Goal: Information Seeking & Learning: Learn about a topic

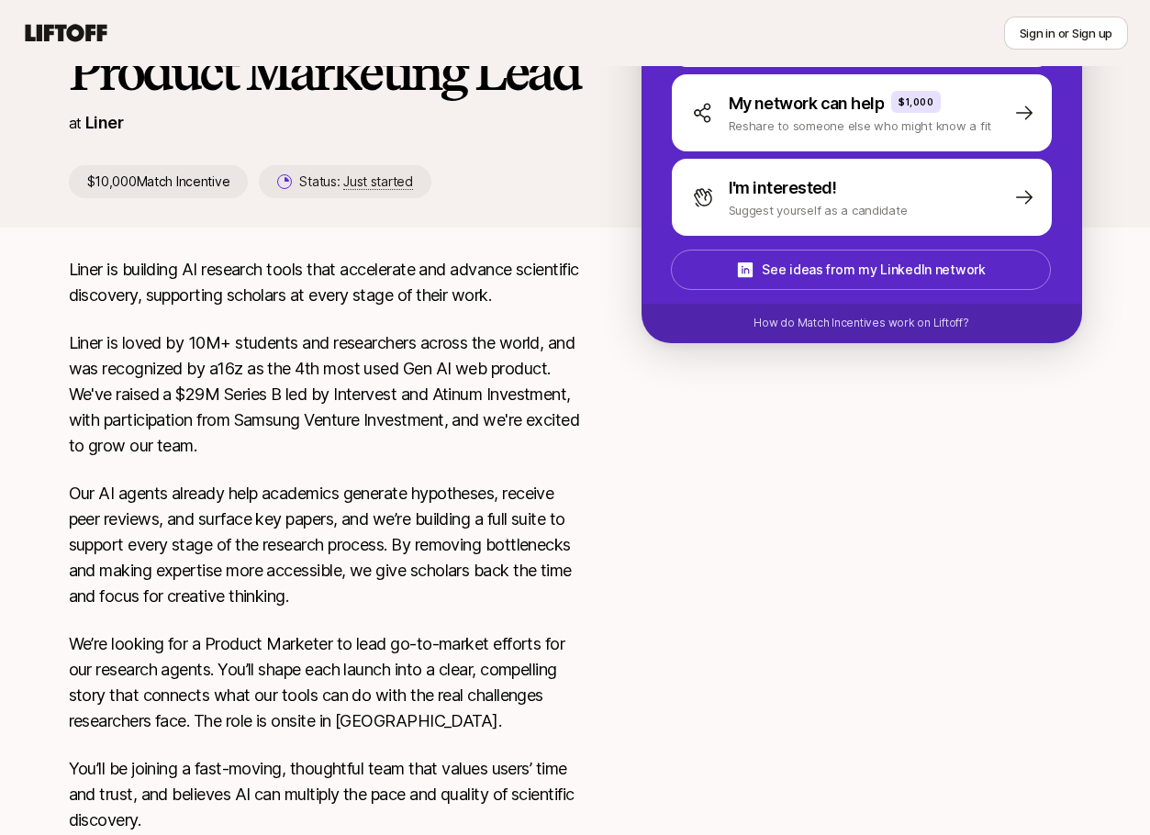
scroll to position [670, 0]
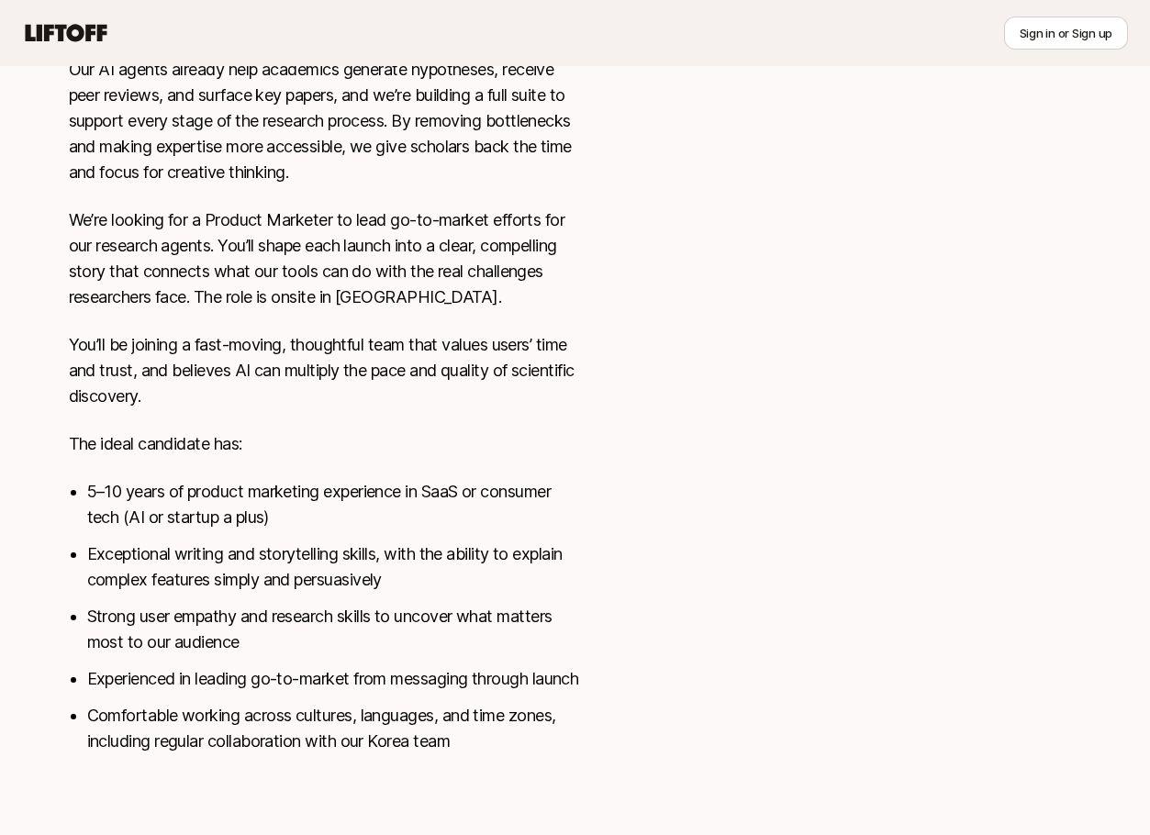
click at [761, 510] on div at bounding box center [861, 293] width 440 height 921
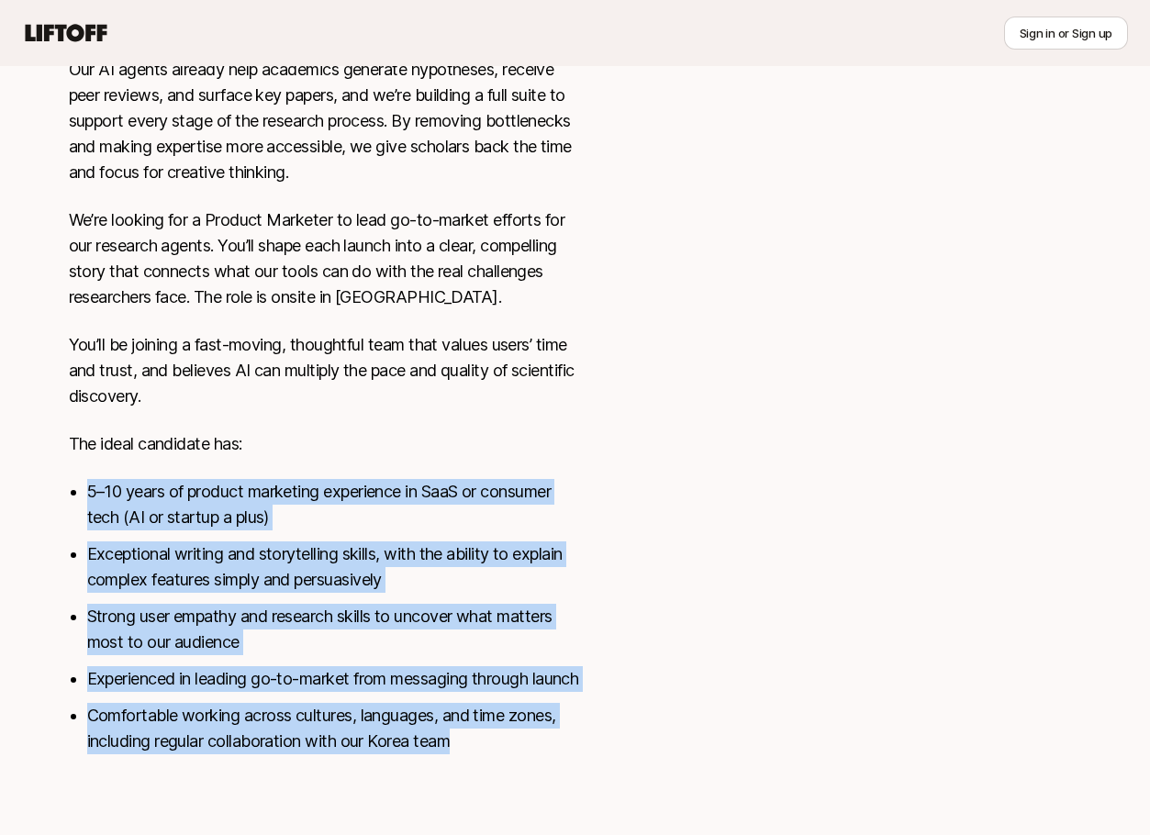
drag, startPoint x: 476, startPoint y: 530, endPoint x: 526, endPoint y: 755, distance: 230.2
click at [526, 755] on div "Liner is building AI research tools that accelerate and advance scientific disc…" at bounding box center [326, 304] width 514 height 943
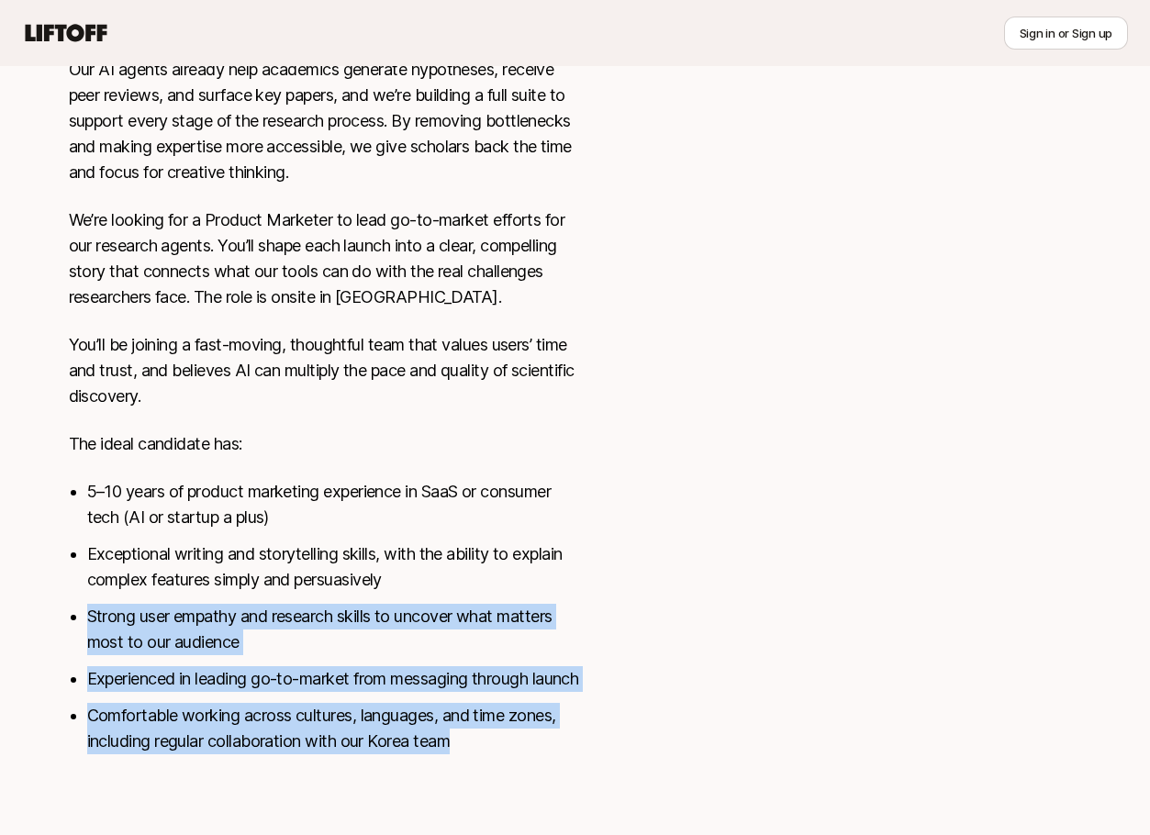
drag, startPoint x: 542, startPoint y: 739, endPoint x: 510, endPoint y: 547, distance: 194.5
click at [510, 547] on ul "5–10 years of product marketing experience in SaaS or consumer tech (AI or star…" at bounding box center [335, 616] width 496 height 275
click at [510, 547] on li "Exceptional writing and storytelling skills, with the ability to explain comple…" at bounding box center [335, 566] width 496 height 51
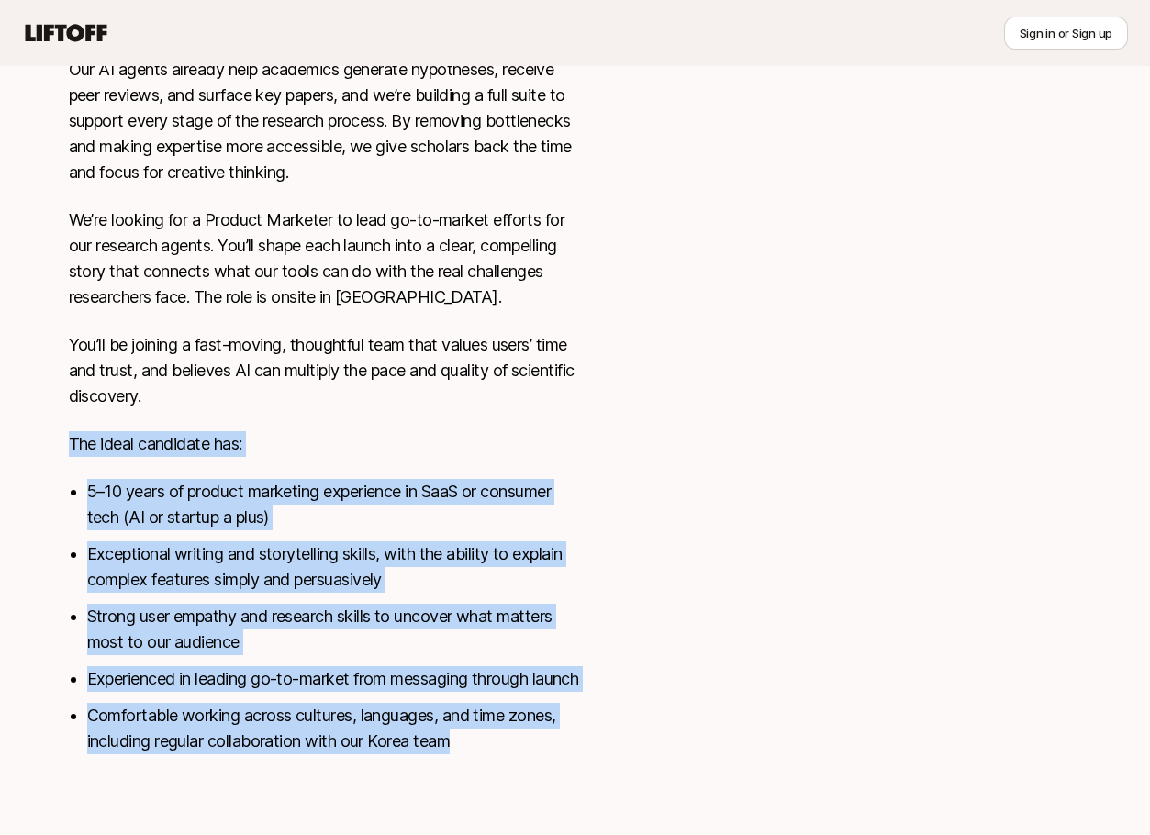
drag, startPoint x: 459, startPoint y: 368, endPoint x: 512, endPoint y: 758, distance: 393.6
click at [512, 758] on div "Liner is building AI research tools that accelerate and advance scientific disc…" at bounding box center [326, 304] width 514 height 943
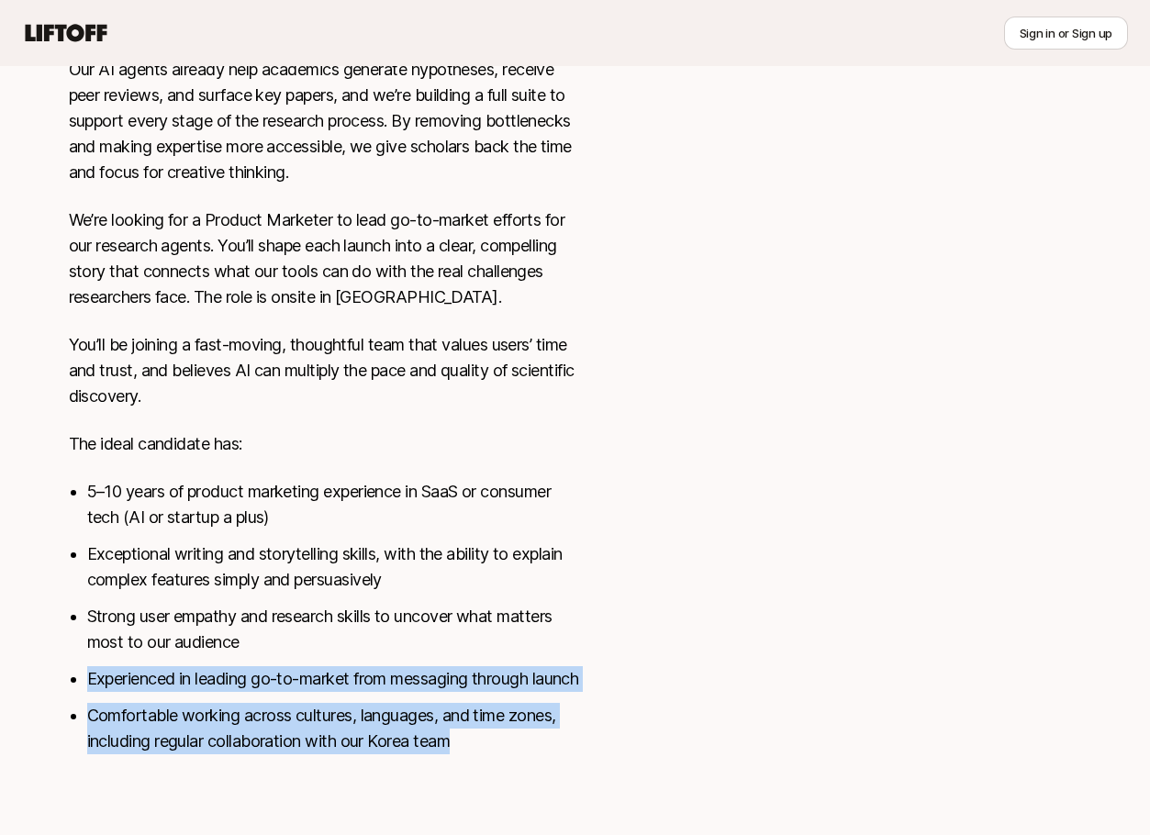
drag, startPoint x: 501, startPoint y: 676, endPoint x: 470, endPoint y: 655, distance: 37.7
click at [470, 654] on ul "5–10 years of product marketing experience in SaaS or consumer tech (AI or star…" at bounding box center [335, 616] width 496 height 275
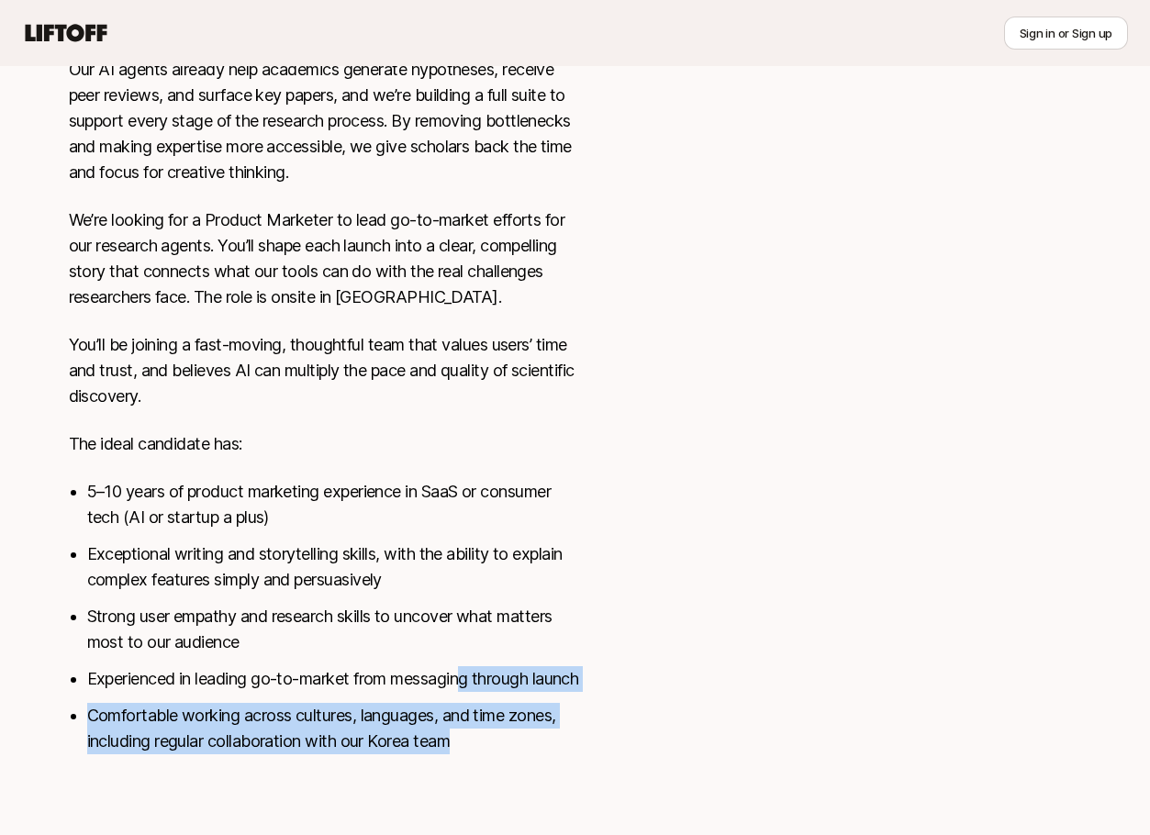
click at [470, 666] on li "Experienced in leading go-to-market from messaging through launch" at bounding box center [335, 679] width 496 height 26
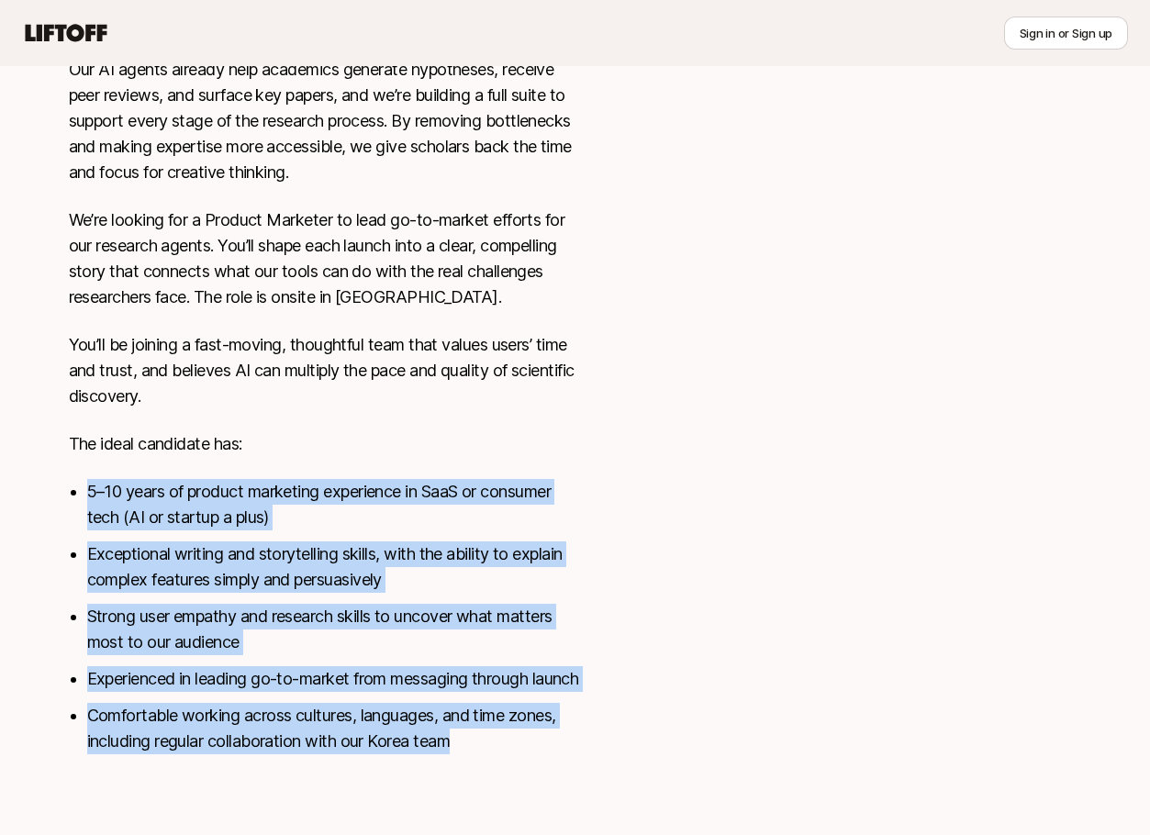
drag, startPoint x: 424, startPoint y: 437, endPoint x: 476, endPoint y: 733, distance: 301.0
click at [476, 733] on div "Liner is building AI research tools that accelerate and advance scientific disc…" at bounding box center [326, 304] width 514 height 943
click at [476, 733] on li "Comfortable working across cultures, languages, and time zones, including regul…" at bounding box center [335, 728] width 496 height 51
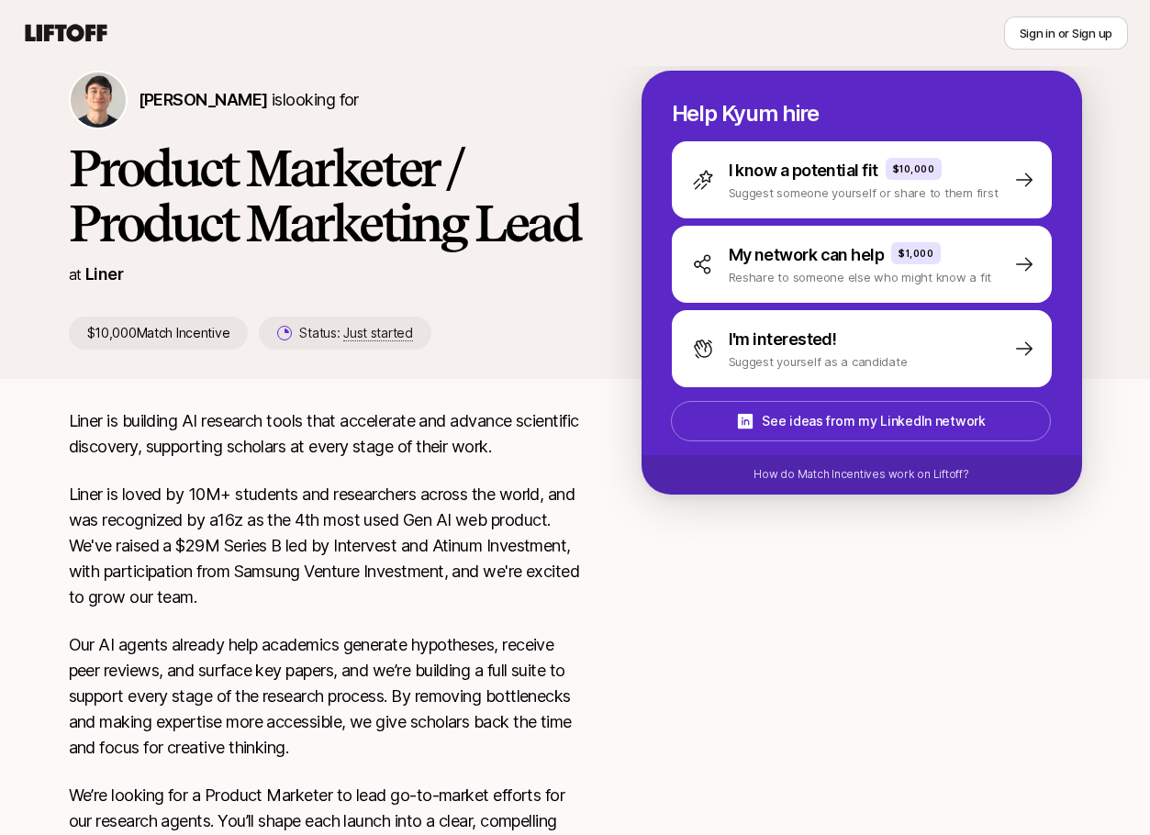
scroll to position [0, 0]
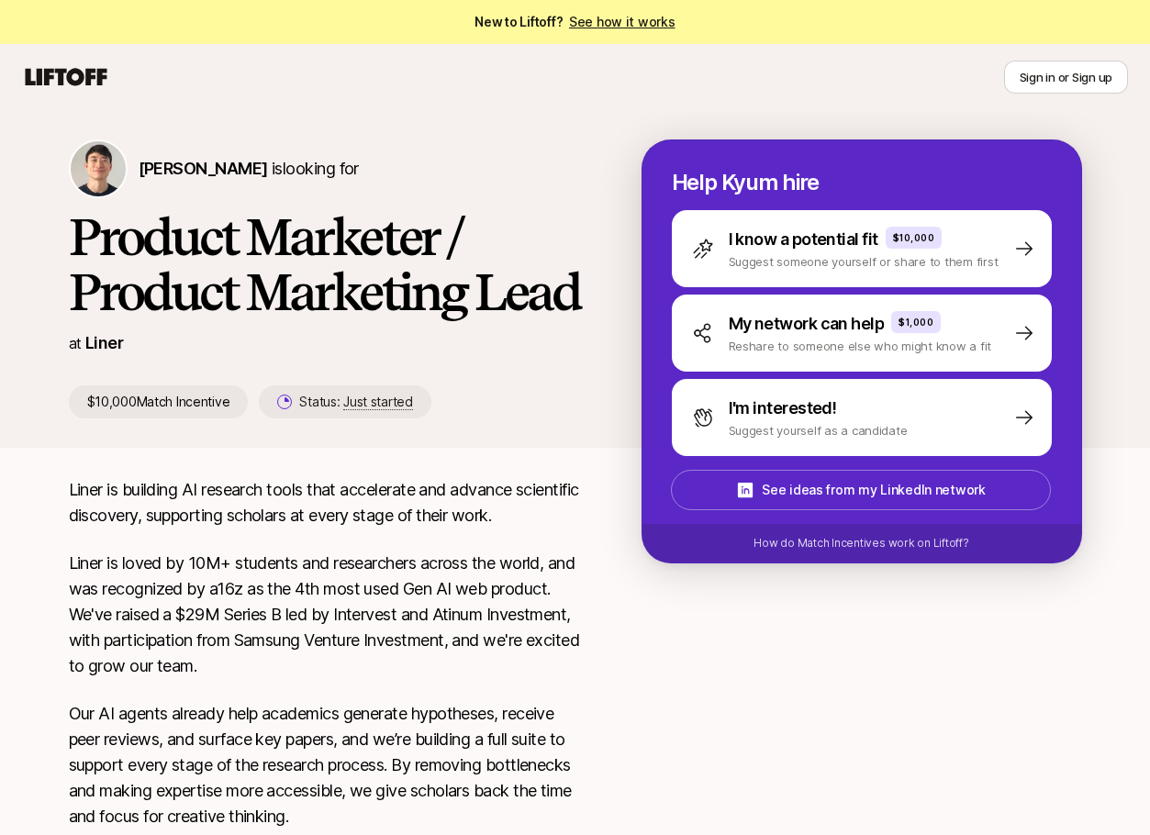
click at [56, 71] on icon at bounding box center [67, 76] width 82 height 17
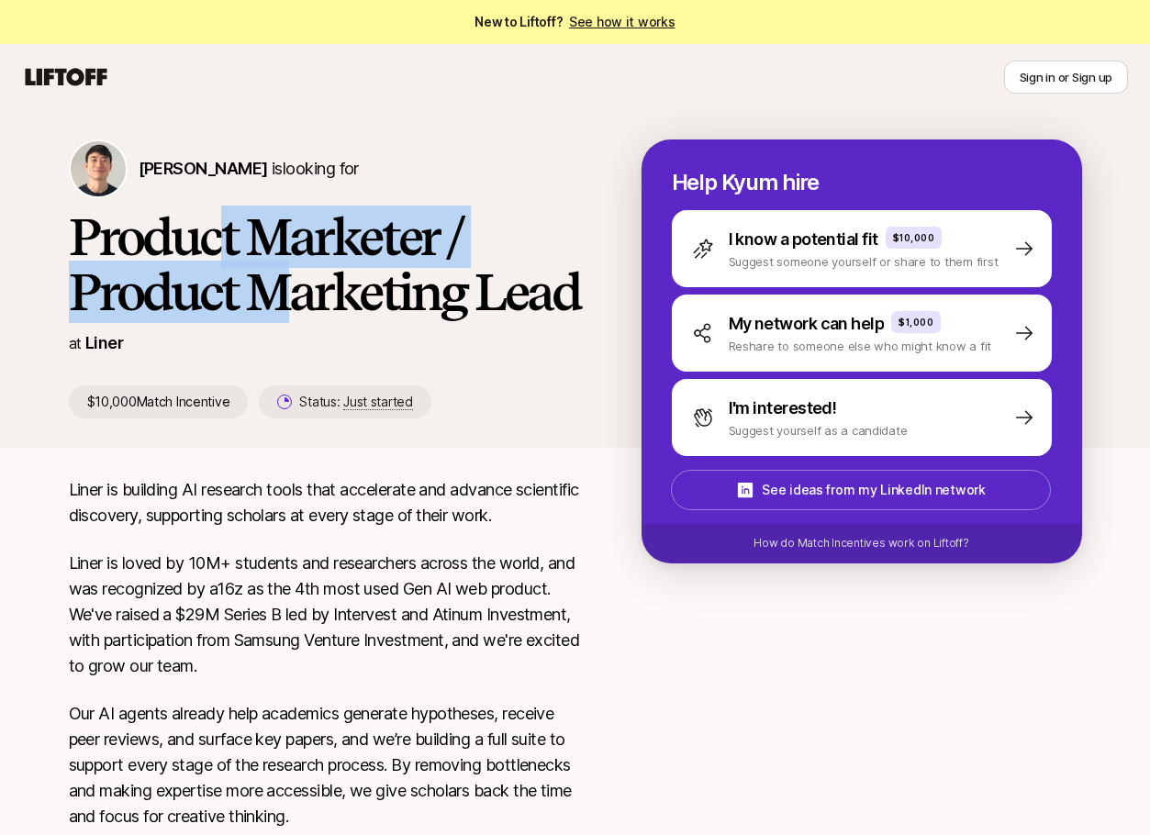
drag, startPoint x: 225, startPoint y: 251, endPoint x: 270, endPoint y: 316, distance: 79.2
click at [270, 316] on h1 "Product Marketer / Product Marketing Lead" at bounding box center [326, 264] width 514 height 110
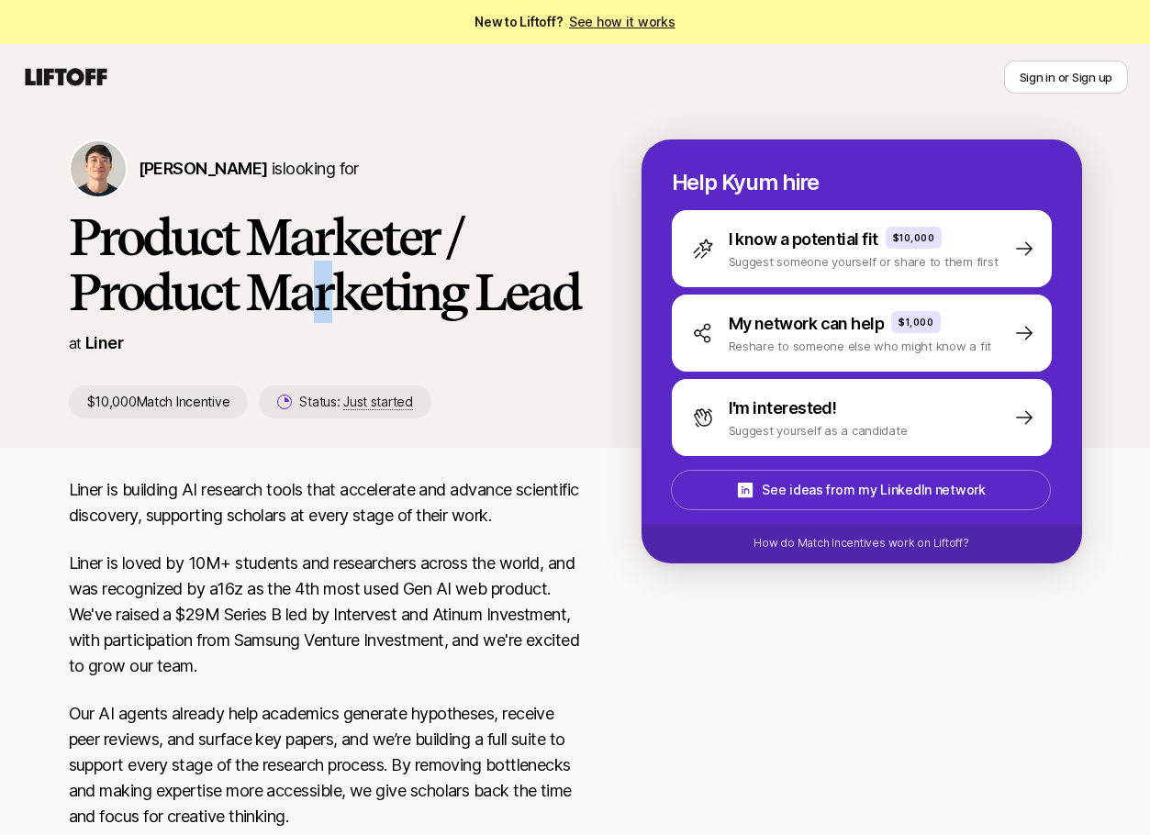
drag, startPoint x: 321, startPoint y: 321, endPoint x: 329, endPoint y: 312, distance: 12.3
click at [329, 312] on h1 "Product Marketer / Product Marketing Lead" at bounding box center [326, 264] width 514 height 110
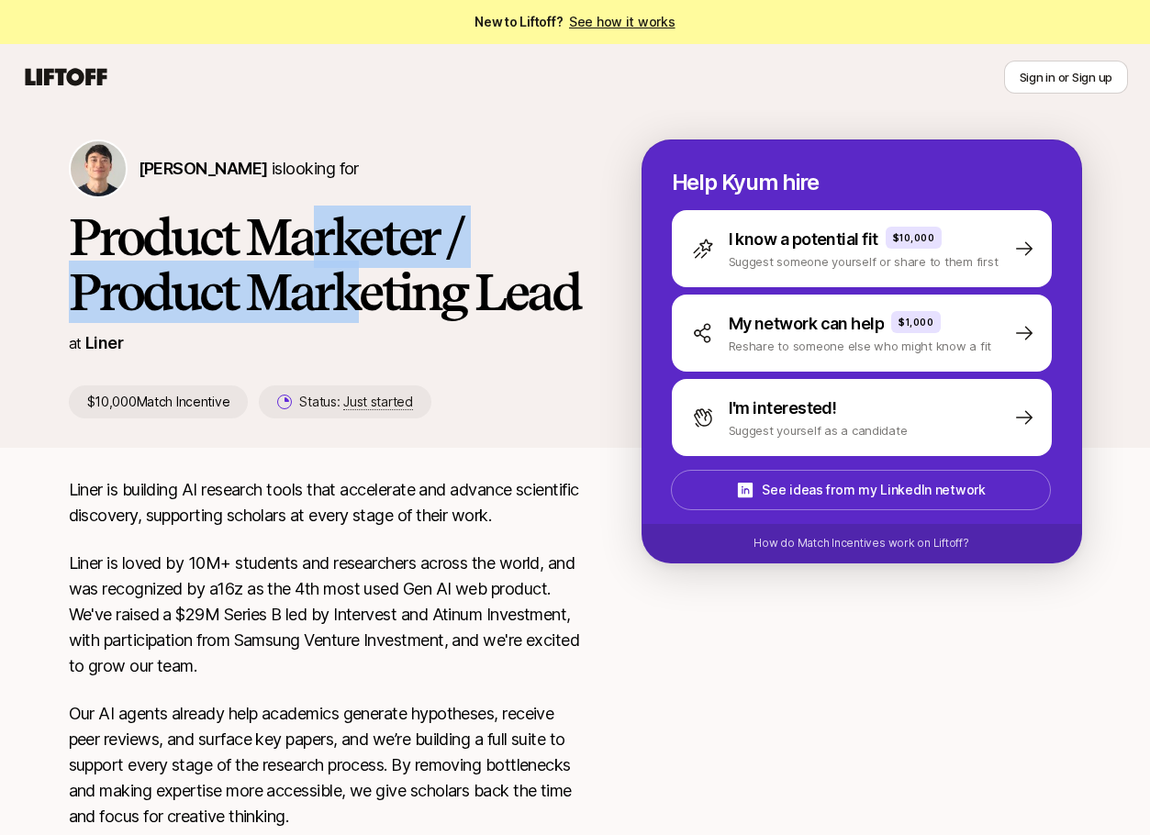
drag, startPoint x: 317, startPoint y: 231, endPoint x: 350, endPoint y: 308, distance: 83.9
click at [350, 308] on h1 "Product Marketer / Product Marketing Lead" at bounding box center [326, 264] width 514 height 110
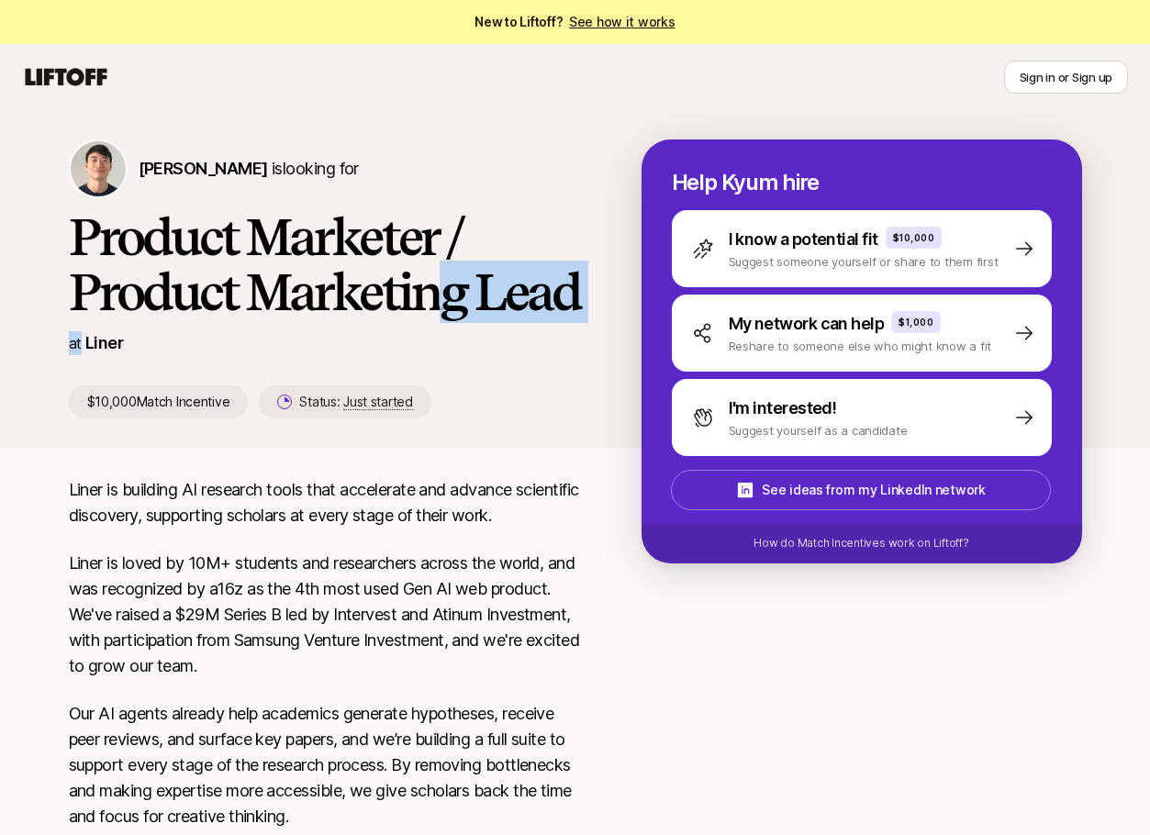
drag, startPoint x: 436, startPoint y: 319, endPoint x: 460, endPoint y: 329, distance: 25.6
click at [460, 329] on div "[PERSON_NAME] is looking for Product Marketer / Product Marketing Lead at Liner…" at bounding box center [355, 278] width 573 height 279
drag, startPoint x: 384, startPoint y: 485, endPoint x: 396, endPoint y: 684, distance: 199.5
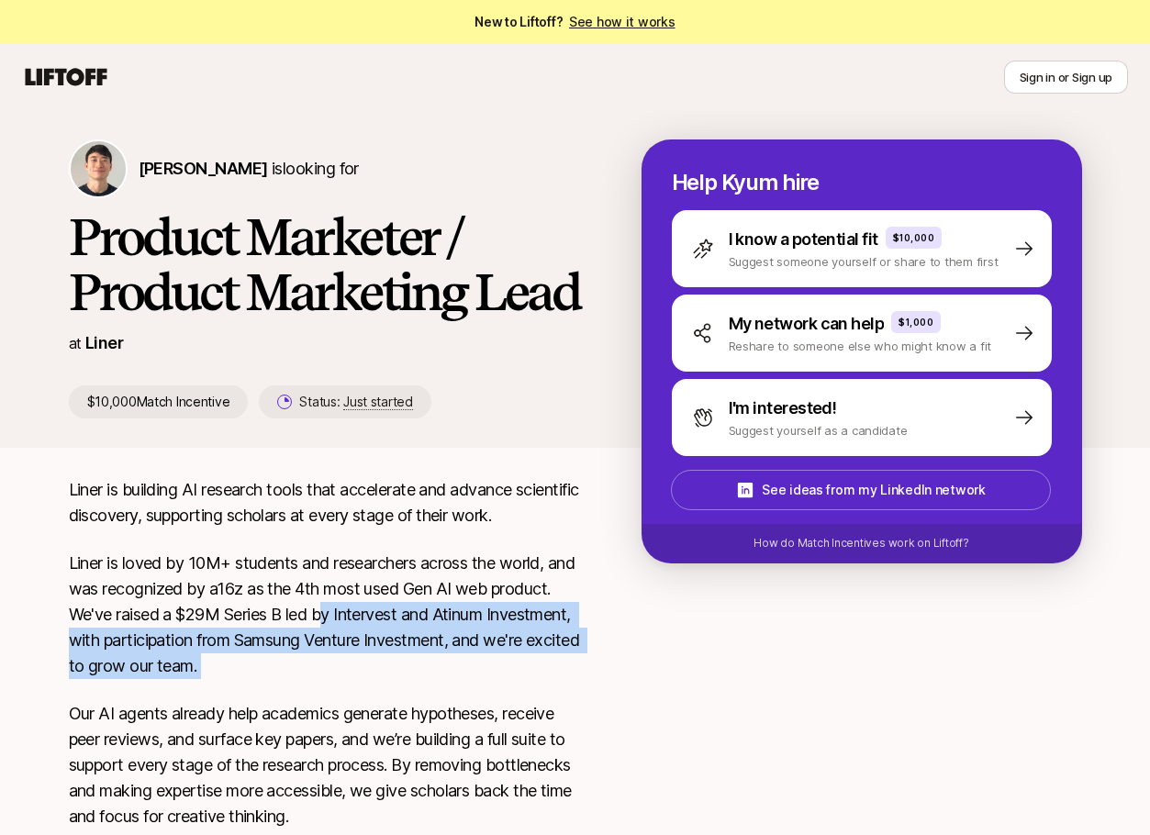
drag, startPoint x: 366, startPoint y: 529, endPoint x: 392, endPoint y: 619, distance: 93.5
click at [392, 619] on p "Liner is loved by 10M+ students and researchers across the world, and was recog…" at bounding box center [326, 615] width 514 height 128
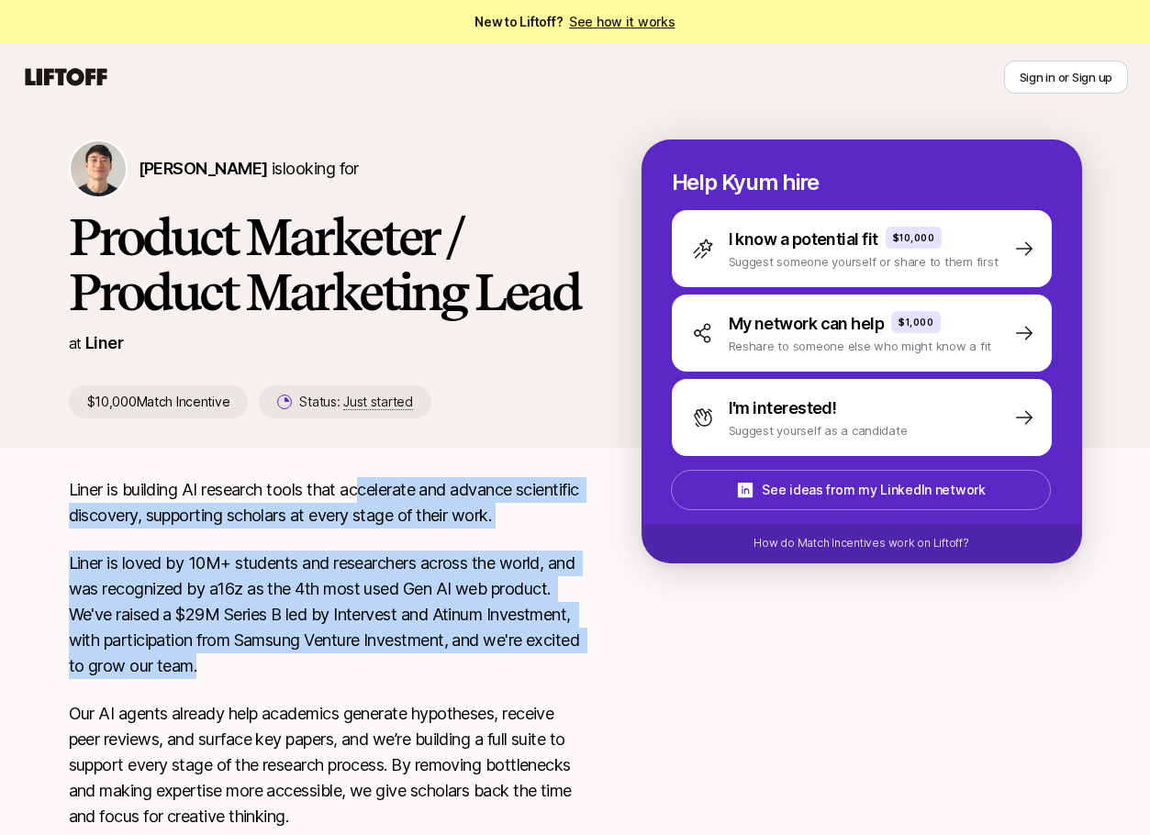
drag, startPoint x: 370, startPoint y: 515, endPoint x: 373, endPoint y: 664, distance: 149.6
click at [373, 664] on p "Liner is loved by 10M+ students and researchers across the world, and was recog…" at bounding box center [326, 615] width 514 height 128
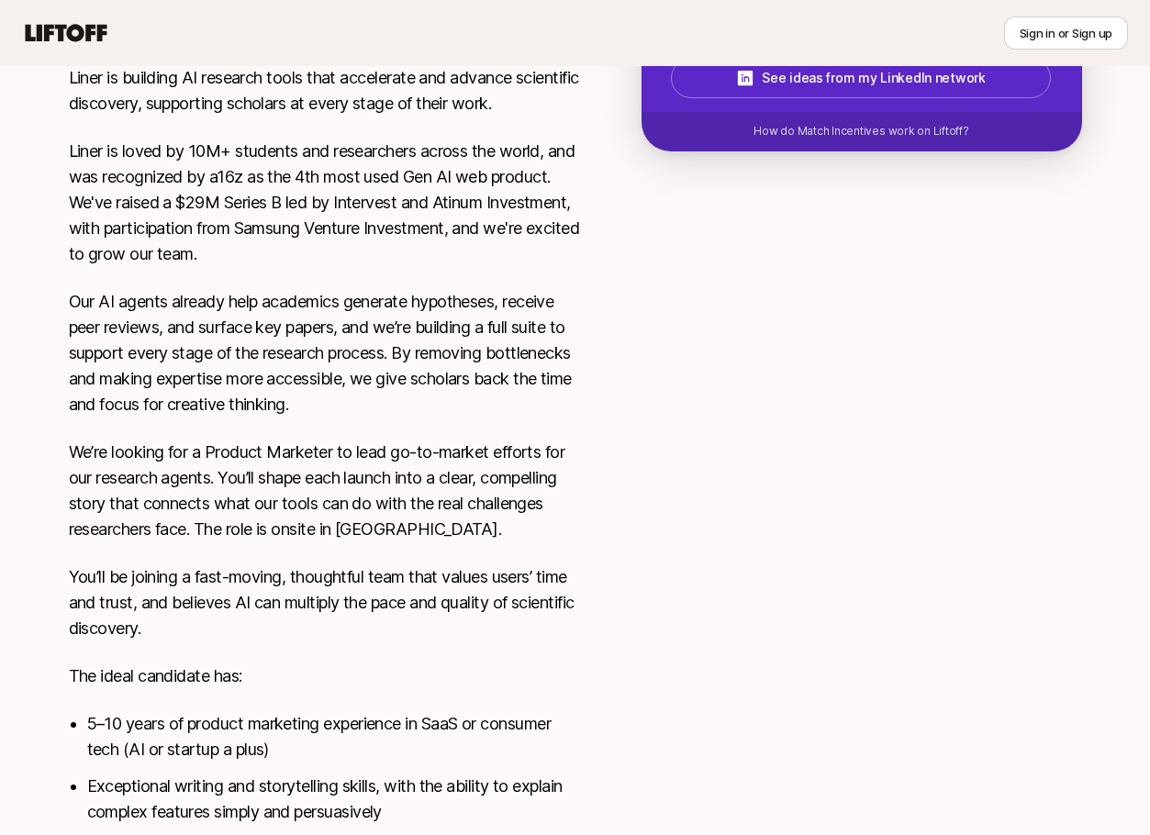
scroll to position [670, 0]
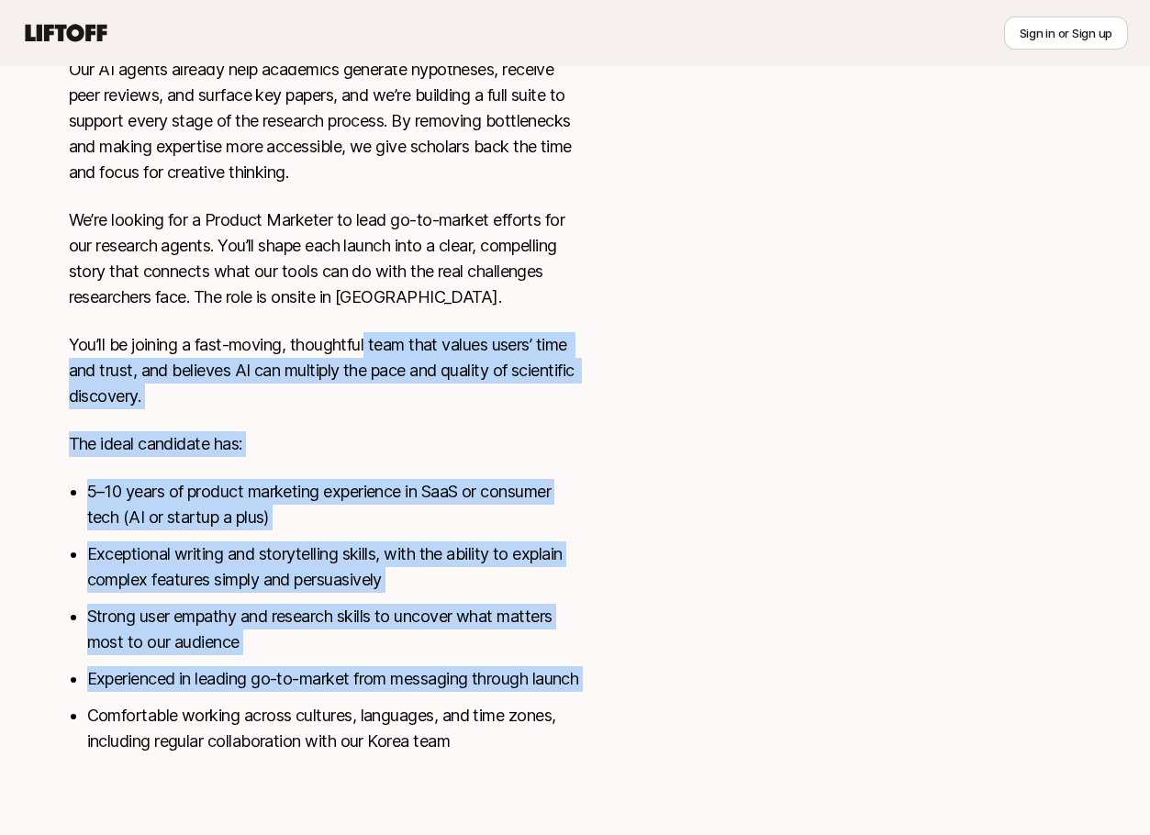
drag, startPoint x: 372, startPoint y: 332, endPoint x: 451, endPoint y: 699, distance: 375.5
click at [451, 699] on div "Liner is building AI research tools that accelerate and advance scientific disc…" at bounding box center [326, 304] width 514 height 943
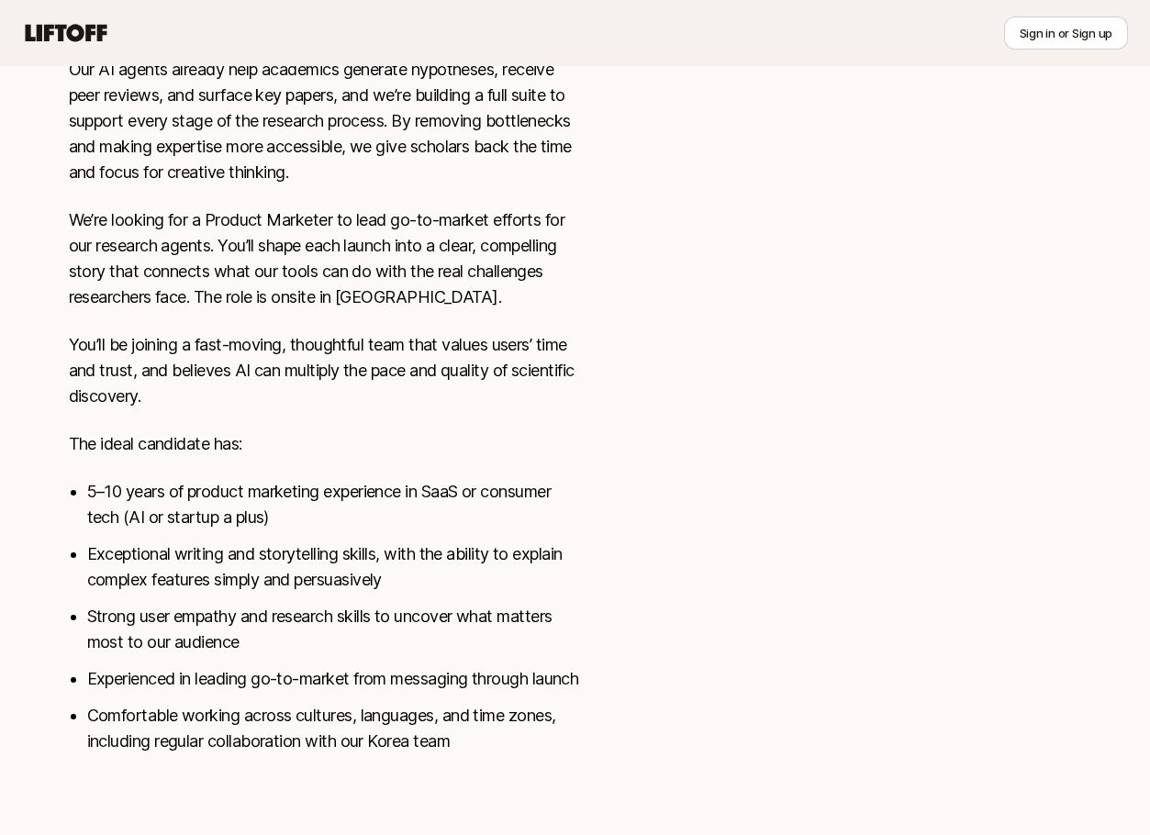
click at [463, 726] on ul "5–10 years of product marketing experience in SaaS or consumer tech (AI or star…" at bounding box center [335, 616] width 496 height 275
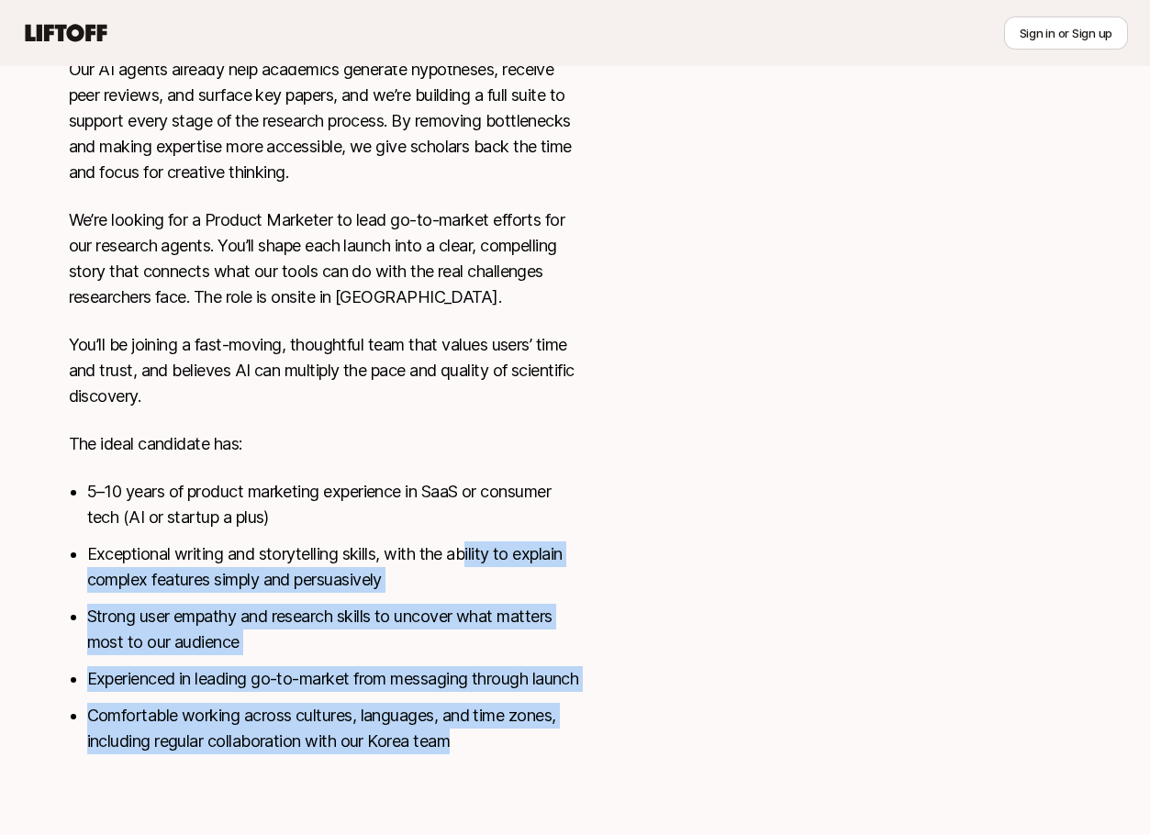
drag, startPoint x: 481, startPoint y: 750, endPoint x: 470, endPoint y: 524, distance: 226.0
click at [470, 524] on ul "5–10 years of product marketing experience in SaaS or consumer tech (AI or star…" at bounding box center [335, 616] width 496 height 275
click at [470, 541] on li "Exceptional writing and storytelling skills, with the ability to explain comple…" at bounding box center [335, 566] width 496 height 51
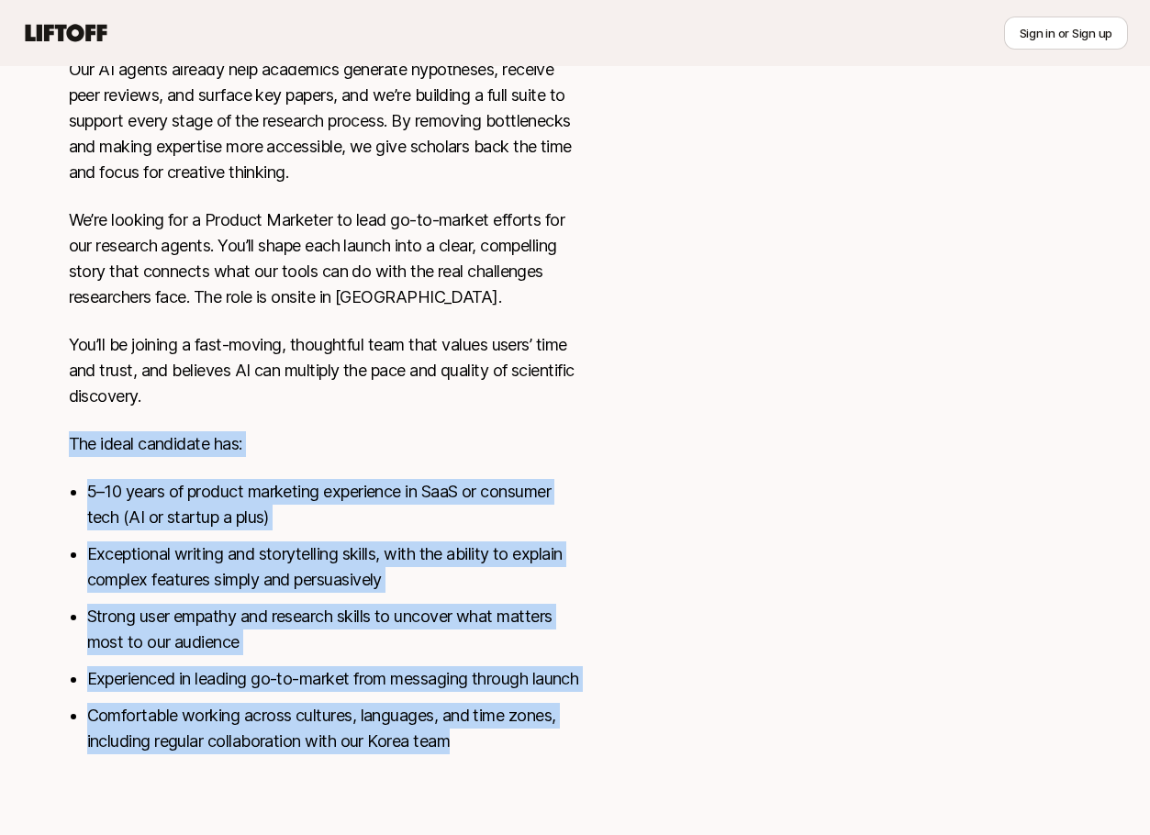
drag, startPoint x: 494, startPoint y: 396, endPoint x: 559, endPoint y: 787, distance: 396.3
click at [559, 787] on div "Liner is building AI research tools that accelerate and advance scientific disc…" at bounding box center [575, 326] width 1101 height 987
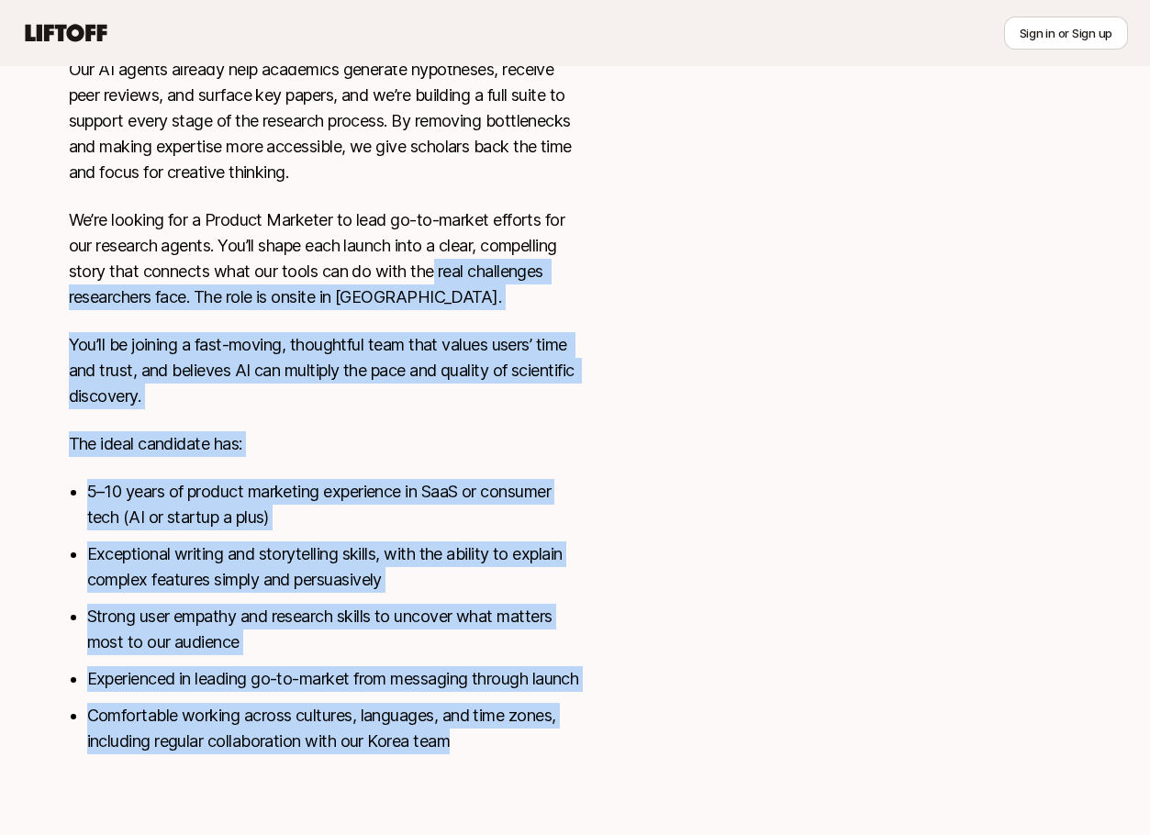
drag, startPoint x: 559, startPoint y: 787, endPoint x: 437, endPoint y: 233, distance: 567.5
click at [437, 233] on div "Liner is building AI research tools that accelerate and advance scientific disc…" at bounding box center [575, 326] width 1101 height 987
click at [437, 234] on p "We’re looking for a Product Marketer to lead go-to-market efforts for our resea…" at bounding box center [326, 258] width 514 height 103
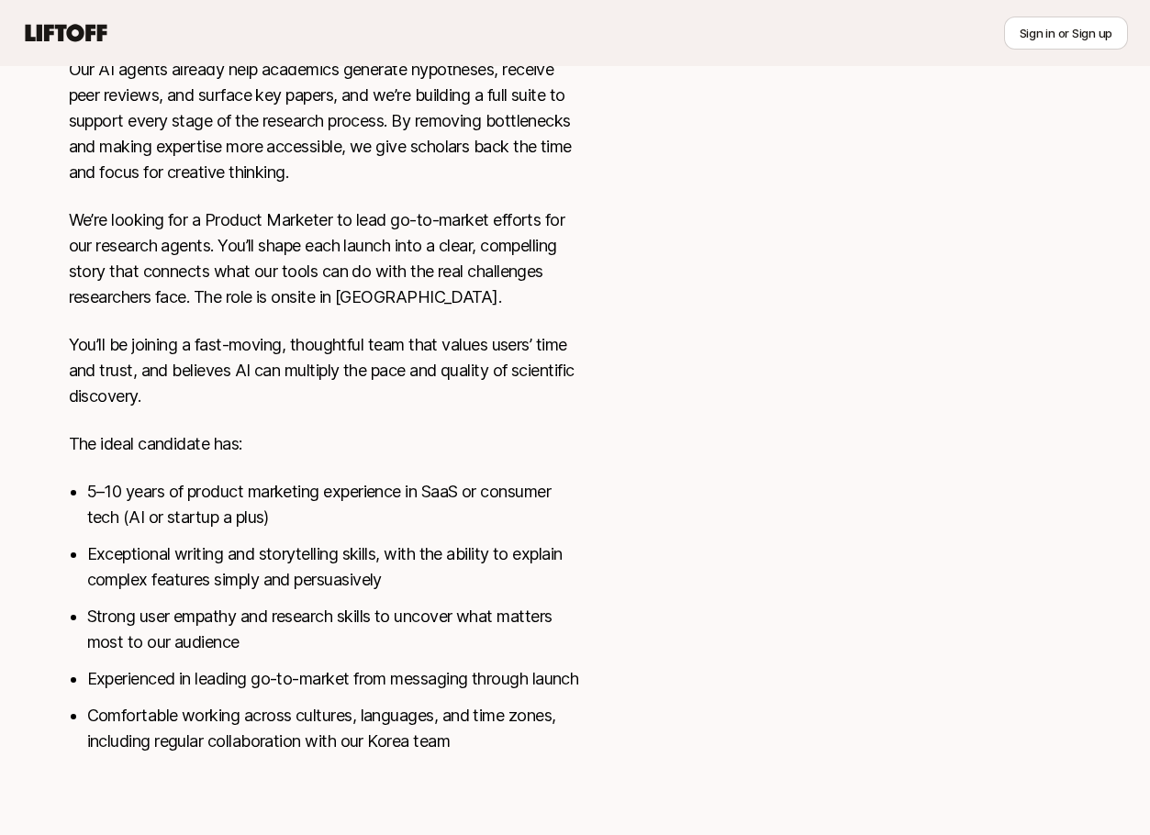
scroll to position [0, 0]
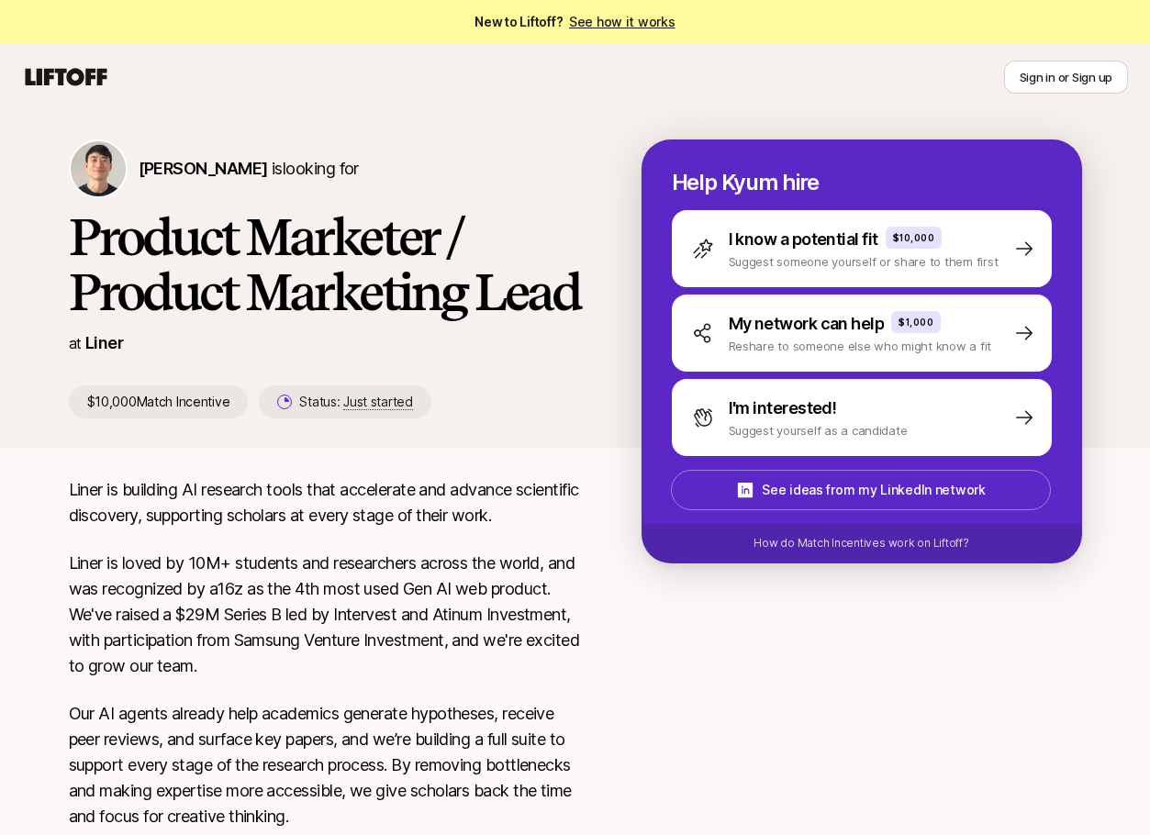
click at [374, 415] on div "Status: Just started" at bounding box center [345, 401] width 172 height 33
click at [377, 409] on p "Status: Just started" at bounding box center [355, 402] width 113 height 22
click at [377, 407] on span "Just started" at bounding box center [378, 402] width 70 height 17
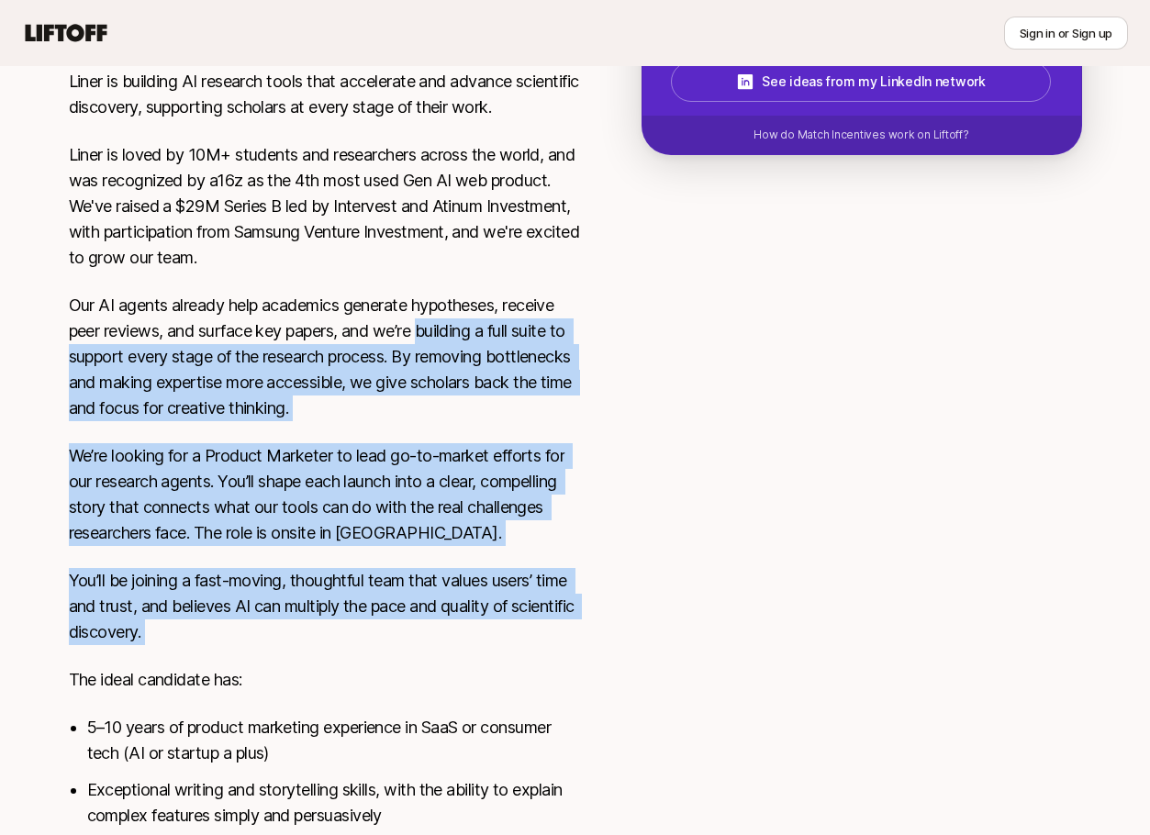
drag, startPoint x: 427, startPoint y: 329, endPoint x: 489, endPoint y: 663, distance: 339.8
click at [489, 663] on div "Liner is building AI research tools that accelerate and advance scientific disc…" at bounding box center [326, 540] width 514 height 943
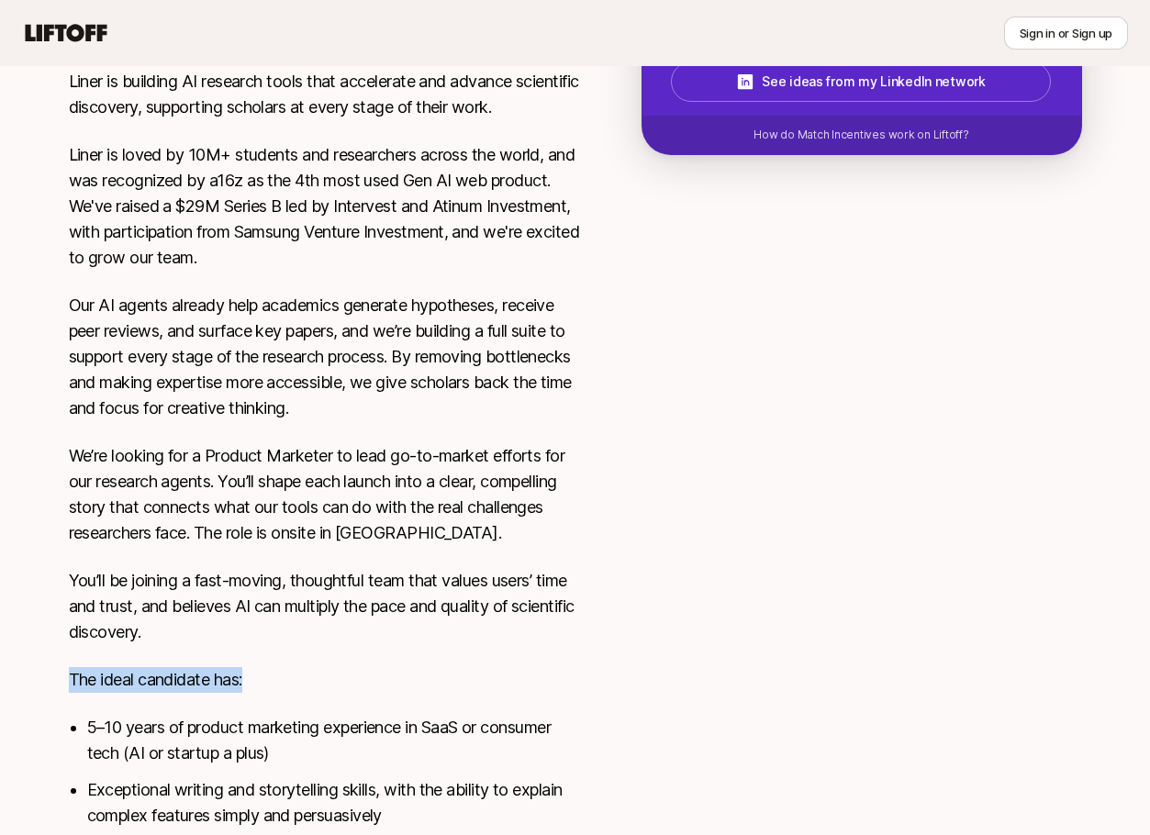
drag, startPoint x: 514, startPoint y: 616, endPoint x: 508, endPoint y: 692, distance: 76.4
click at [508, 692] on div "Liner is building AI research tools that accelerate and advance scientific disc…" at bounding box center [326, 540] width 514 height 943
drag, startPoint x: 508, startPoint y: 692, endPoint x: 459, endPoint y: 668, distance: 55.0
click at [459, 668] on p "The ideal candidate has:" at bounding box center [326, 680] width 514 height 26
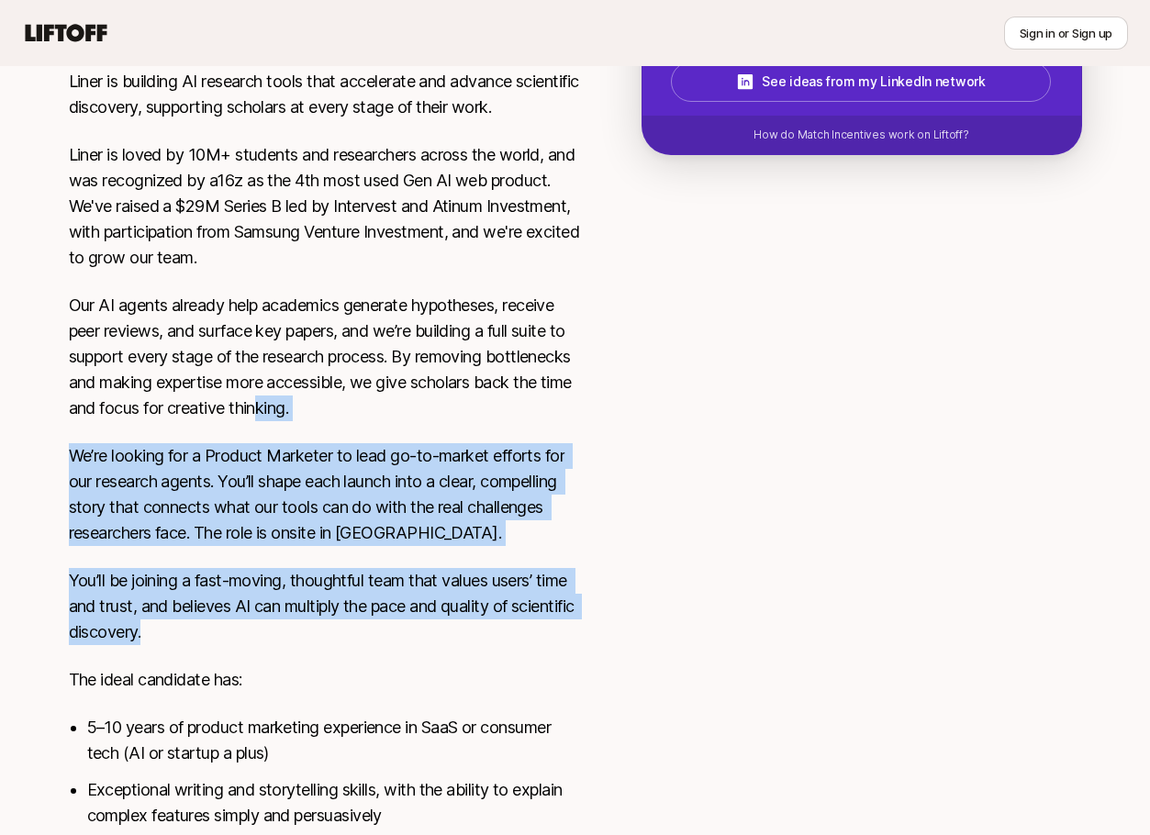
click at [384, 628] on div "Liner is building AI research tools that accelerate and advance scientific disc…" at bounding box center [326, 540] width 514 height 943
click at [384, 628] on p "You’ll be joining a fast-moving, thoughtful team that values users’ time and tr…" at bounding box center [326, 606] width 514 height 77
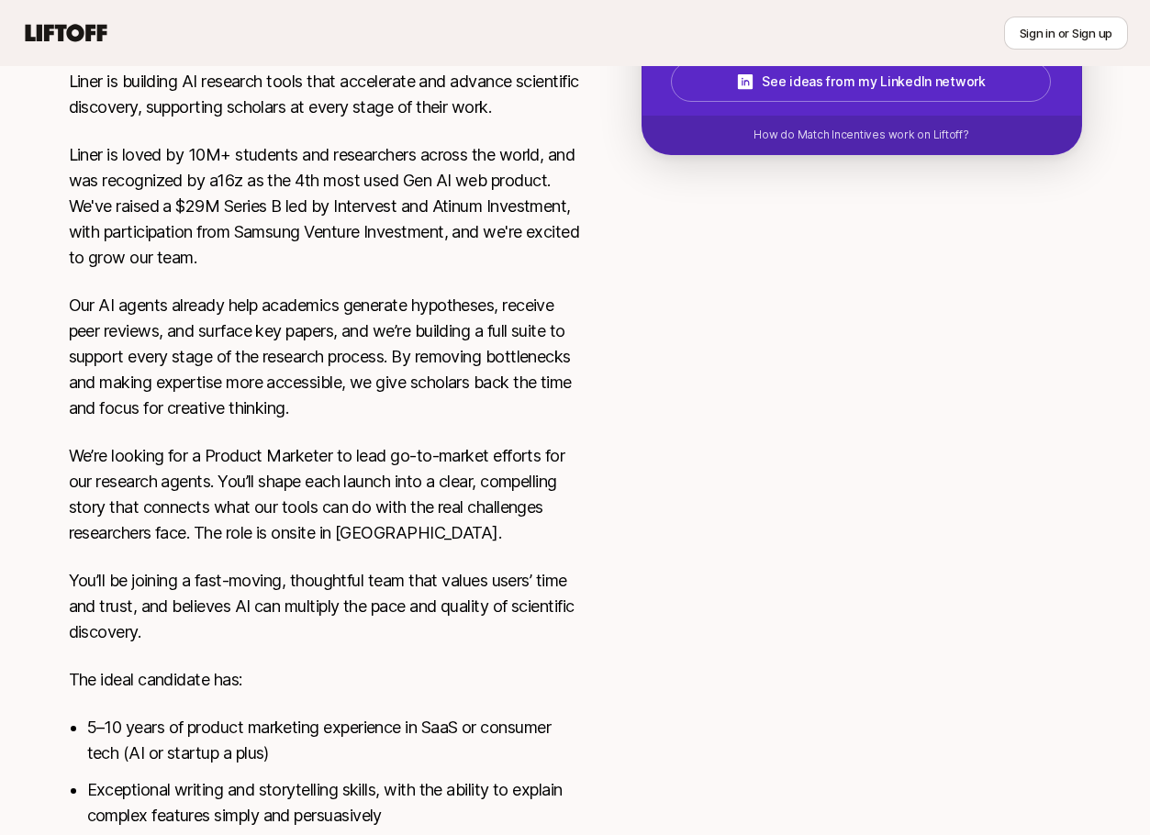
scroll to position [670, 0]
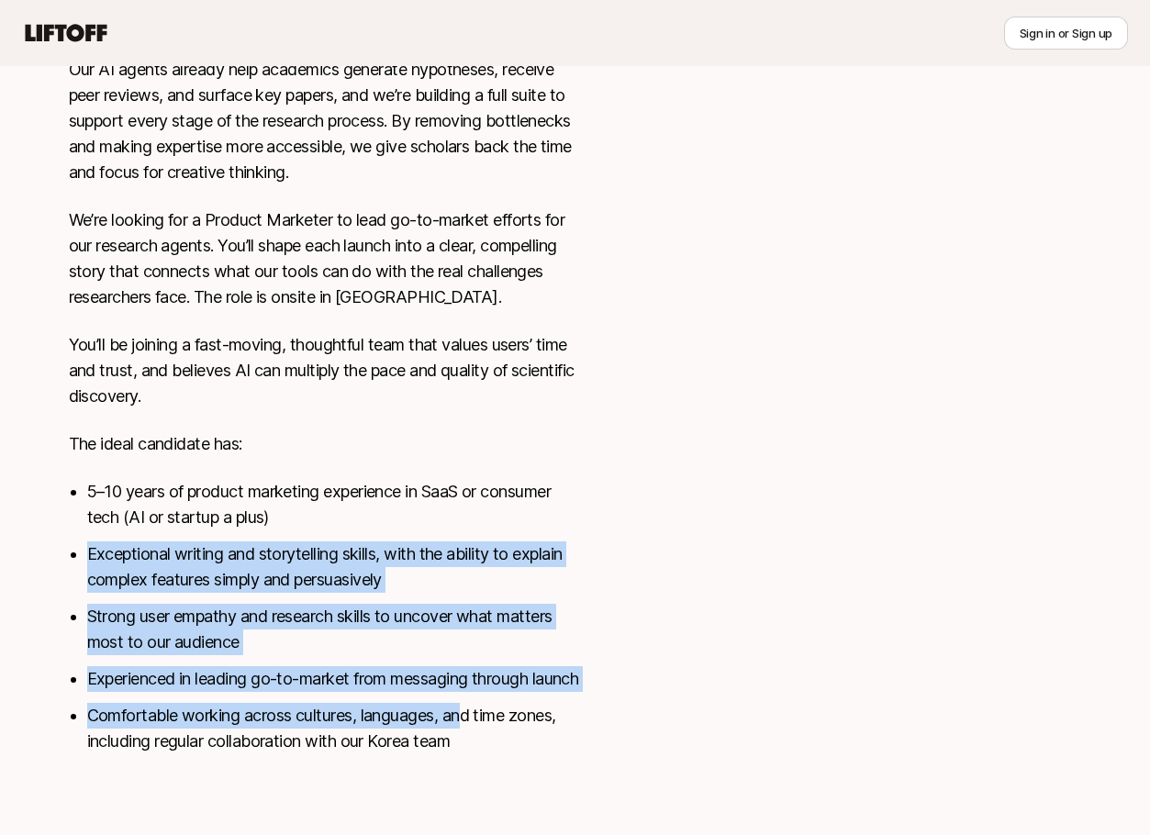
drag, startPoint x: 440, startPoint y: 613, endPoint x: 468, endPoint y: 718, distance: 108.4
click at [468, 718] on ul "5–10 years of product marketing experience in SaaS or consumer tech (AI or star…" at bounding box center [335, 616] width 496 height 275
click at [468, 718] on li "Comfortable working across cultures, languages, and time zones, including regul…" at bounding box center [335, 728] width 496 height 51
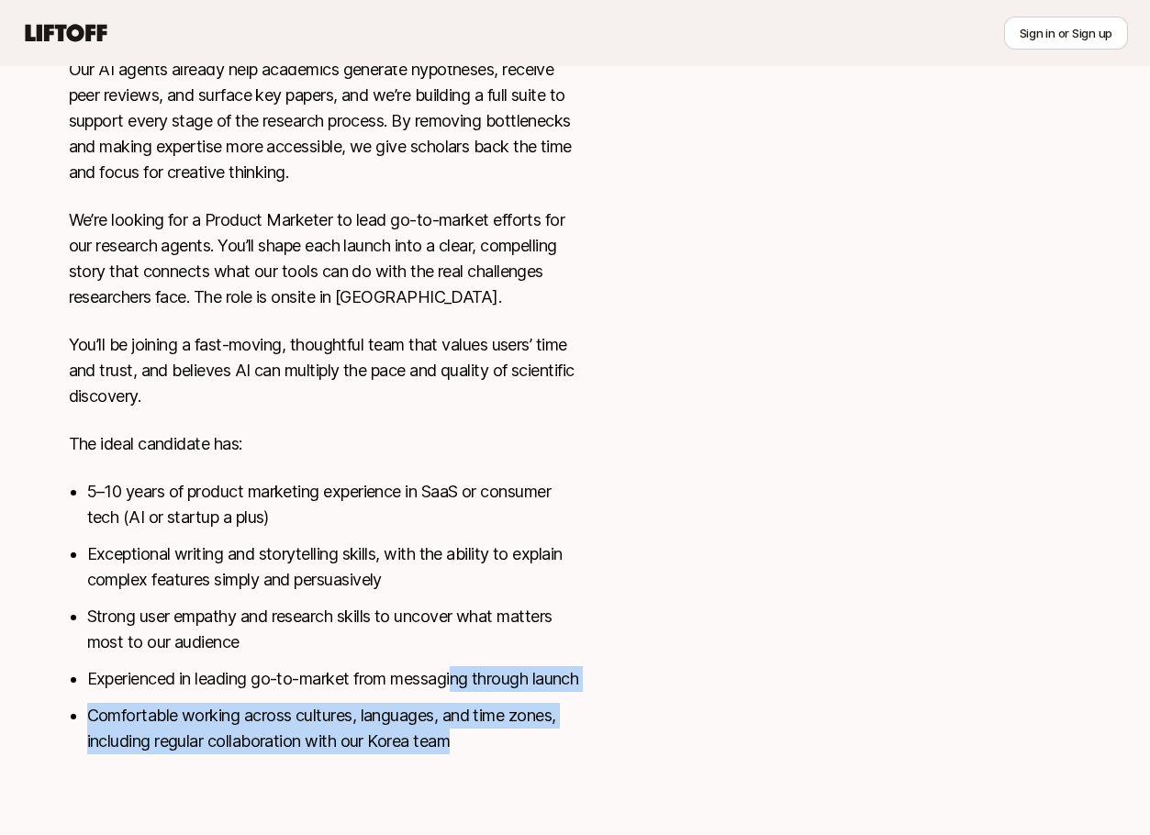
drag, startPoint x: 515, startPoint y: 734, endPoint x: 459, endPoint y: 650, distance: 101.3
click at [459, 650] on ul "5–10 years of product marketing experience in SaaS or consumer tech (AI or star…" at bounding box center [335, 616] width 496 height 275
click at [459, 666] on li "Experienced in leading go-to-market from messaging through launch" at bounding box center [335, 679] width 496 height 26
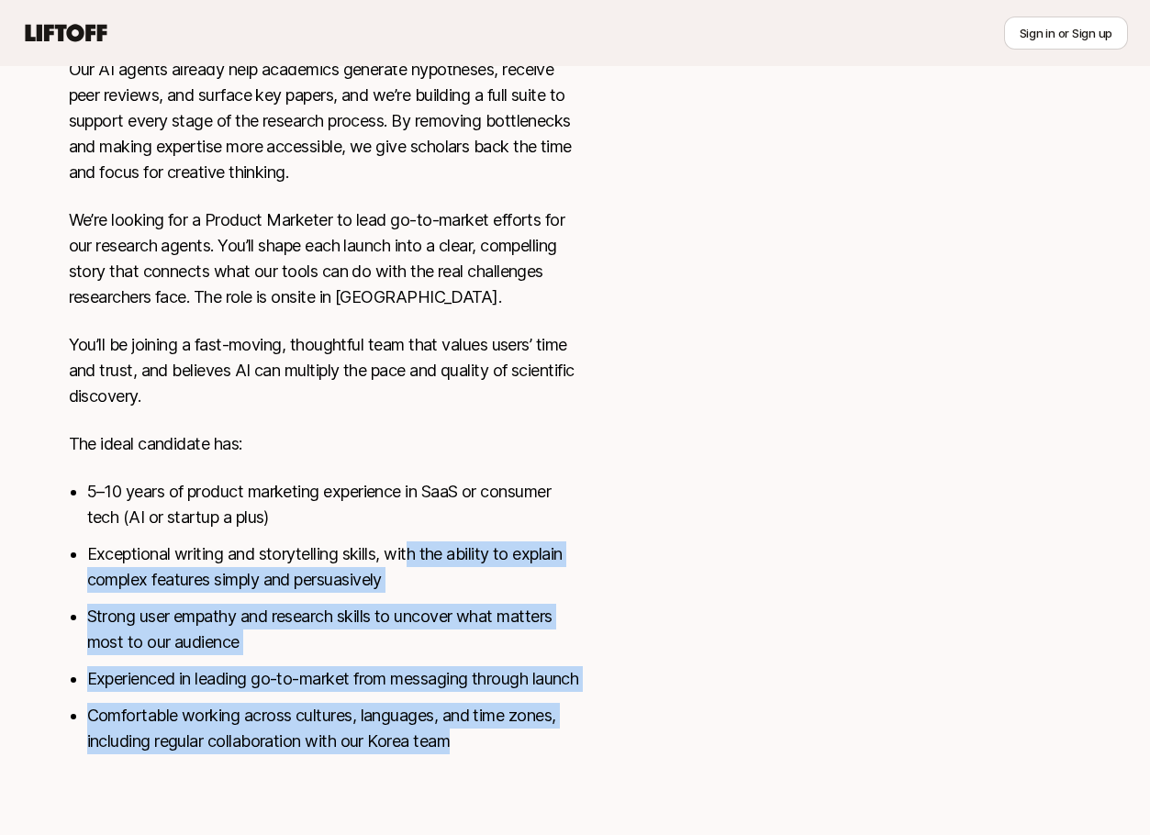
drag, startPoint x: 411, startPoint y: 537, endPoint x: 488, endPoint y: 765, distance: 241.1
click at [488, 765] on div "Liner is building AI research tools that accelerate and advance scientific disc…" at bounding box center [326, 304] width 514 height 943
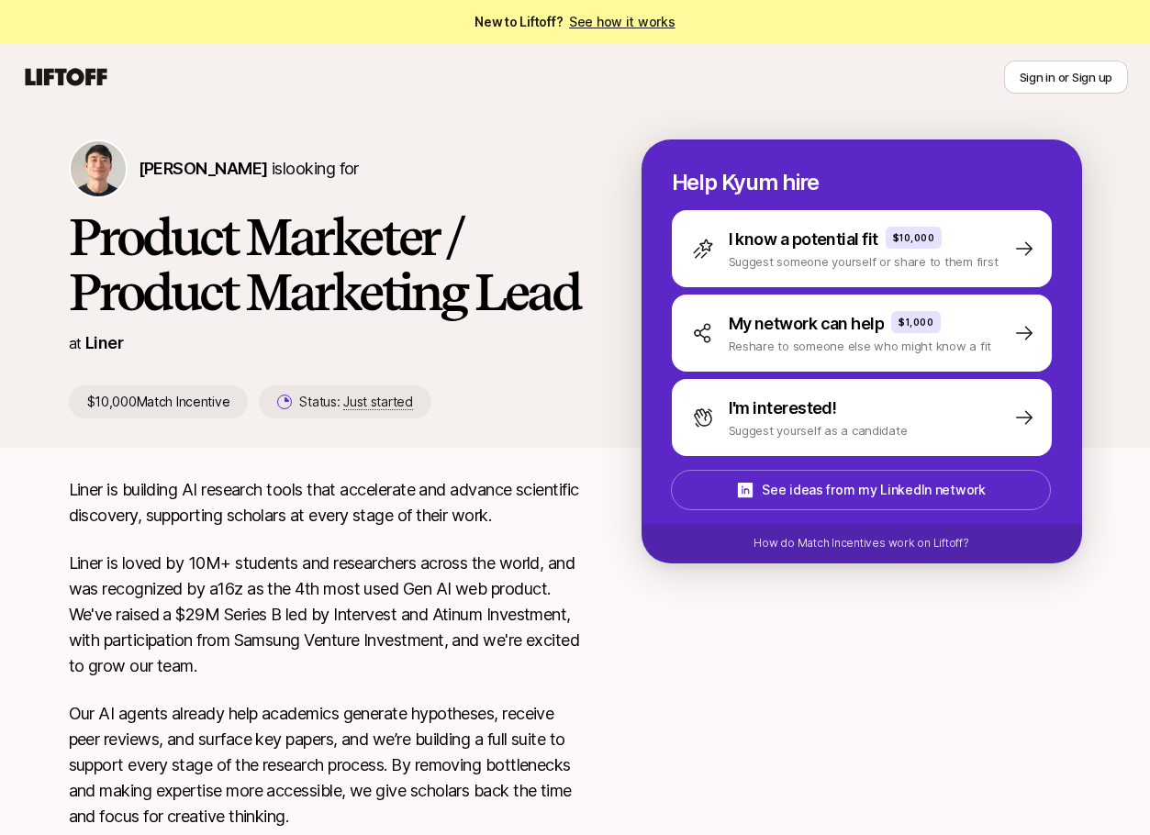
scroll to position [222, 0]
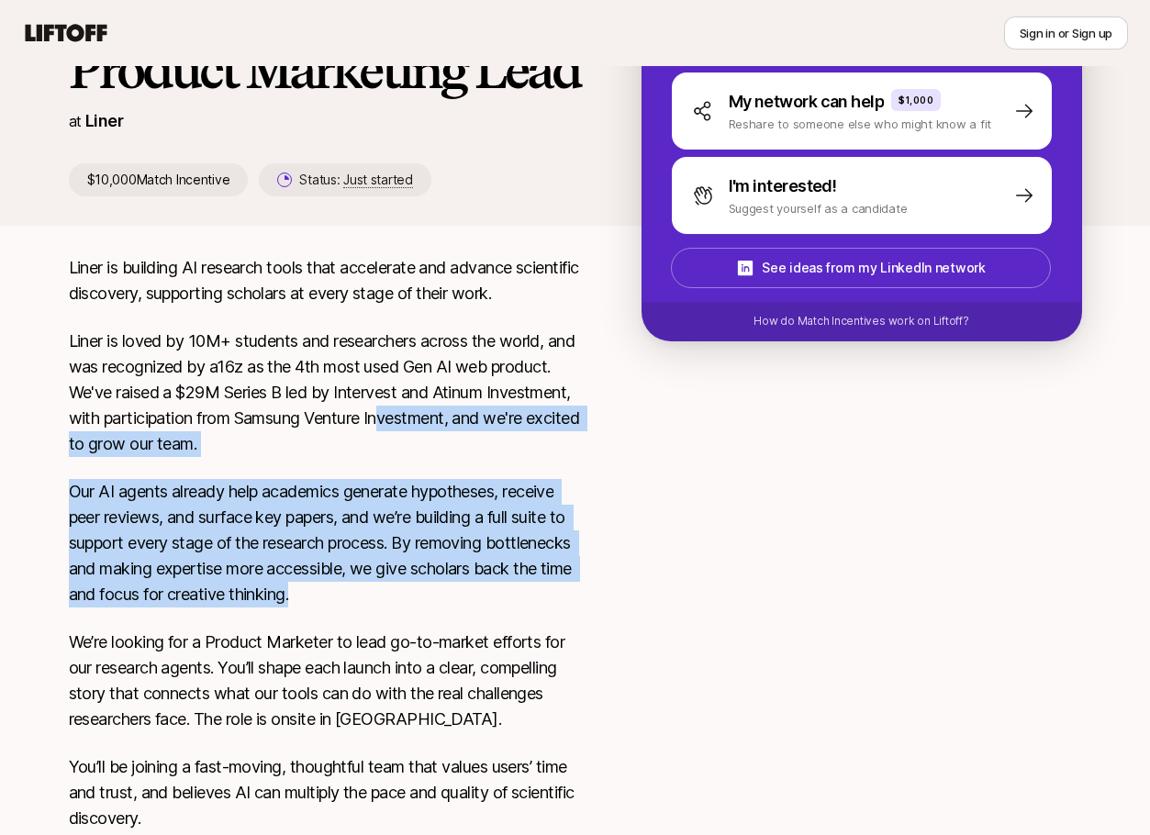
drag, startPoint x: 474, startPoint y: 430, endPoint x: 515, endPoint y: 592, distance: 166.5
click at [515, 592] on div "Liner is building AI research tools that accelerate and advance scientific disc…" at bounding box center [326, 726] width 514 height 943
click at [515, 592] on p "Our AI agents already help academics generate hypotheses, receive peer reviews,…" at bounding box center [326, 543] width 514 height 128
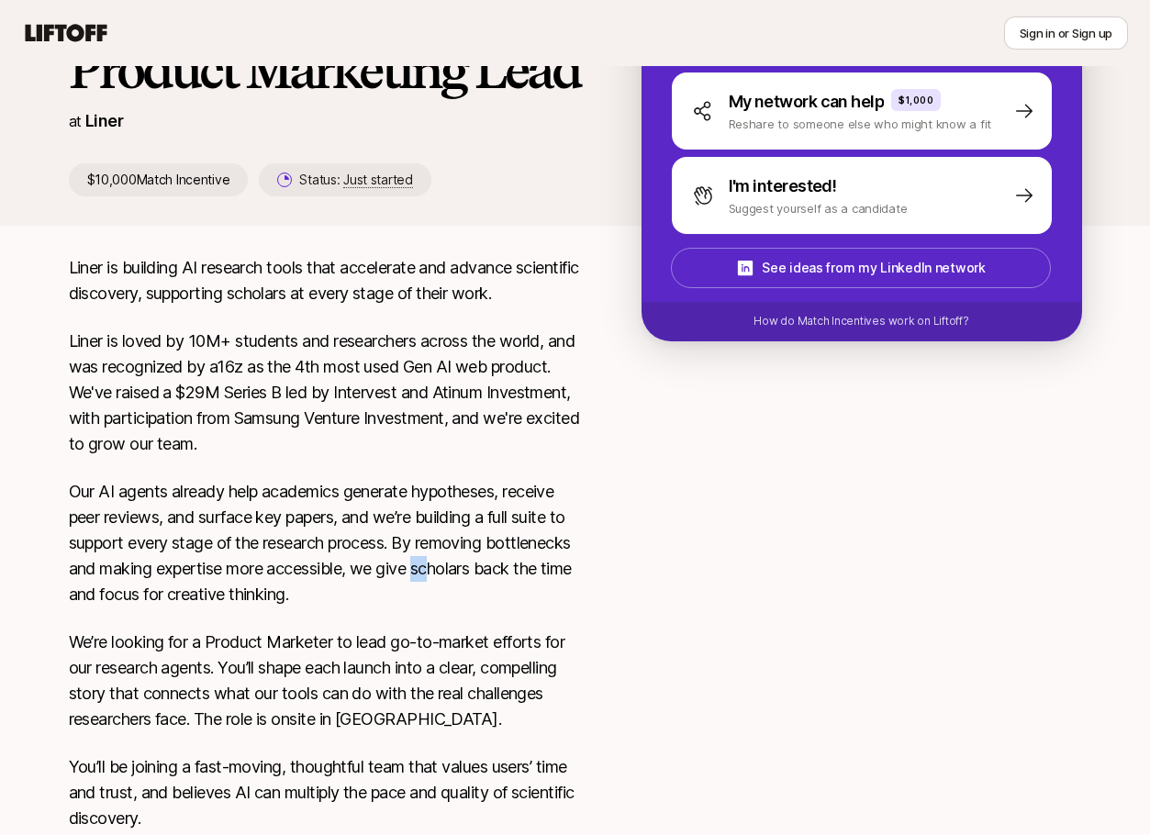
drag, startPoint x: 525, startPoint y: 543, endPoint x: 512, endPoint y: 572, distance: 31.2
click at [512, 572] on p "Our AI agents already help academics generate hypotheses, receive peer reviews,…" at bounding box center [326, 543] width 514 height 128
click at [507, 557] on p "Our AI agents already help academics generate hypotheses, receive peer reviews,…" at bounding box center [326, 543] width 514 height 128
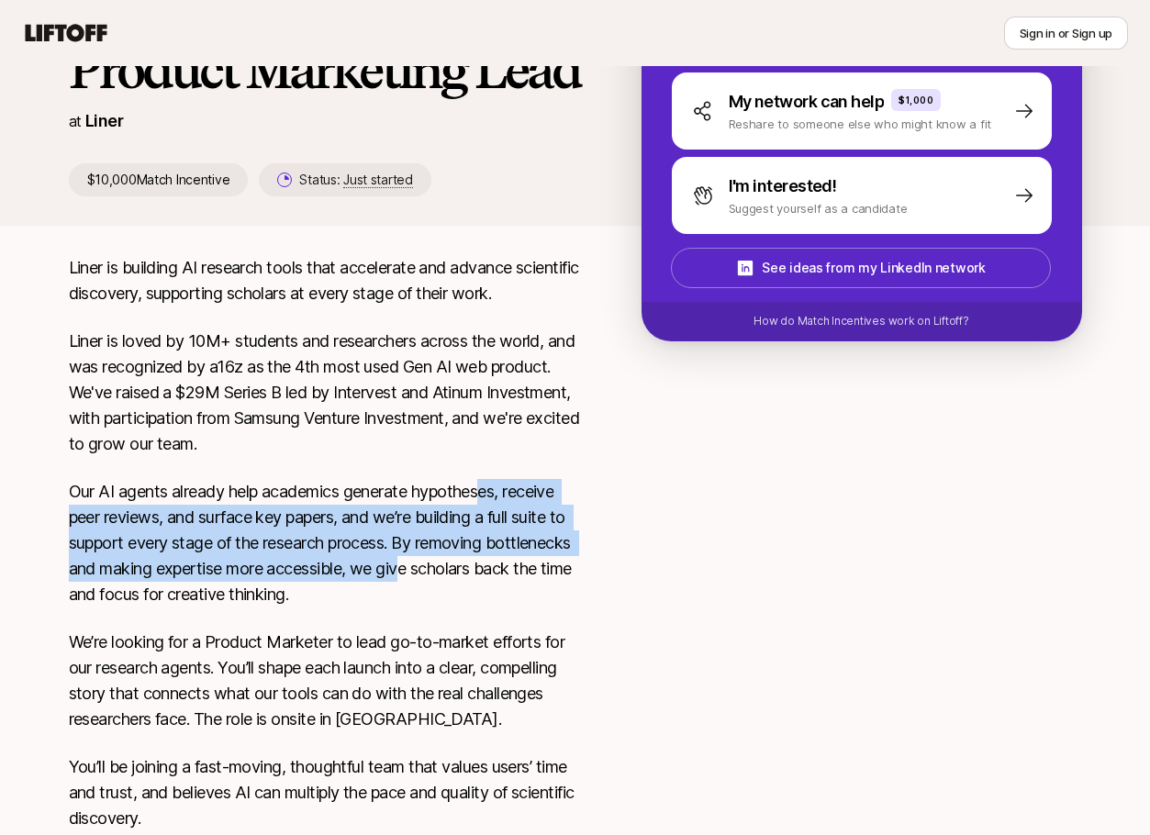
drag, startPoint x: 485, startPoint y: 495, endPoint x: 500, endPoint y: 606, distance: 112.0
click at [499, 598] on p "Our AI agents already help academics generate hypotheses, receive peer reviews,…" at bounding box center [326, 543] width 514 height 128
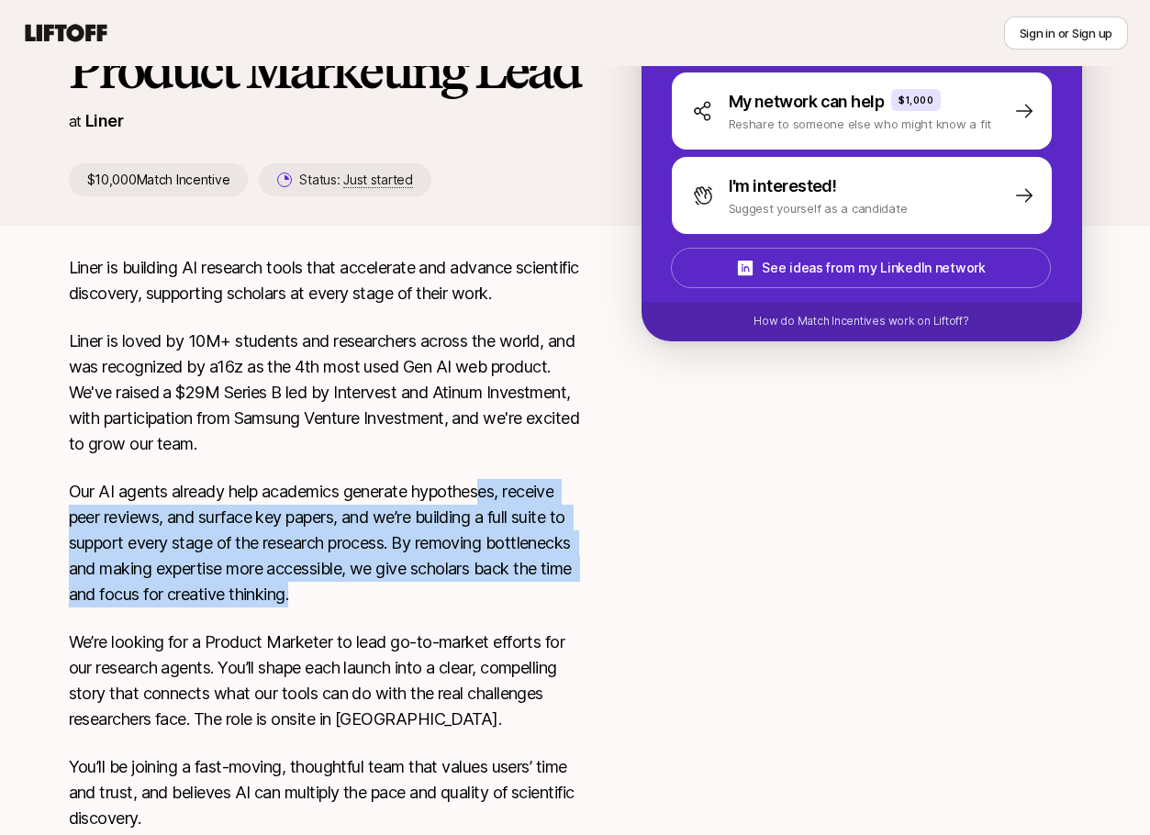
click at [500, 606] on p "Our AI agents already help academics generate hypotheses, receive peer reviews,…" at bounding box center [326, 543] width 514 height 128
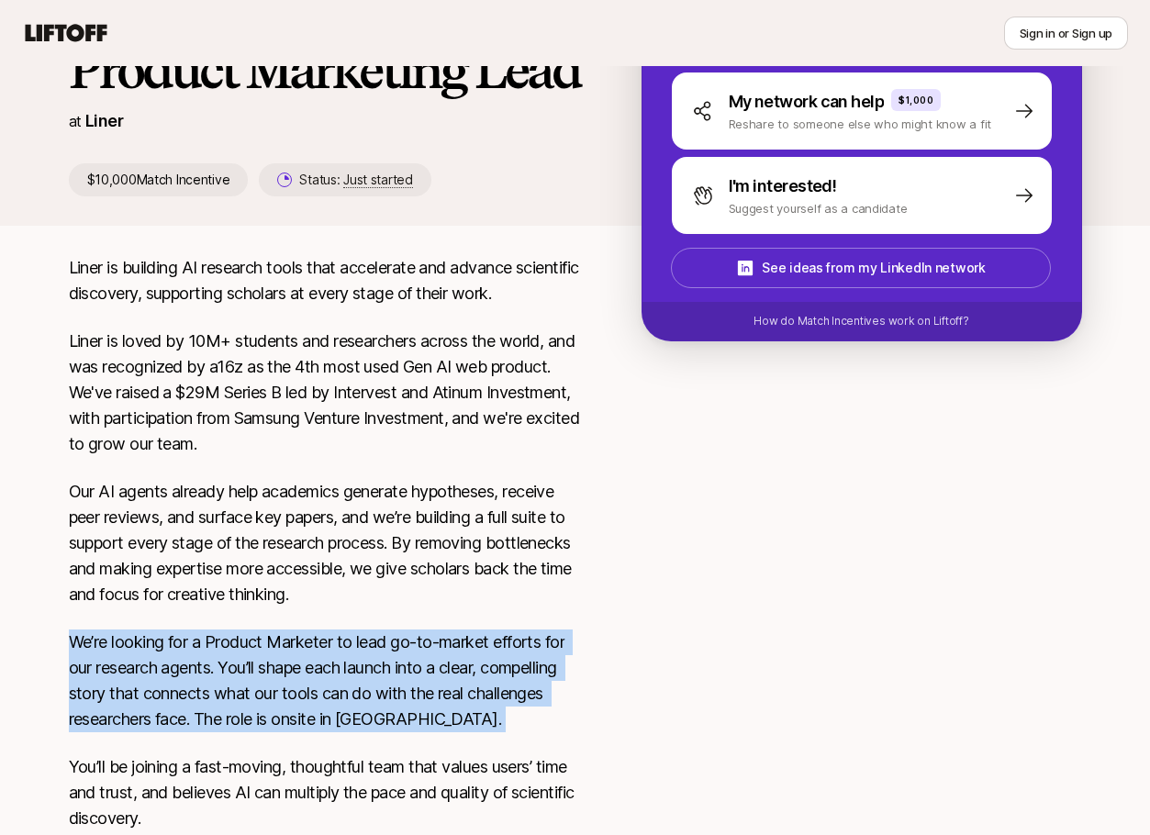
drag, startPoint x: 500, startPoint y: 606, endPoint x: 517, endPoint y: 719, distance: 114.1
click at [517, 719] on div "Liner is building AI research tools that accelerate and advance scientific disc…" at bounding box center [326, 726] width 514 height 943
click at [517, 719] on p "We’re looking for a Product Marketer to lead go-to-market efforts for our resea…" at bounding box center [326, 681] width 514 height 103
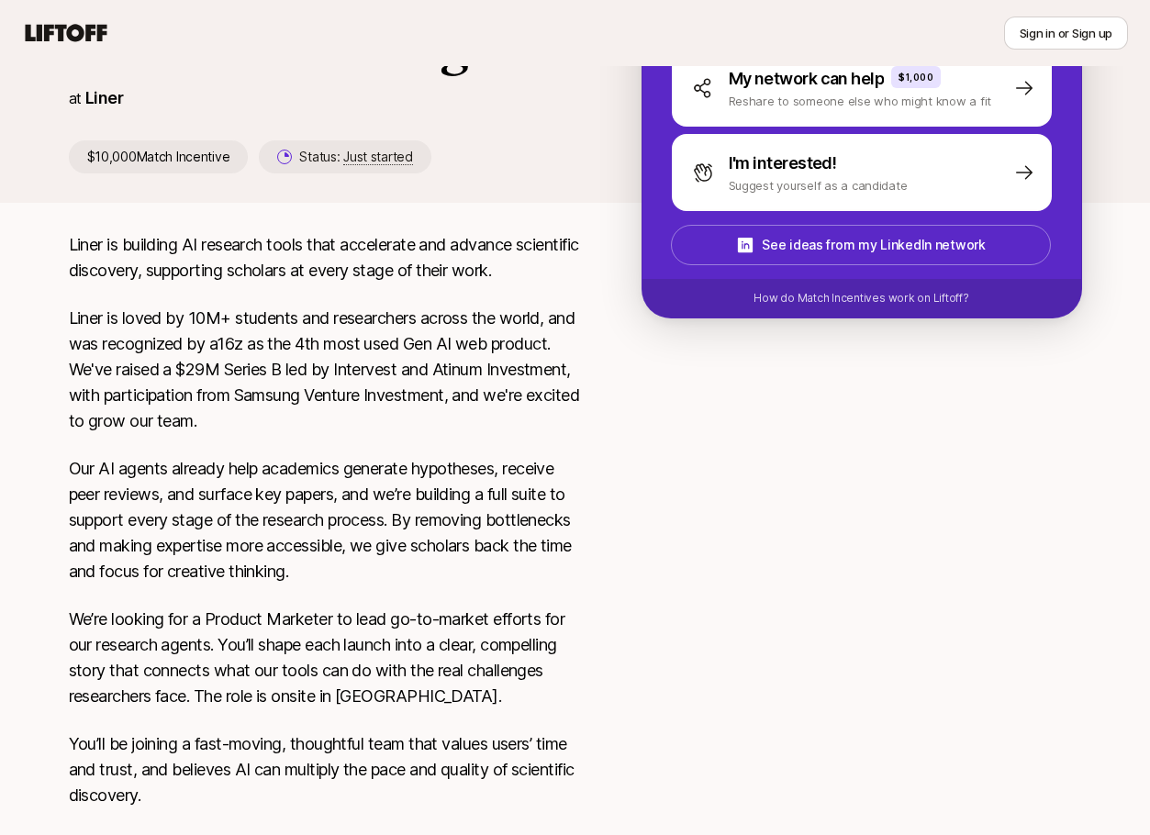
scroll to position [269, 0]
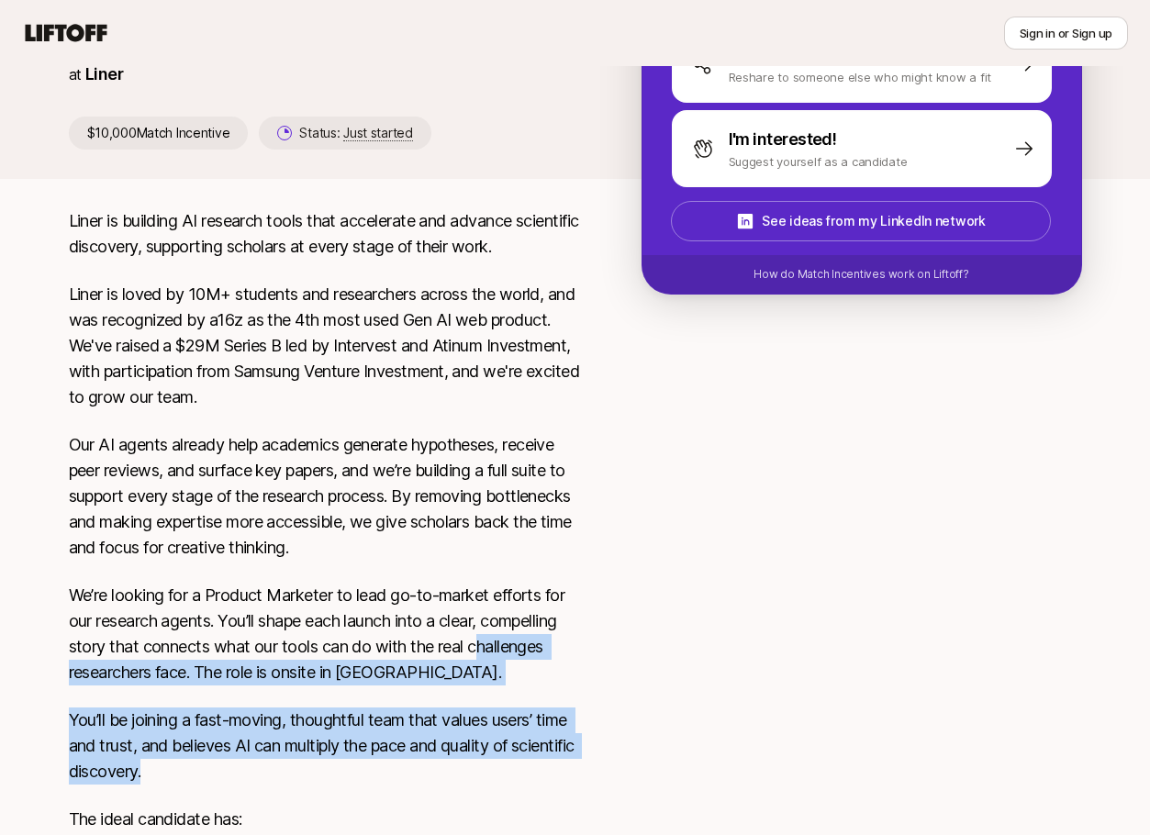
drag, startPoint x: 482, startPoint y: 655, endPoint x: 496, endPoint y: 760, distance: 105.5
click at [496, 760] on div "Liner is building AI research tools that accelerate and advance scientific disc…" at bounding box center [326, 679] width 514 height 943
click at [496, 760] on p "You’ll be joining a fast-moving, thoughtful team that values users’ time and tr…" at bounding box center [326, 746] width 514 height 77
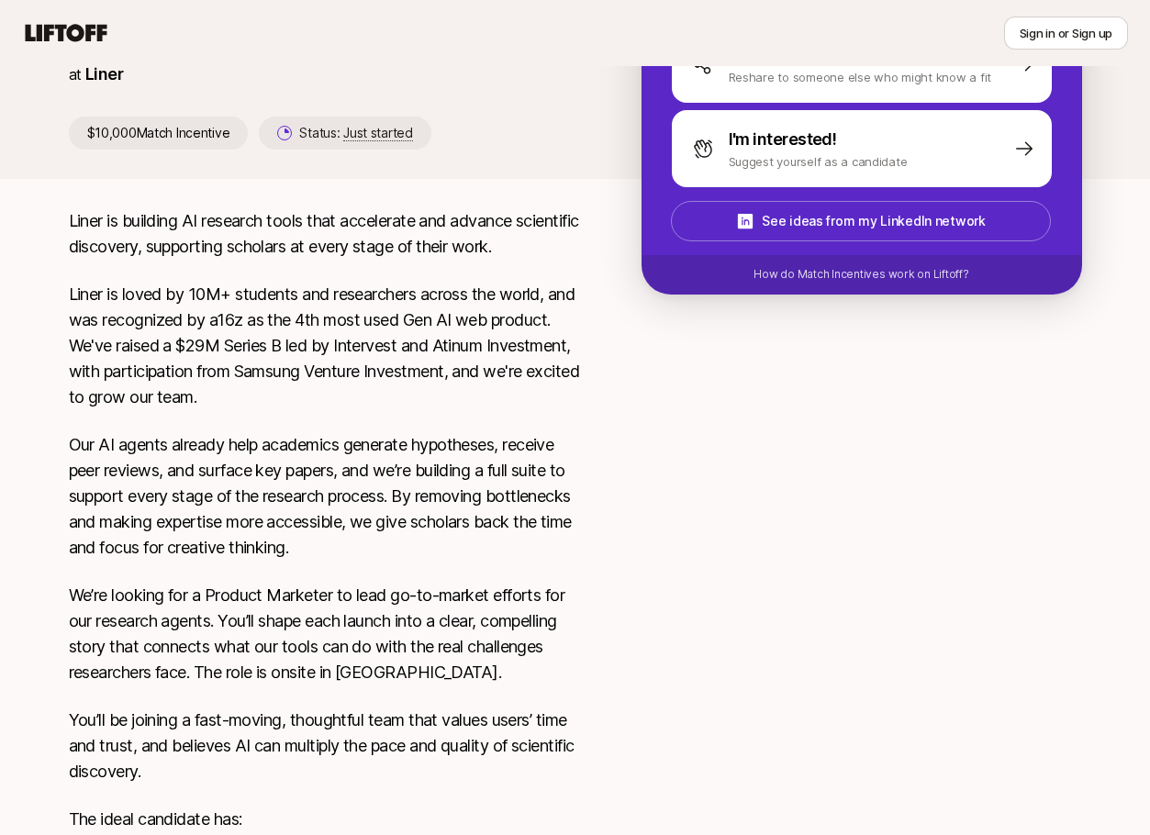
scroll to position [0, 0]
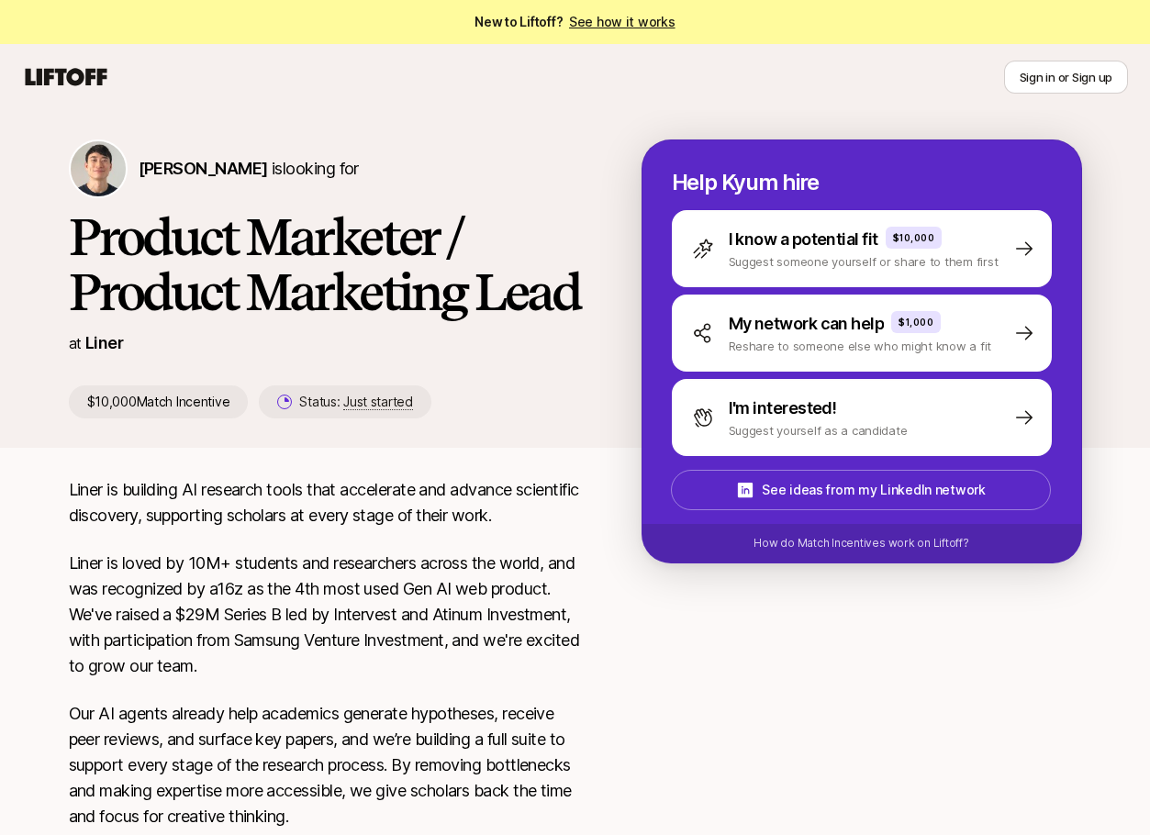
click at [588, 24] on link "See how it works" at bounding box center [622, 22] width 106 height 16
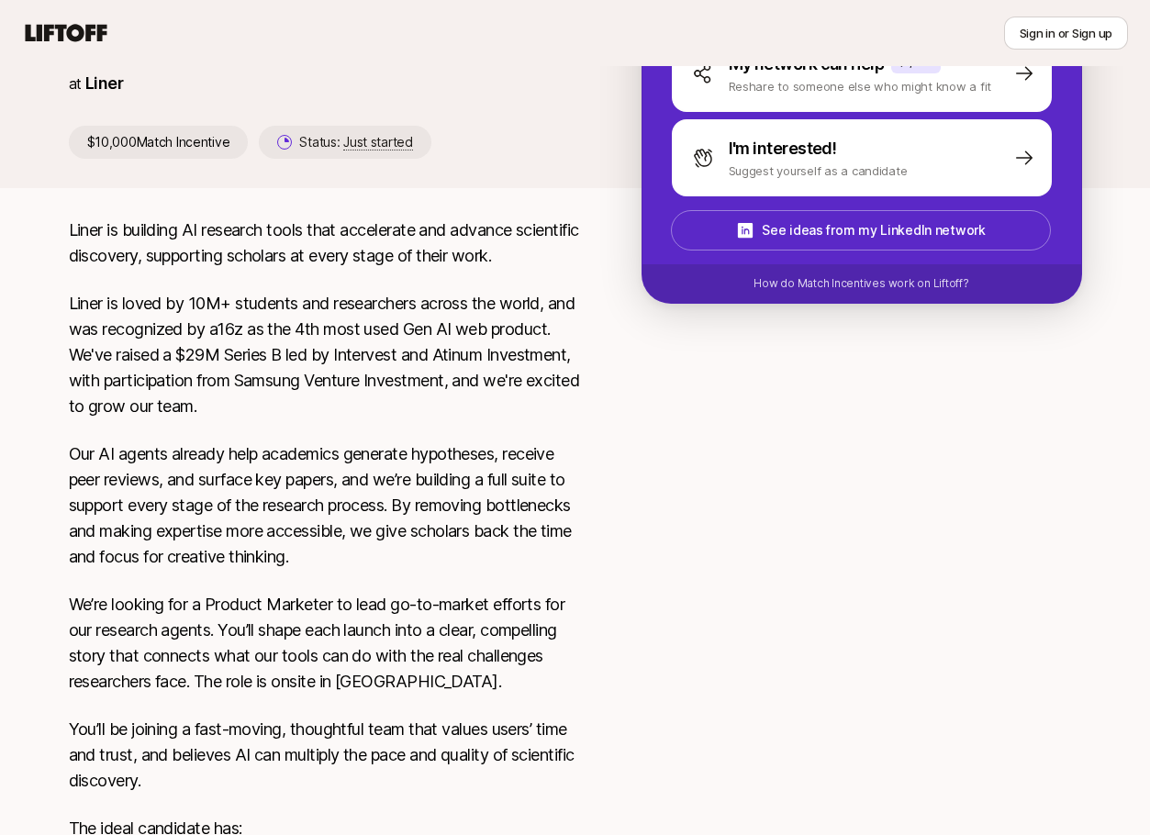
scroll to position [670, 0]
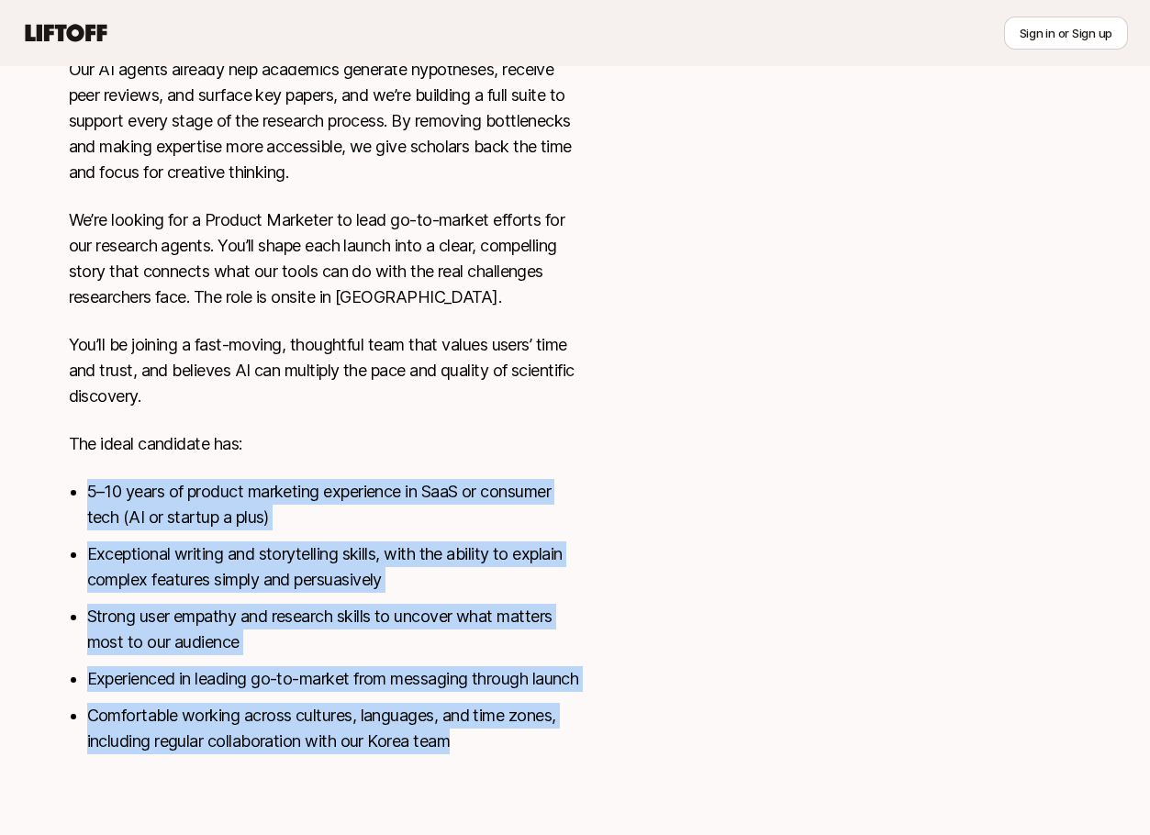
drag, startPoint x: 506, startPoint y: 406, endPoint x: 532, endPoint y: 787, distance: 382.7
click at [532, 787] on div "Liner is building AI research tools that accelerate and advance scientific disc…" at bounding box center [575, 326] width 1101 height 987
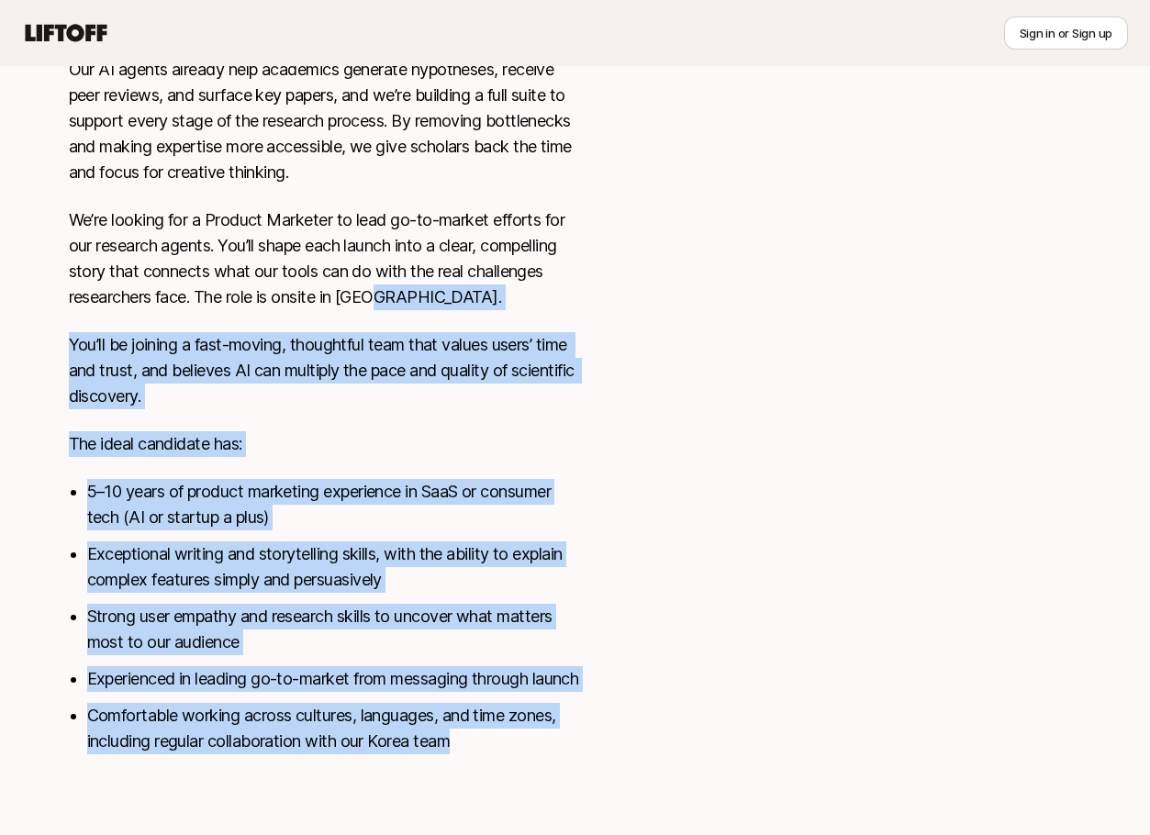
drag, startPoint x: 532, startPoint y: 787, endPoint x: 411, endPoint y: 274, distance: 527.1
click at [411, 274] on div "Liner is building AI research tools that accelerate and advance scientific disc…" at bounding box center [575, 326] width 1101 height 987
click at [411, 274] on p "We’re looking for a Product Marketer to lead go-to-market efforts for our resea…" at bounding box center [326, 258] width 514 height 103
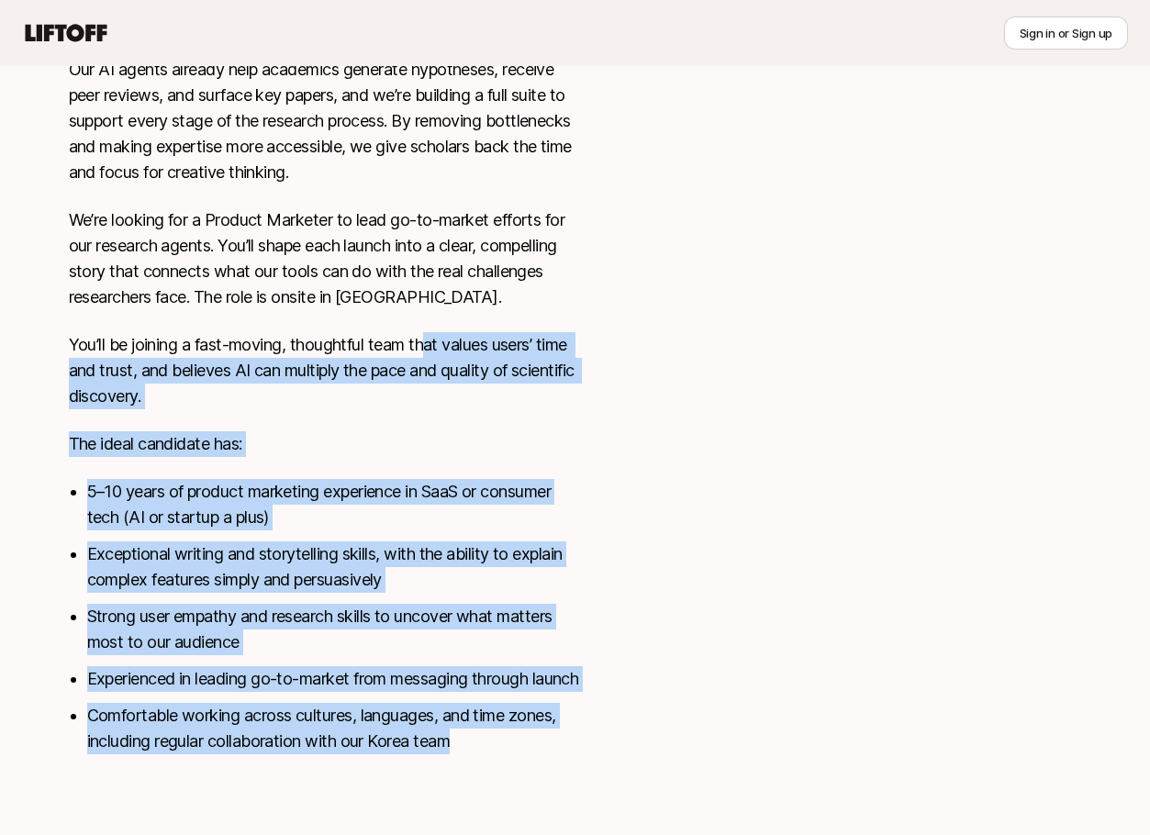
drag, startPoint x: 521, startPoint y: 697, endPoint x: 535, endPoint y: 758, distance: 62.1
click at [535, 758] on div "Liner is building AI research tools that accelerate and advance scientific disc…" at bounding box center [326, 304] width 514 height 943
click at [580, 746] on li "Comfortable working across cultures, languages, and time zones, including regul…" at bounding box center [335, 728] width 496 height 51
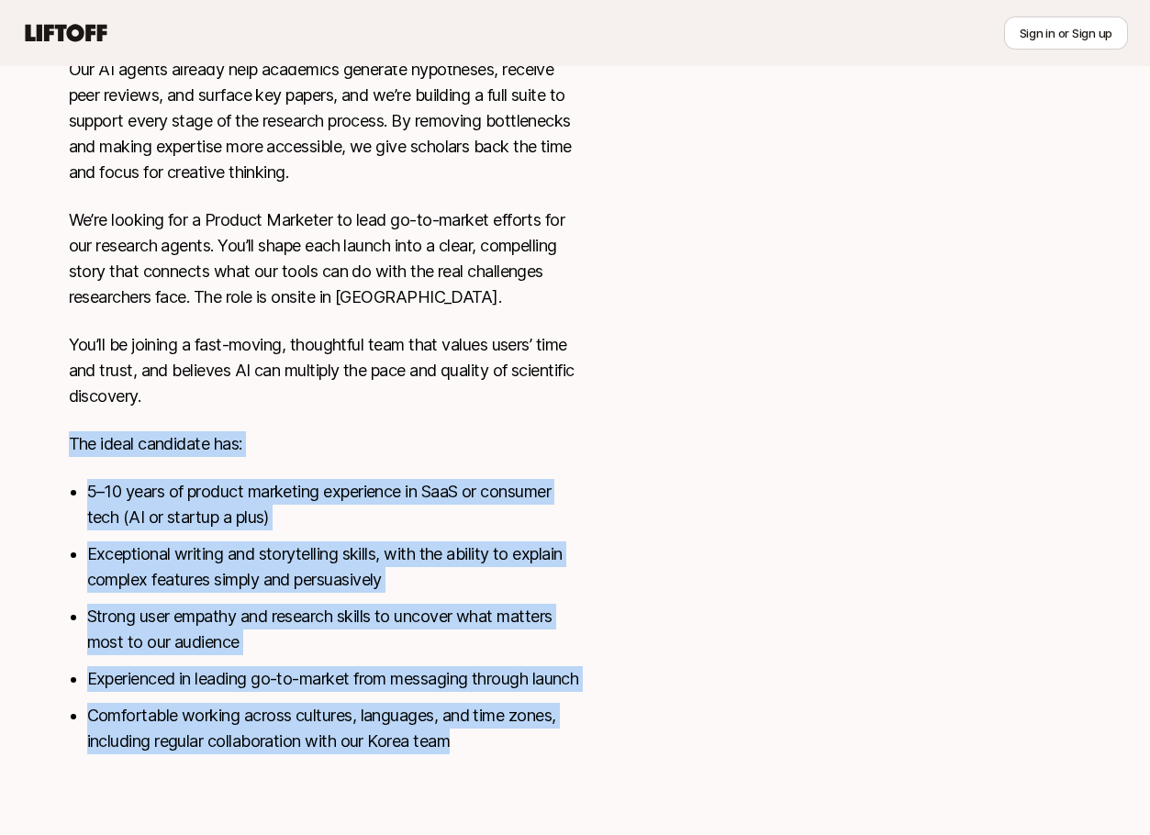
drag, startPoint x: 580, startPoint y: 746, endPoint x: 474, endPoint y: 364, distance: 396.3
click at [474, 364] on div "Liner is building AI research tools that accelerate and advance scientific disc…" at bounding box center [326, 304] width 514 height 943
click at [474, 364] on p "You’ll be joining a fast-moving, thoughtful team that values users’ time and tr…" at bounding box center [326, 370] width 514 height 77
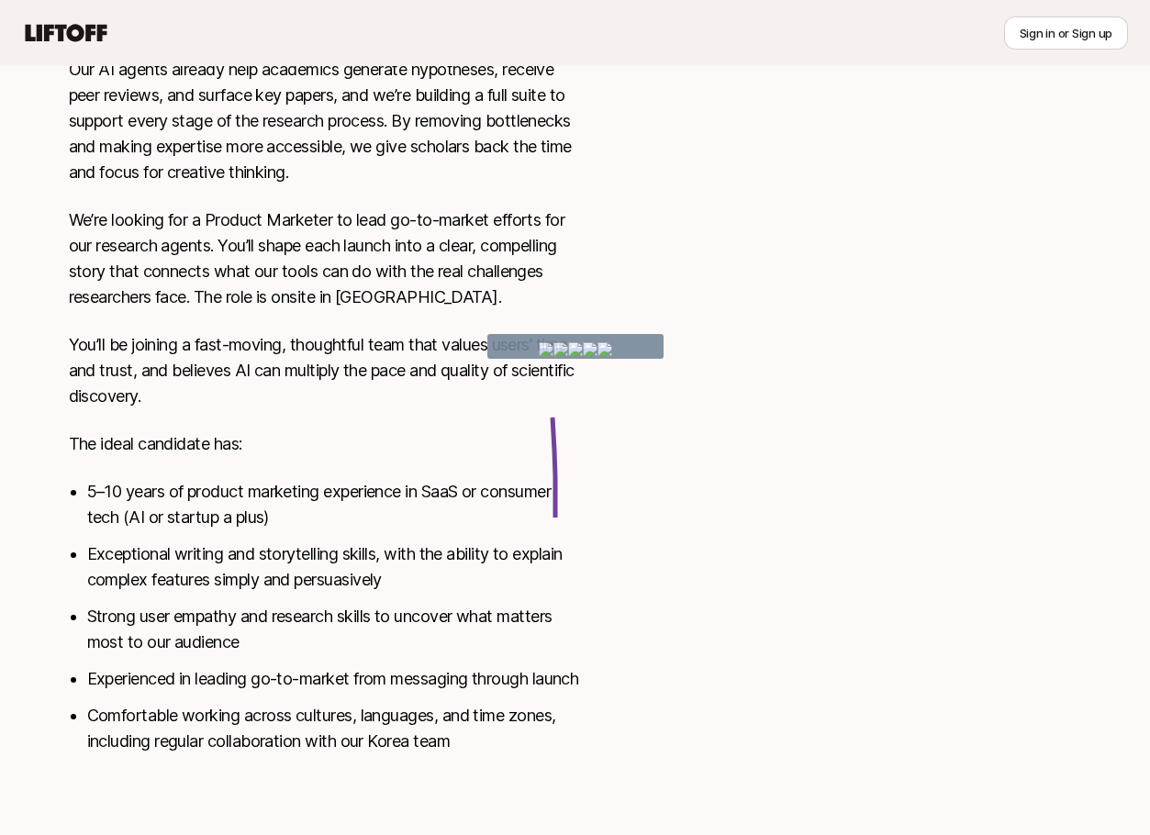
drag, startPoint x: 556, startPoint y: 529, endPoint x: 506, endPoint y: 474, distance: 74.7
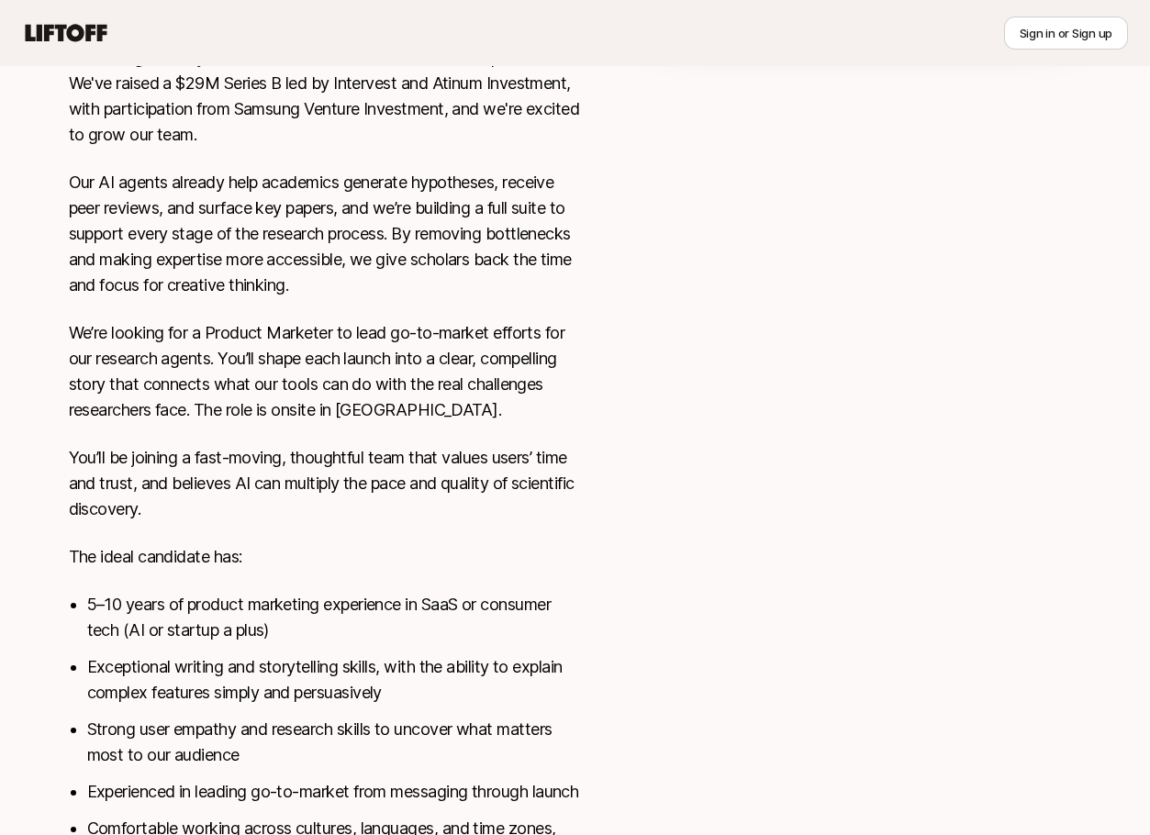
scroll to position [606, 0]
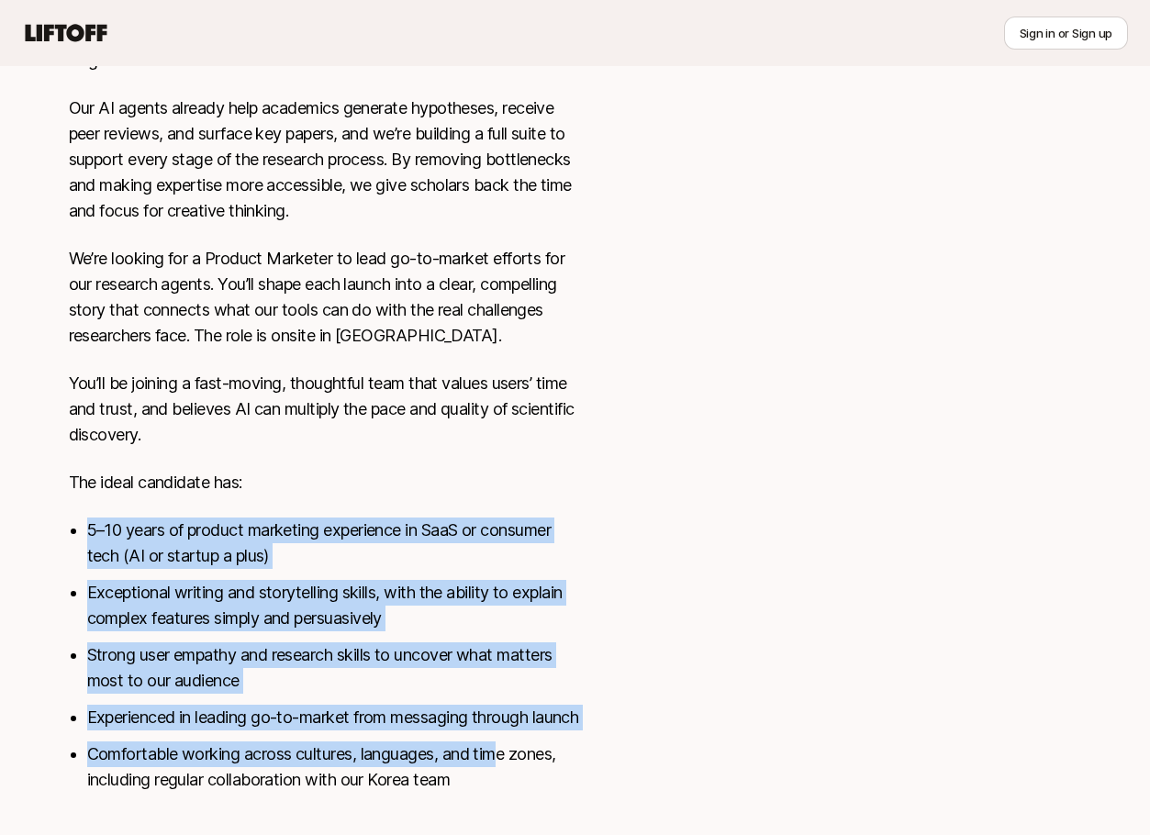
drag, startPoint x: 434, startPoint y: 503, endPoint x: 499, endPoint y: 779, distance: 283.8
click at [499, 779] on div "Liner is building AI research tools that accelerate and advance scientific disc…" at bounding box center [326, 343] width 514 height 943
click at [499, 779] on li "Comfortable working across cultures, languages, and time zones, including regul…" at bounding box center [335, 766] width 496 height 51
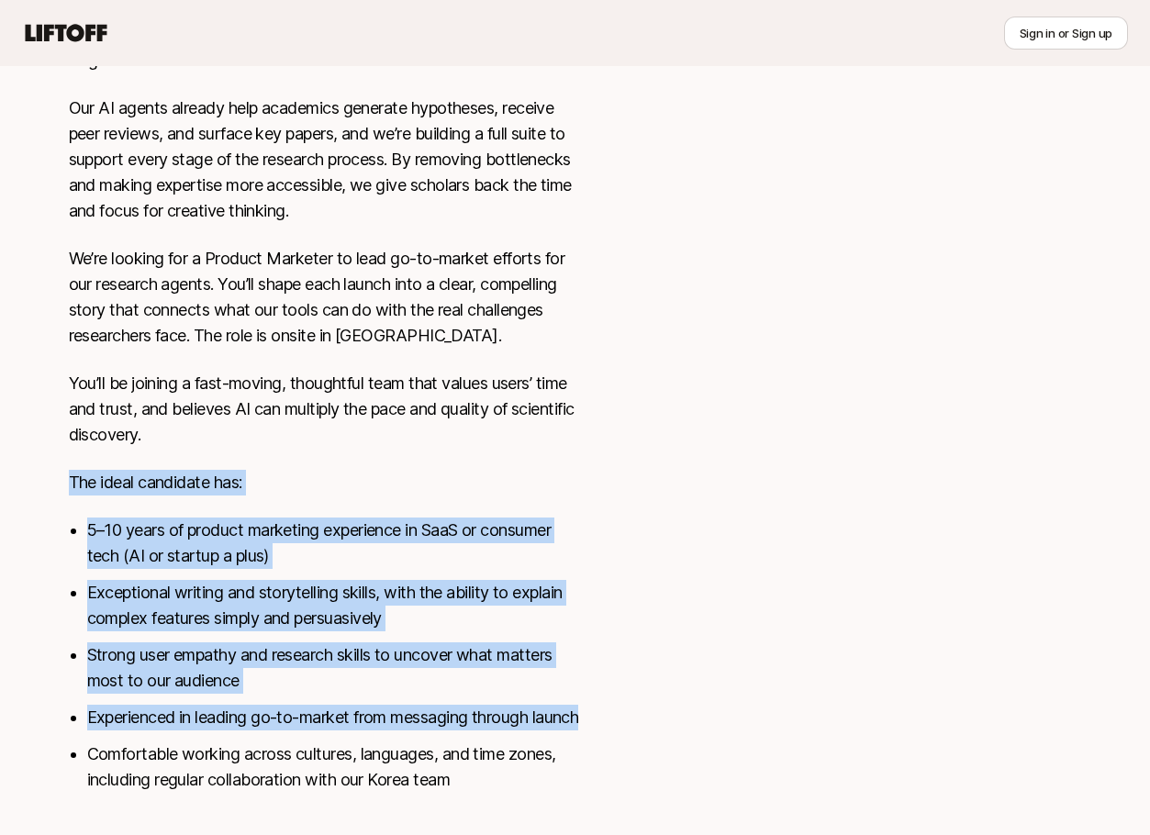
drag, startPoint x: 482, startPoint y: 638, endPoint x: 442, endPoint y: 452, distance: 189.5
click at [442, 453] on div "Liner is building AI research tools that accelerate and advance scientific disc…" at bounding box center [326, 343] width 514 height 943
click at [442, 452] on div "Liner is building AI research tools that accelerate and advance scientific disc…" at bounding box center [326, 343] width 514 height 943
drag, startPoint x: 442, startPoint y: 452, endPoint x: 486, endPoint y: 756, distance: 306.9
click at [486, 756] on div "Liner is building AI research tools that accelerate and advance scientific disc…" at bounding box center [326, 343] width 514 height 943
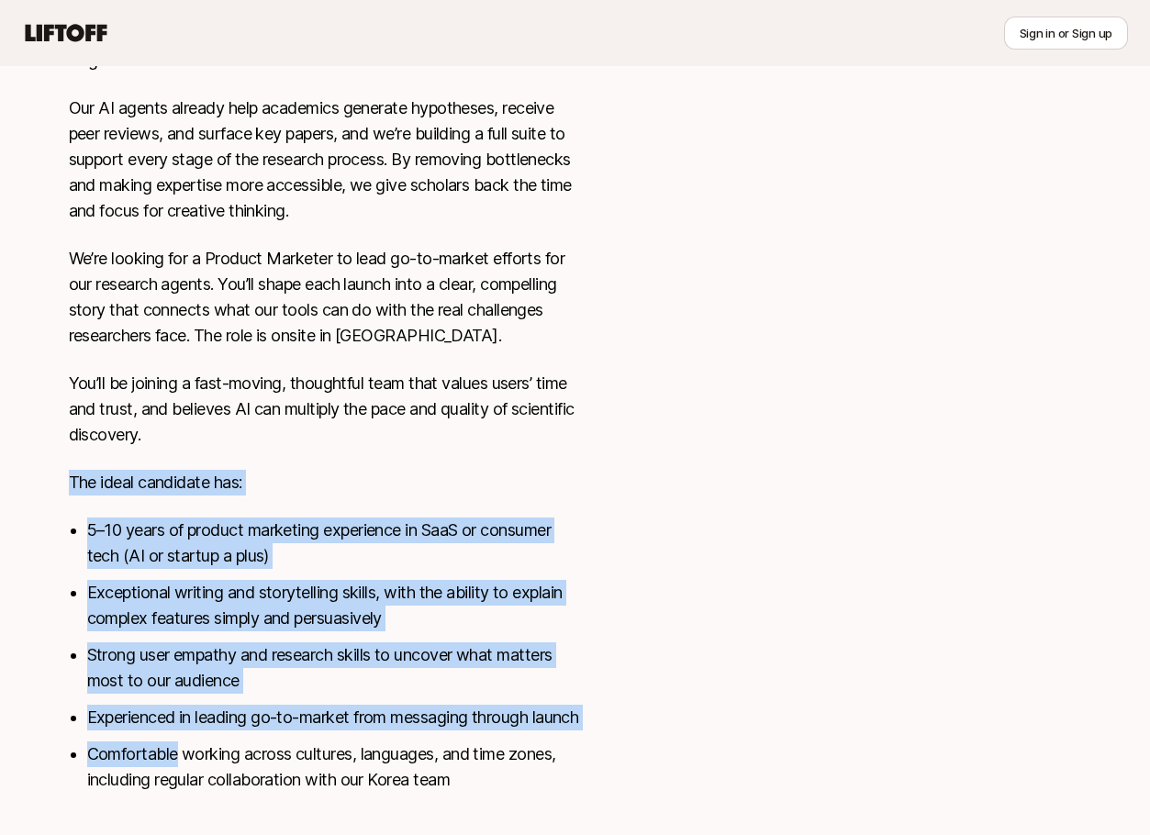
click at [486, 756] on ul "5–10 years of product marketing experience in SaaS or consumer tech (AI or star…" at bounding box center [335, 655] width 496 height 275
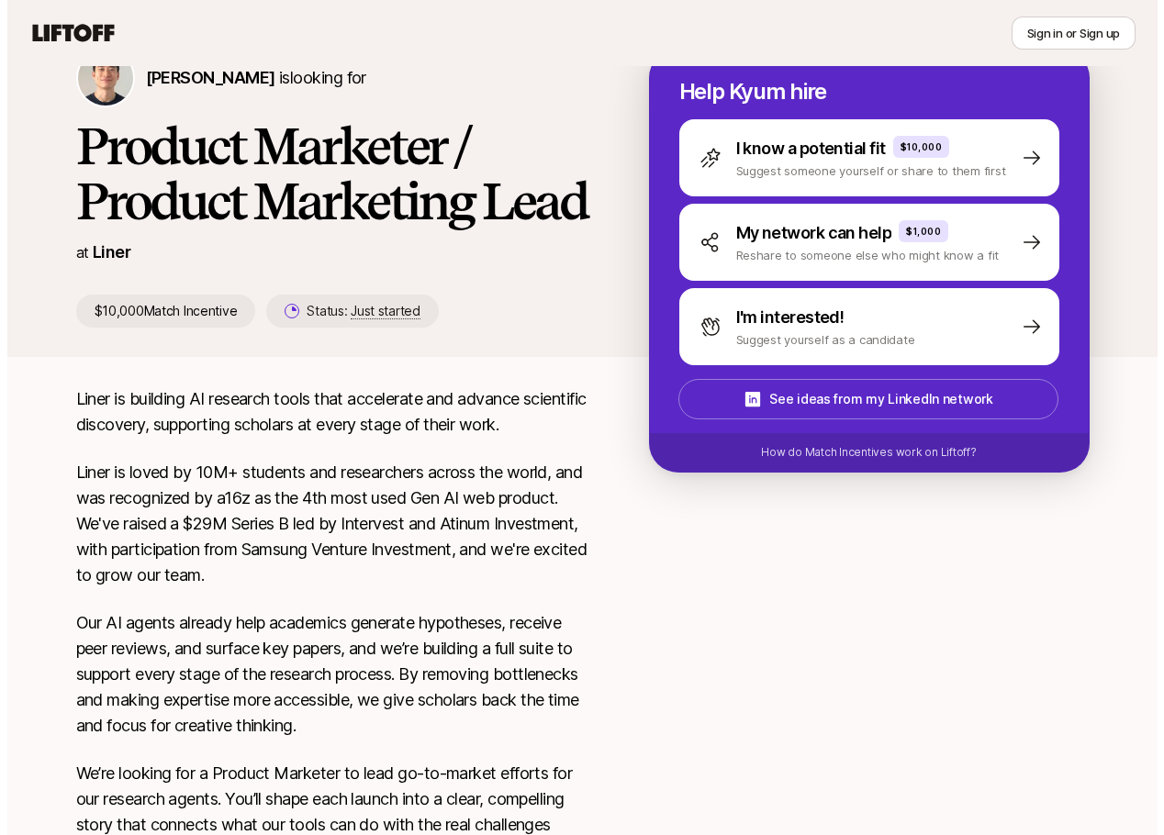
scroll to position [0, 0]
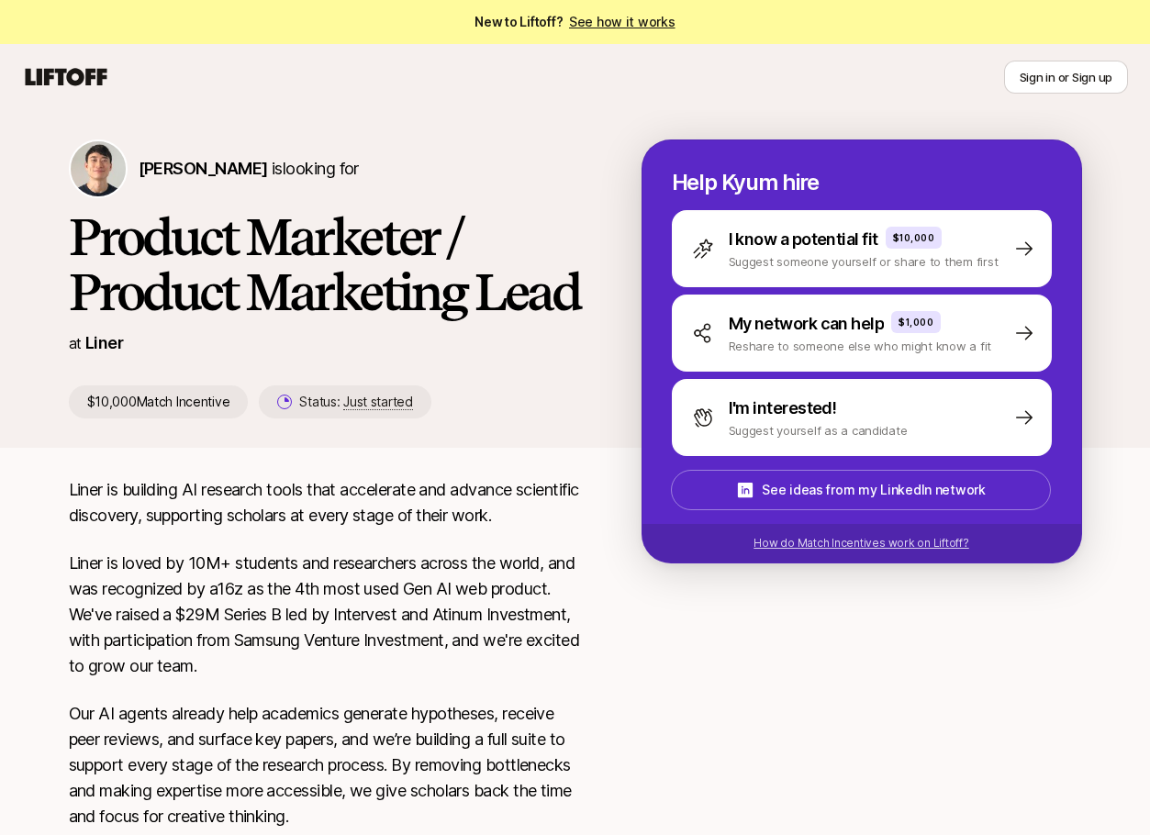
click at [808, 539] on p "How do Match Incentives work on Liftoff?" at bounding box center [860, 543] width 215 height 17
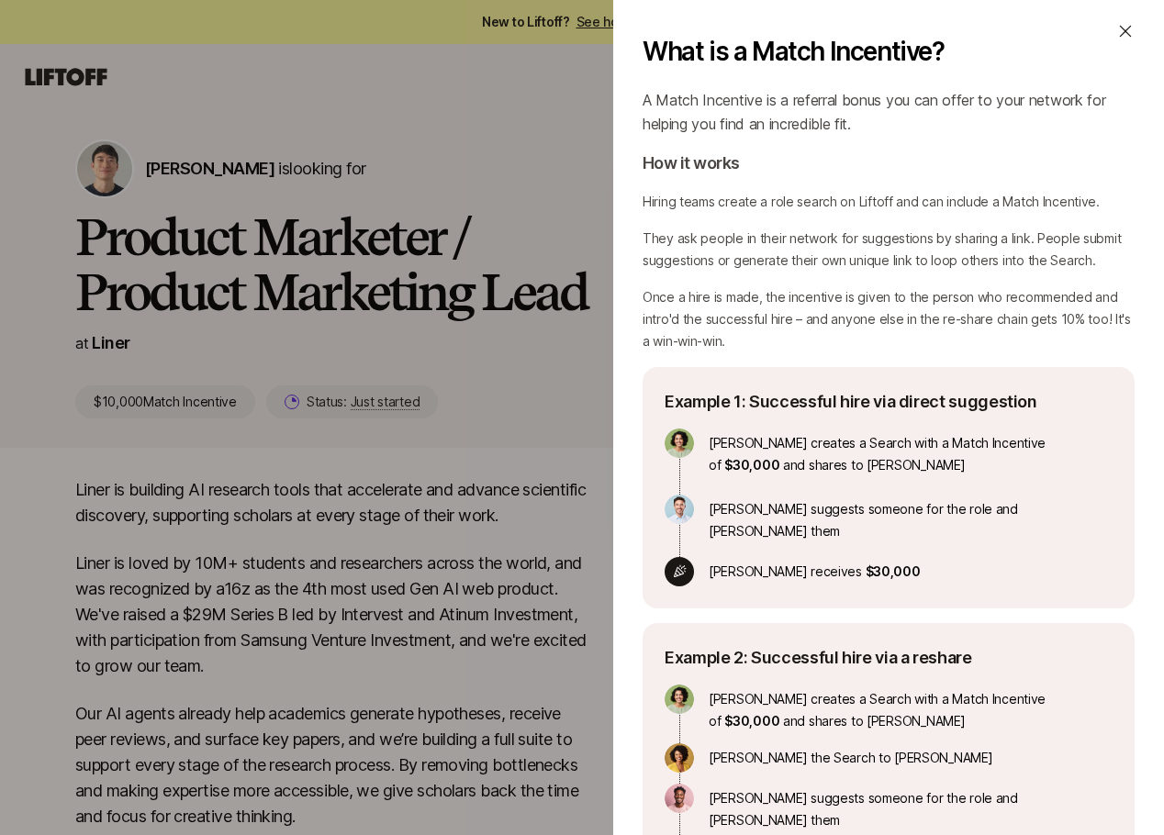
click at [894, 558] on div "[PERSON_NAME] creates a Search with a Match Incentive of $30,000 and shares to …" at bounding box center [862, 508] width 396 height 158
drag, startPoint x: 894, startPoint y: 558, endPoint x: 882, endPoint y: 532, distance: 28.3
click at [882, 532] on div "[PERSON_NAME] creates a Search with a Match Incentive of $30,000 and shares to …" at bounding box center [862, 508] width 396 height 158
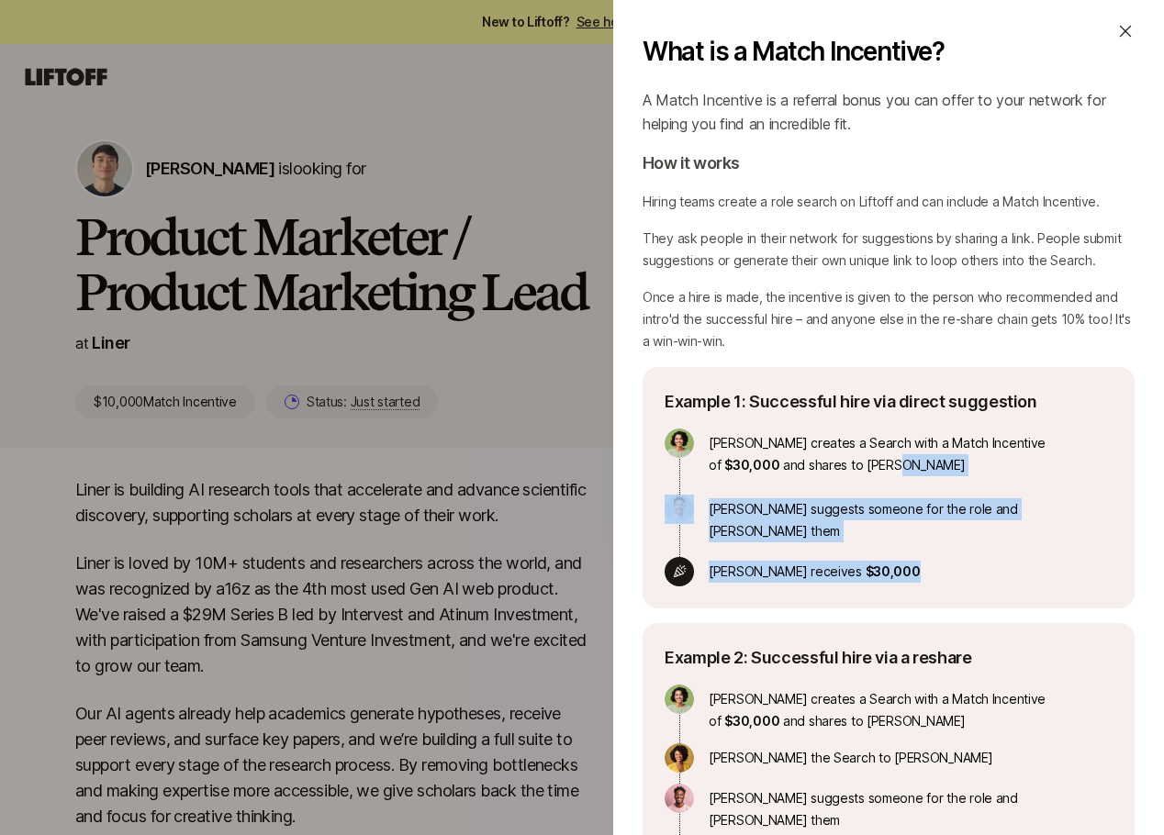
drag, startPoint x: 881, startPoint y: 474, endPoint x: 906, endPoint y: 585, distance: 112.9
click at [906, 585] on div "Example 1: Successful hire via direct suggestion [PERSON_NAME] creates a Search…" at bounding box center [888, 487] width 492 height 241
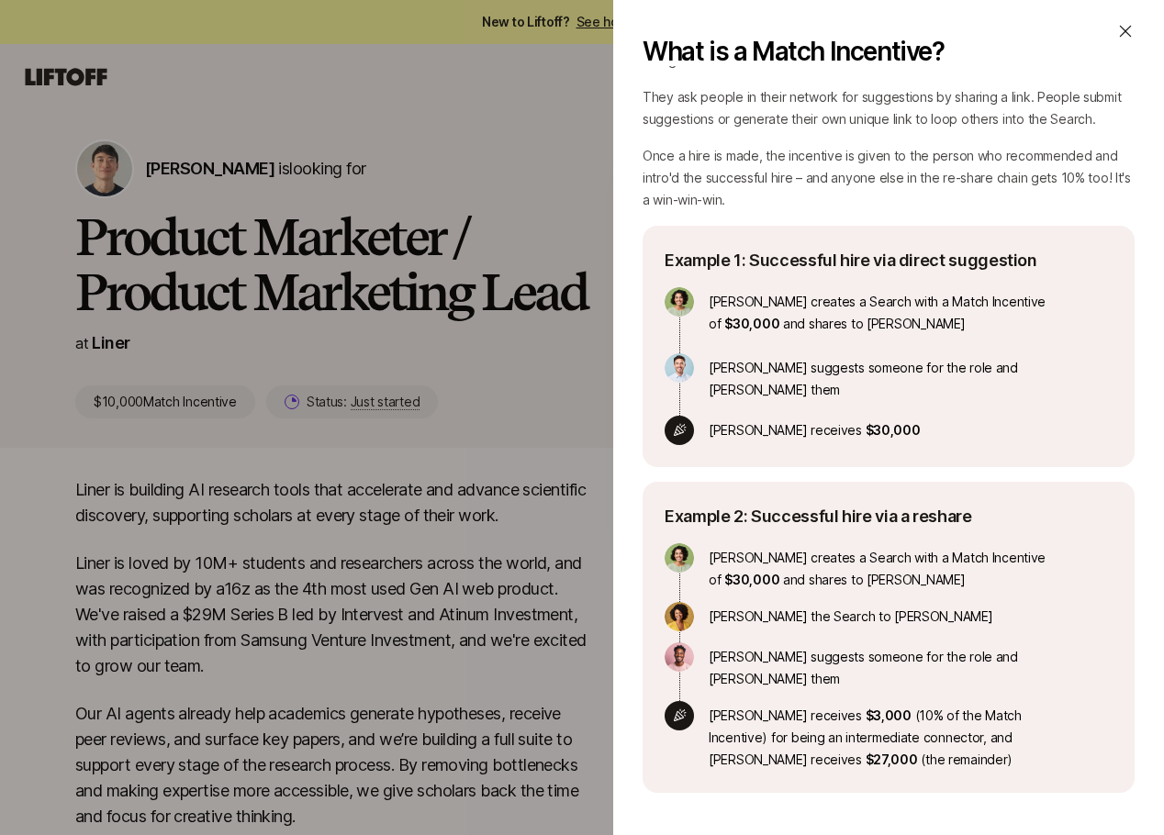
scroll to position [150, 0]
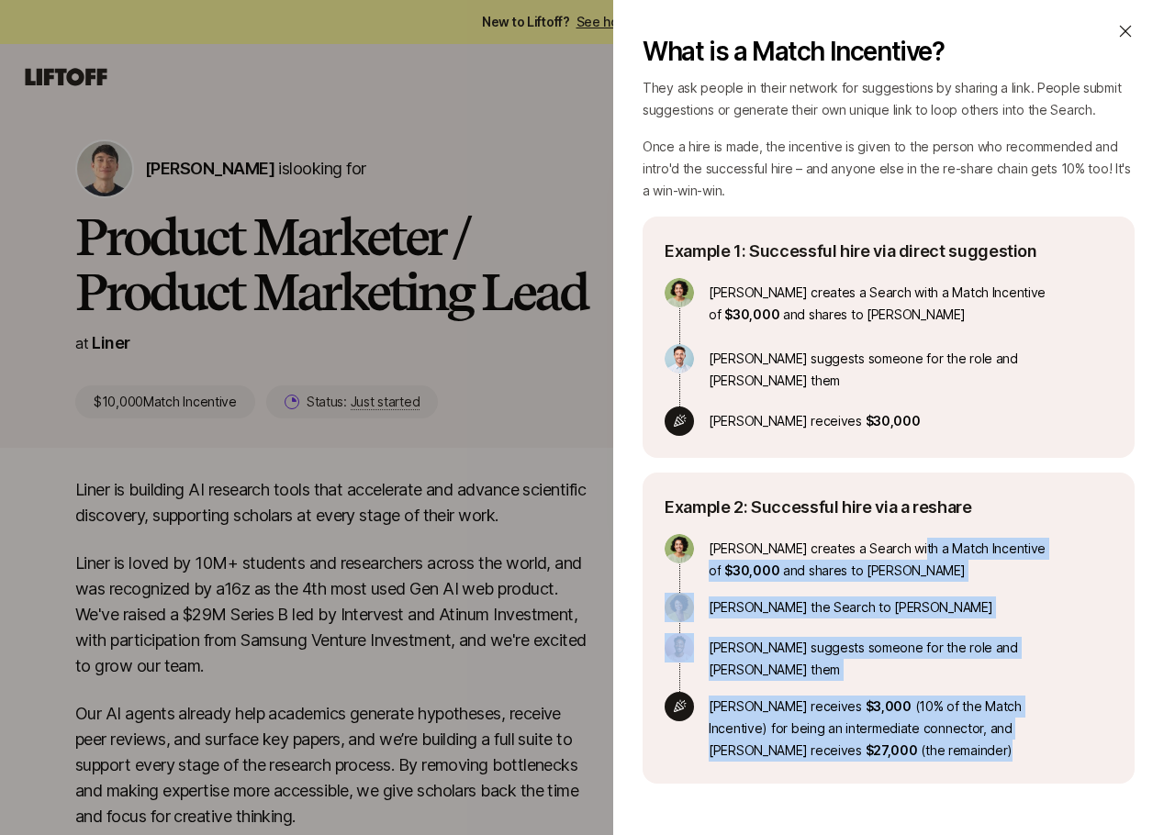
drag, startPoint x: 903, startPoint y: 532, endPoint x: 926, endPoint y: 710, distance: 179.5
click at [926, 710] on div "[PERSON_NAME] creates a Search with a Match Incentive of $30,000 and shares to …" at bounding box center [862, 648] width 396 height 228
click at [926, 710] on p "[PERSON_NAME] receives $3,000 (10% of the Match Incentive) for being an interme…" at bounding box center [884, 727] width 352 height 70
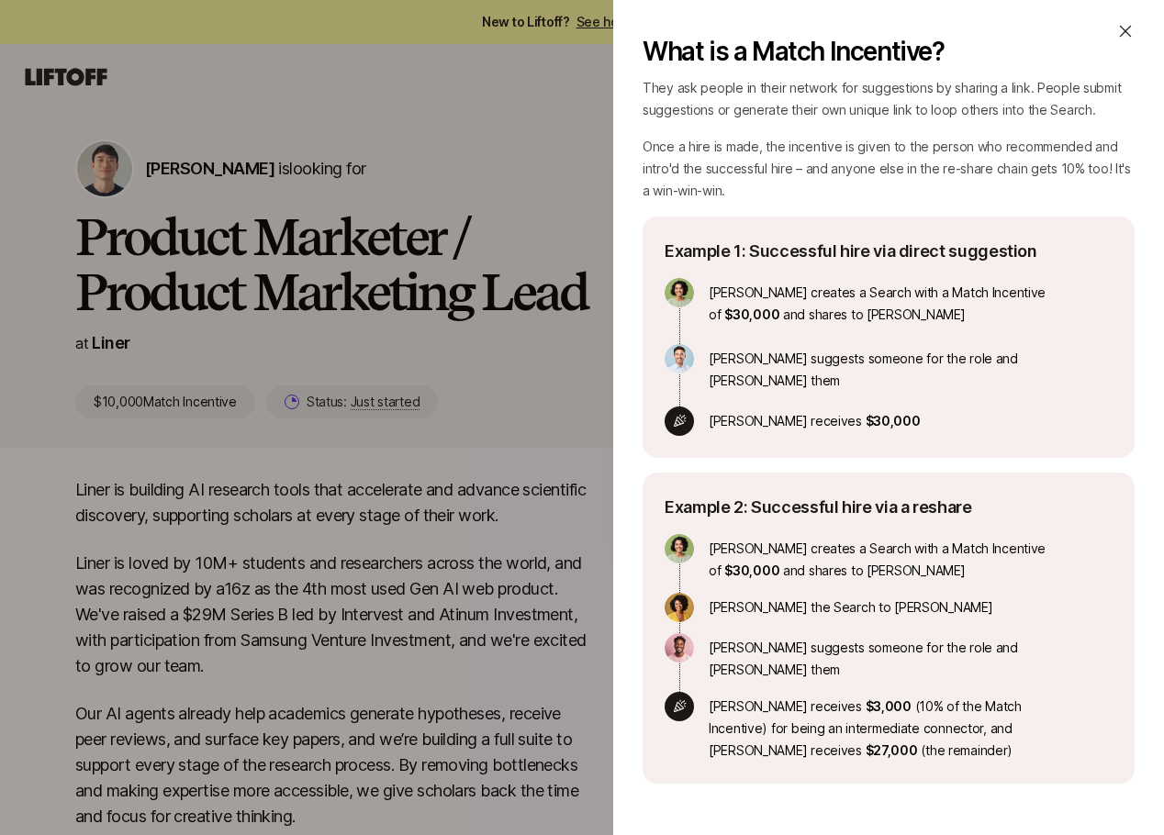
drag, startPoint x: 927, startPoint y: 705, endPoint x: 925, endPoint y: 720, distance: 15.7
click at [925, 720] on p "[PERSON_NAME] receives $3,000 (10% of the Match Incentive) for being an interme…" at bounding box center [884, 727] width 352 height 70
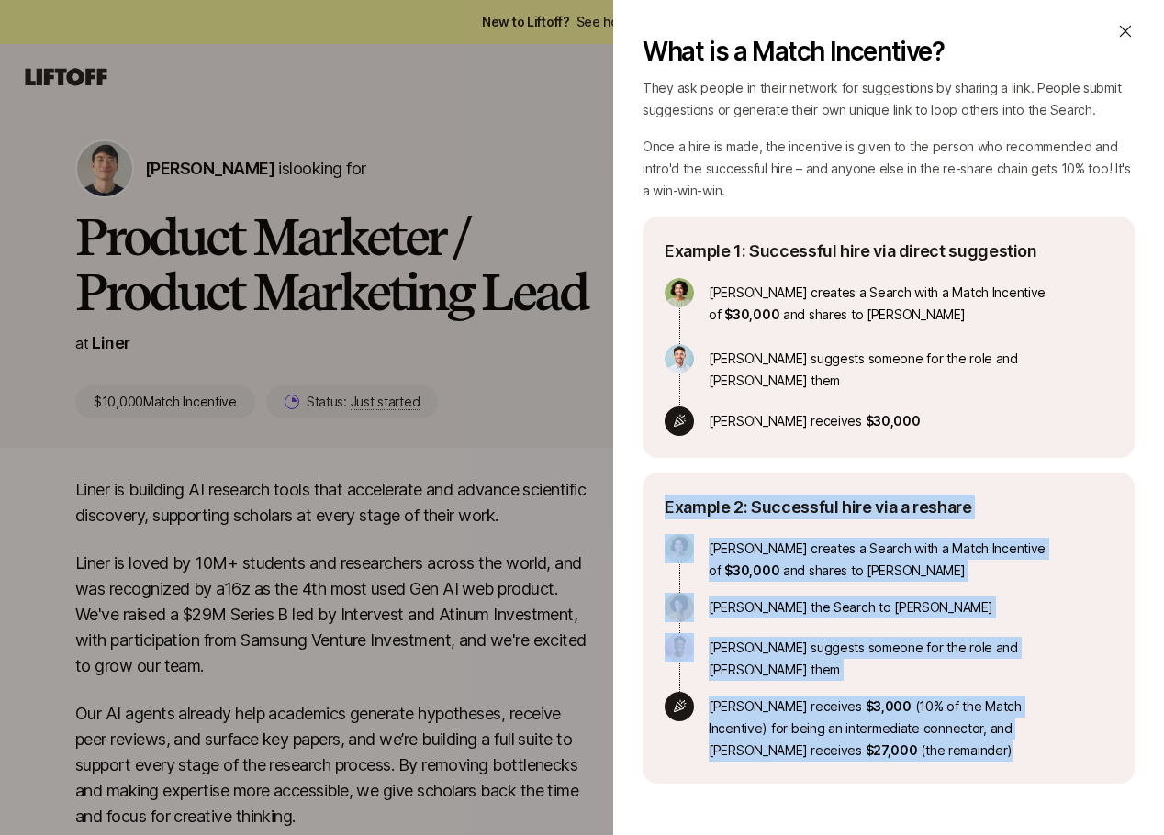
drag, startPoint x: 893, startPoint y: 591, endPoint x: 843, endPoint y: 463, distance: 137.7
click at [843, 473] on div "Example 2: Successful hire via a reshare [PERSON_NAME] creates a Search with a …" at bounding box center [888, 628] width 492 height 311
drag, startPoint x: 843, startPoint y: 463, endPoint x: 886, endPoint y: 714, distance: 255.0
click at [886, 714] on div "Example 2: Successful hire via a reshare [PERSON_NAME] creates a Search with a …" at bounding box center [888, 628] width 492 height 311
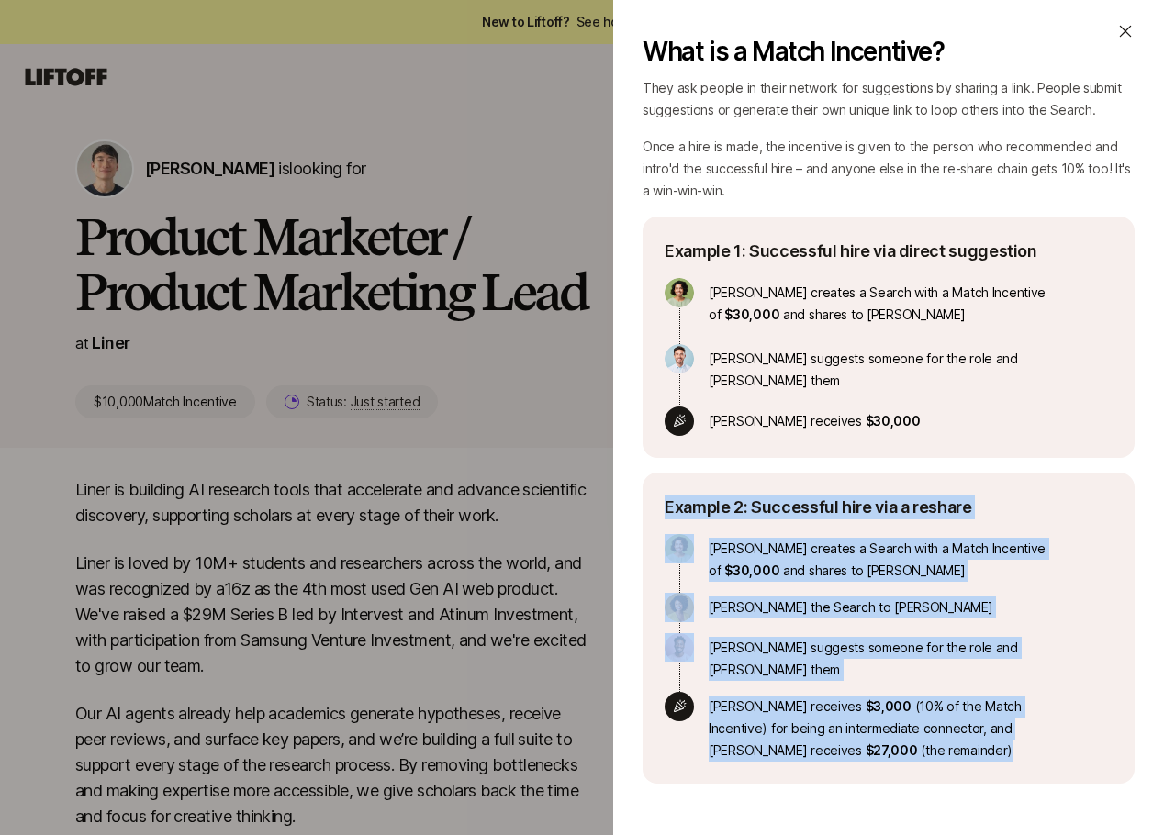
click at [886, 714] on p "[PERSON_NAME] receives $3,000 (10% of the Match Incentive) for being an interme…" at bounding box center [884, 727] width 352 height 70
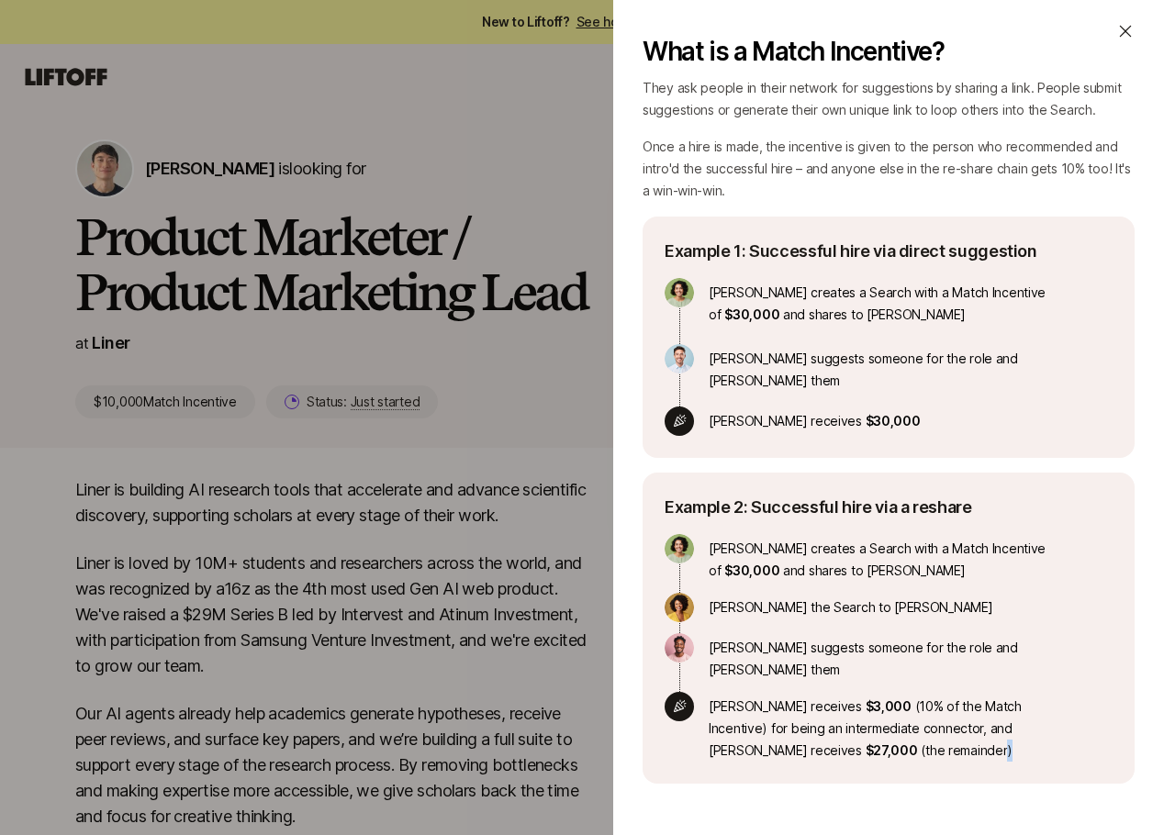
drag, startPoint x: 850, startPoint y: 605, endPoint x: 866, endPoint y: 736, distance: 132.3
click at [866, 736] on div "Example 2: Successful hire via a reshare [PERSON_NAME] creates a Search with a …" at bounding box center [888, 628] width 492 height 311
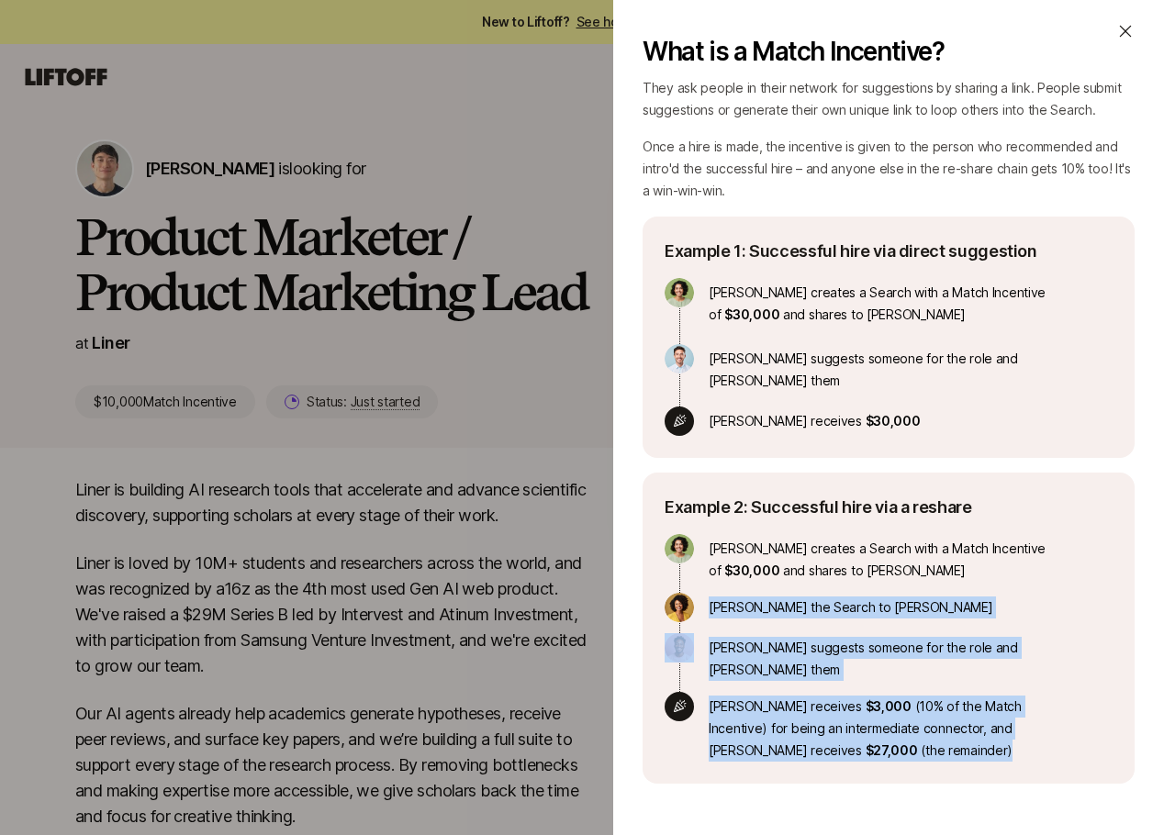
drag, startPoint x: 809, startPoint y: 505, endPoint x: 850, endPoint y: 719, distance: 218.5
click at [850, 719] on div "[PERSON_NAME] creates a Search with a Match Incentive of $30,000 and shares to …" at bounding box center [862, 648] width 396 height 228
click at [850, 719] on p "[PERSON_NAME] receives $3,000 (10% of the Match Incentive) for being an interme…" at bounding box center [884, 727] width 352 height 70
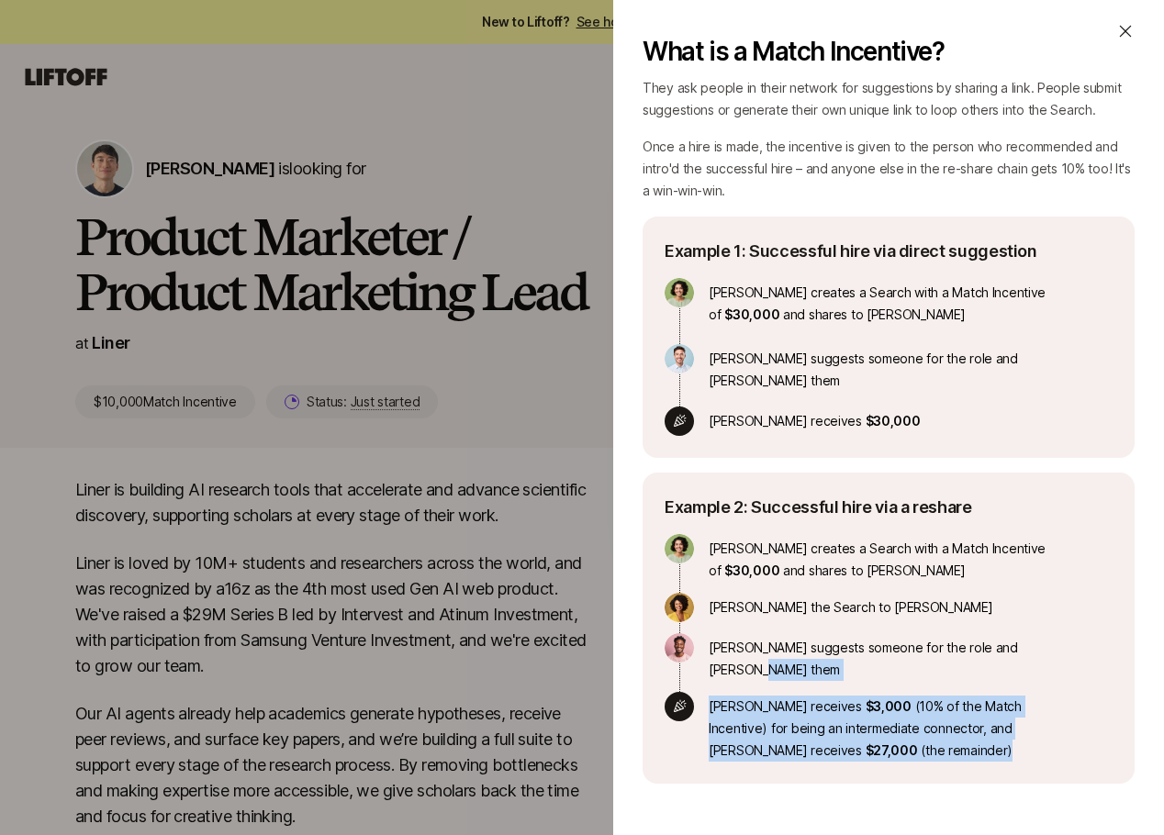
drag, startPoint x: 831, startPoint y: 557, endPoint x: 863, endPoint y: 747, distance: 192.5
click at [863, 747] on div "A Match Incentive is a referral bonus you can offer to your network for helping…" at bounding box center [888, 383] width 492 height 890
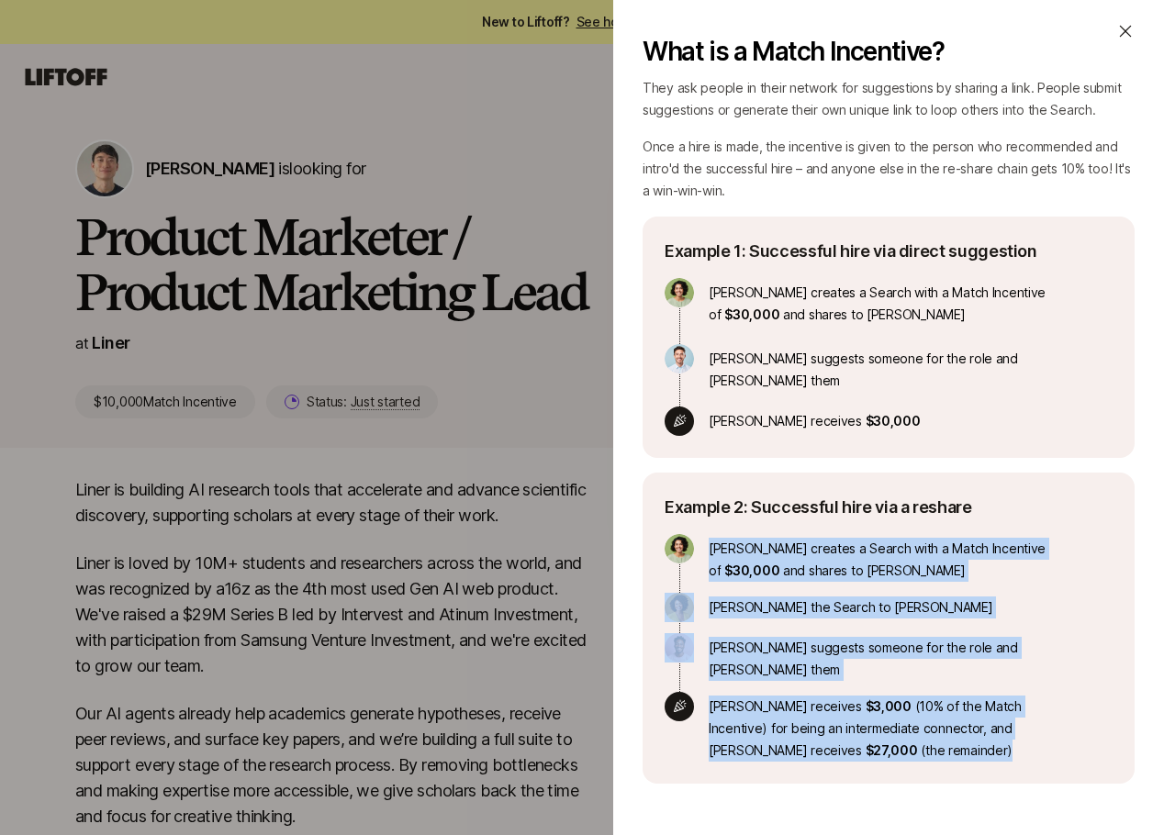
drag, startPoint x: 863, startPoint y: 747, endPoint x: 806, endPoint y: 510, distance: 243.5
click at [806, 510] on div "A Match Incentive is a referral bonus you can offer to your network for helping…" at bounding box center [888, 383] width 492 height 890
click at [806, 510] on div "Example 2: Successful hire via a reshare [PERSON_NAME] creates a Search with a …" at bounding box center [888, 628] width 492 height 311
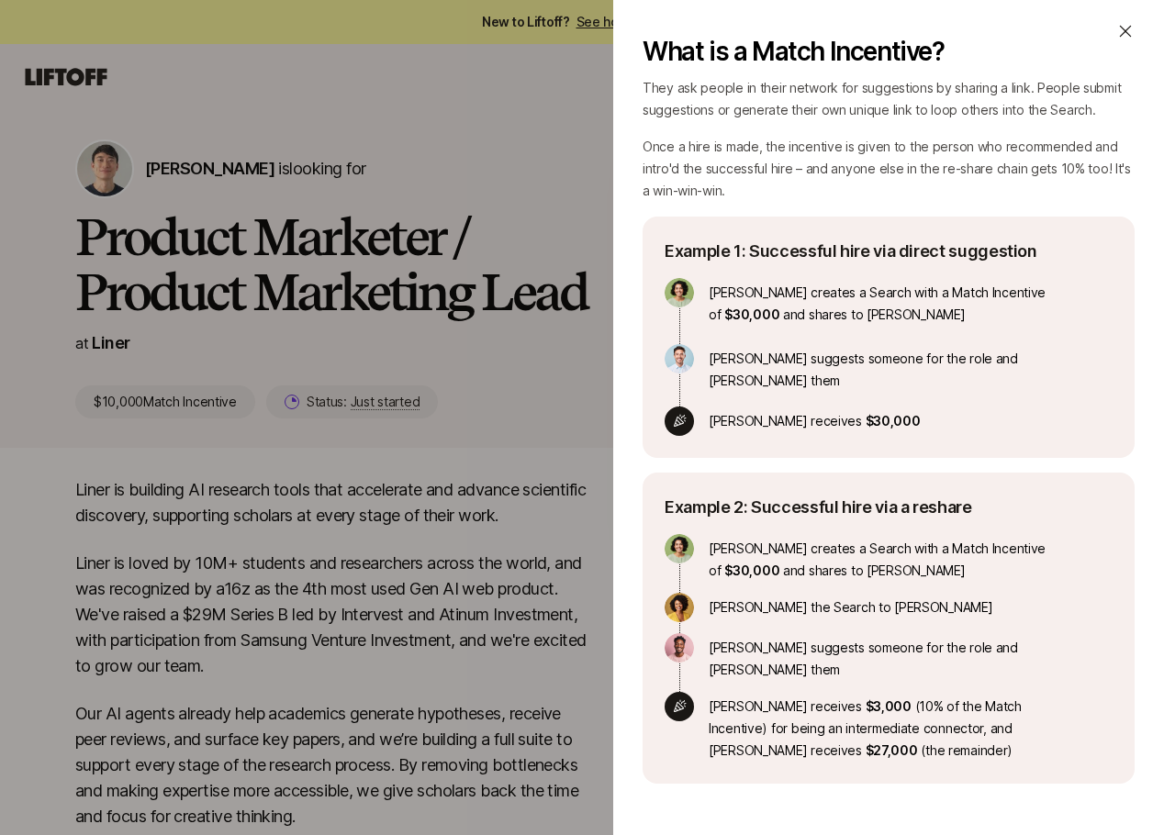
click at [784, 312] on p "[PERSON_NAME] creates a Search with a Match Incentive of $30,000 and shares to …" at bounding box center [884, 302] width 352 height 48
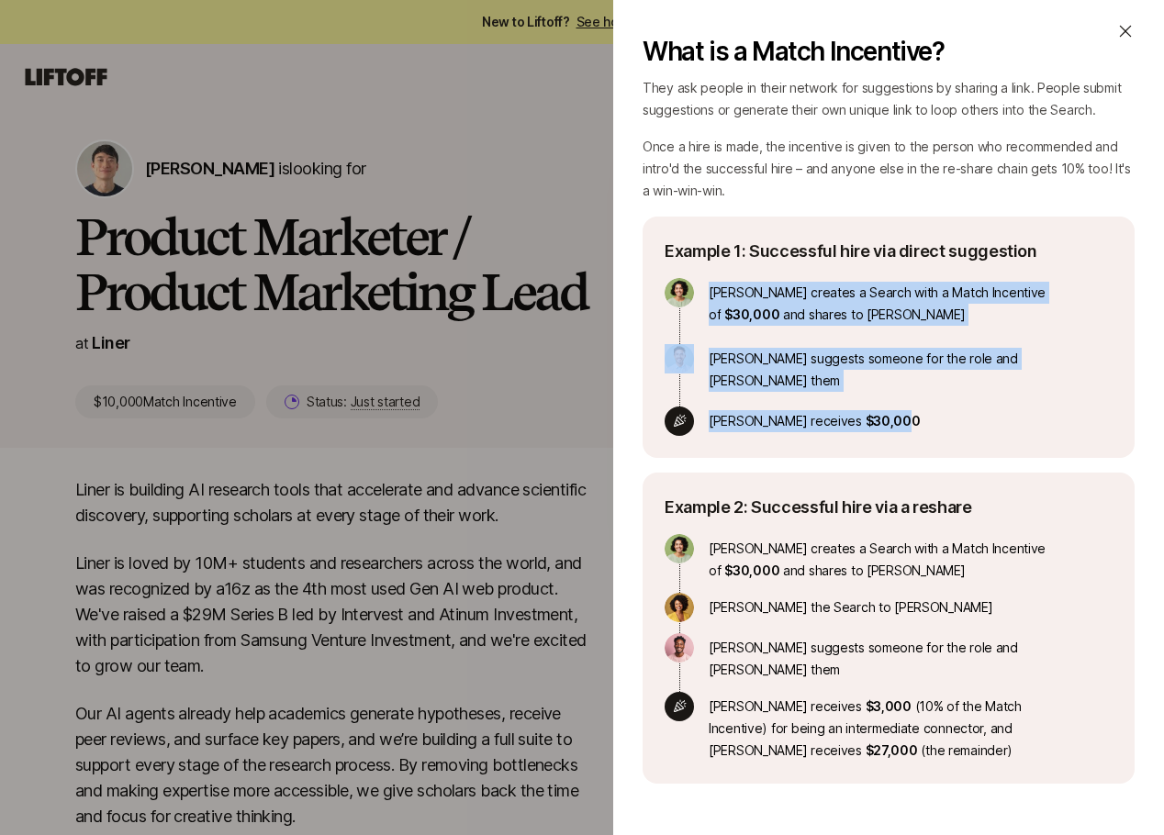
drag, startPoint x: 796, startPoint y: 273, endPoint x: 842, endPoint y: 406, distance: 141.1
click at [842, 406] on div "Example 1: Successful hire via direct suggestion [PERSON_NAME] creates a Search…" at bounding box center [888, 337] width 492 height 241
click at [865, 413] on span "$30,000" at bounding box center [892, 421] width 55 height 16
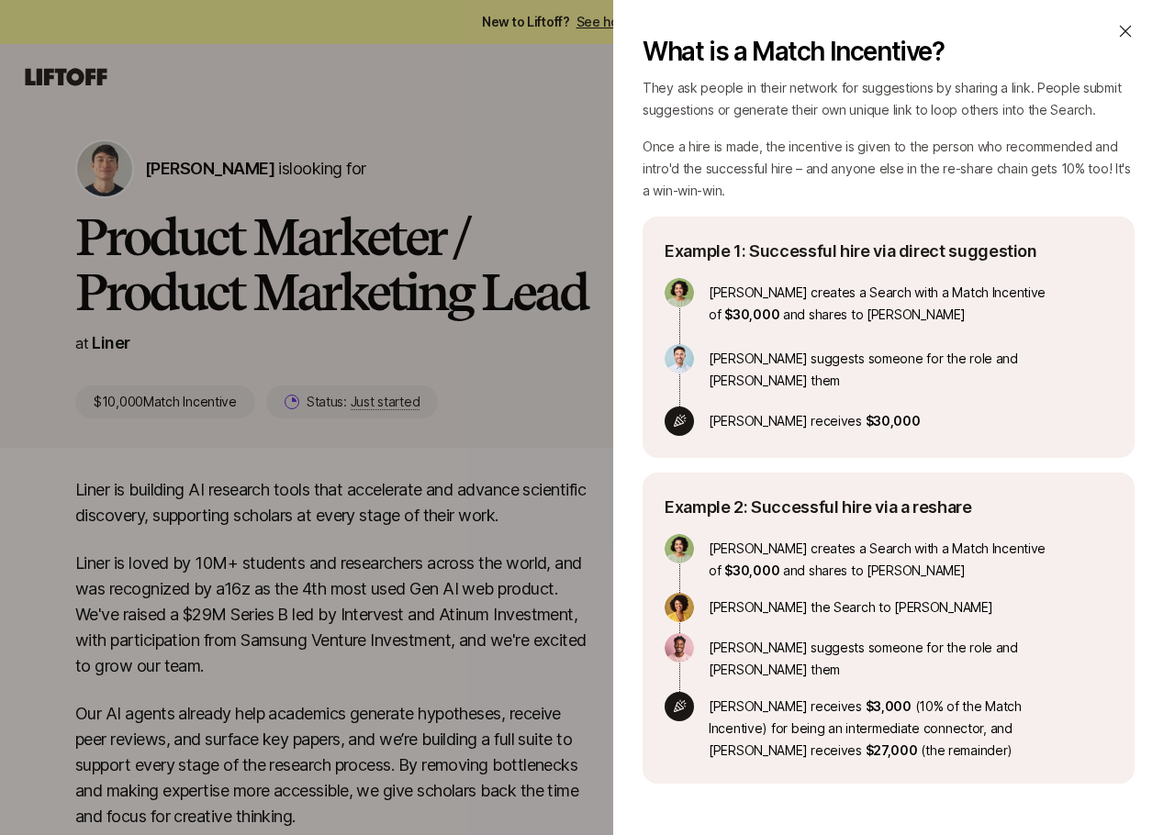
drag, startPoint x: 917, startPoint y: 385, endPoint x: 928, endPoint y: 409, distance: 26.3
click at [928, 409] on p "[PERSON_NAME] receives $30,000" at bounding box center [884, 421] width 352 height 29
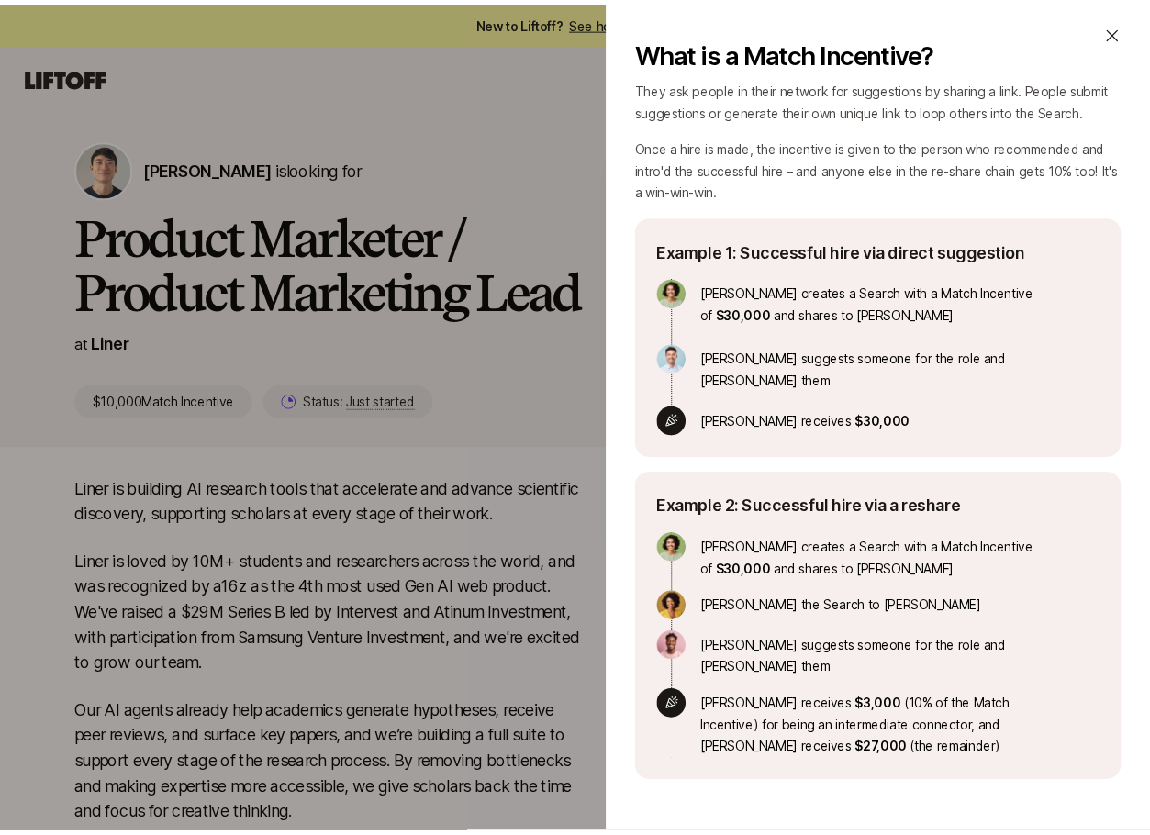
scroll to position [0, 0]
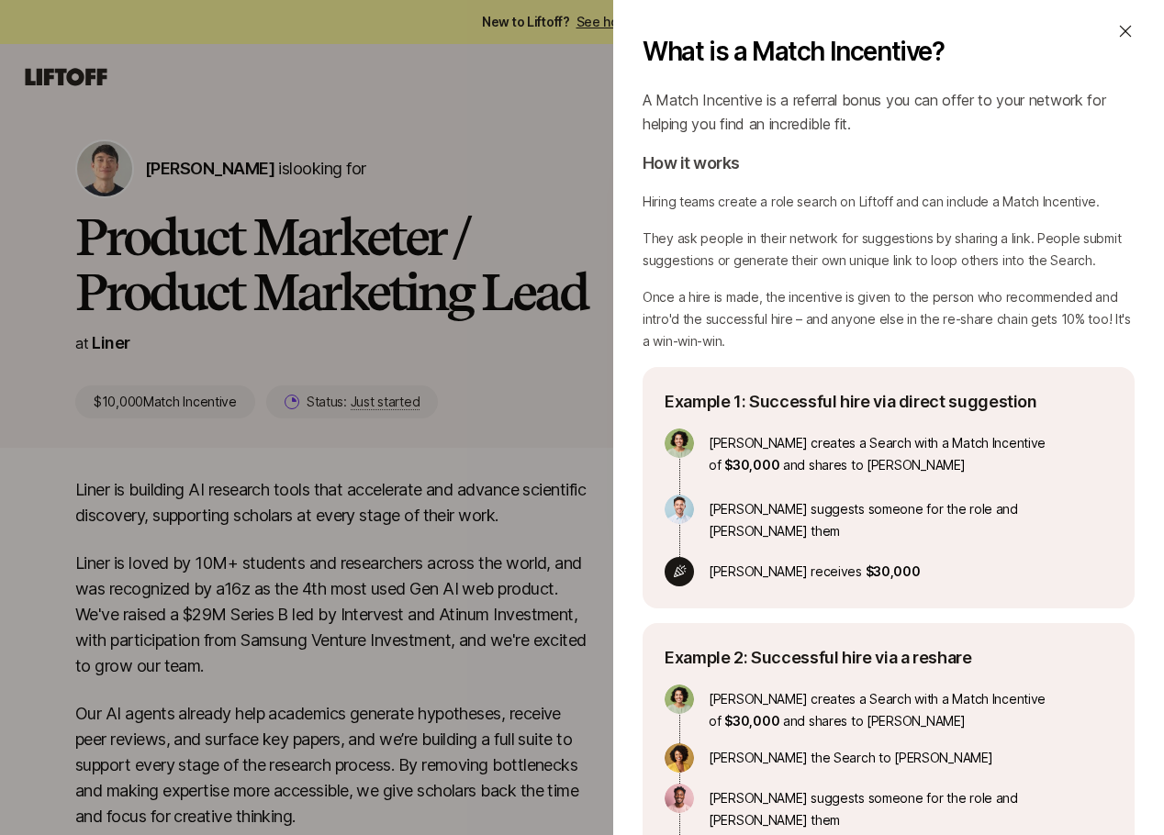
click at [1100, 39] on div "What is a Match Incentive?" at bounding box center [888, 44] width 492 height 44
click at [1111, 19] on div "What is a Match Incentive? A Match Incentive is a referral bonus you can offer …" at bounding box center [888, 417] width 551 height 835
click at [1153, 12] on div "What is a Match Incentive? A Match Incentive is a referral bonus you can offer …" at bounding box center [888, 417] width 551 height 835
click at [1096, 39] on div "What is a Match Incentive?" at bounding box center [888, 44] width 492 height 44
click at [1116, 27] on icon at bounding box center [1125, 31] width 18 height 18
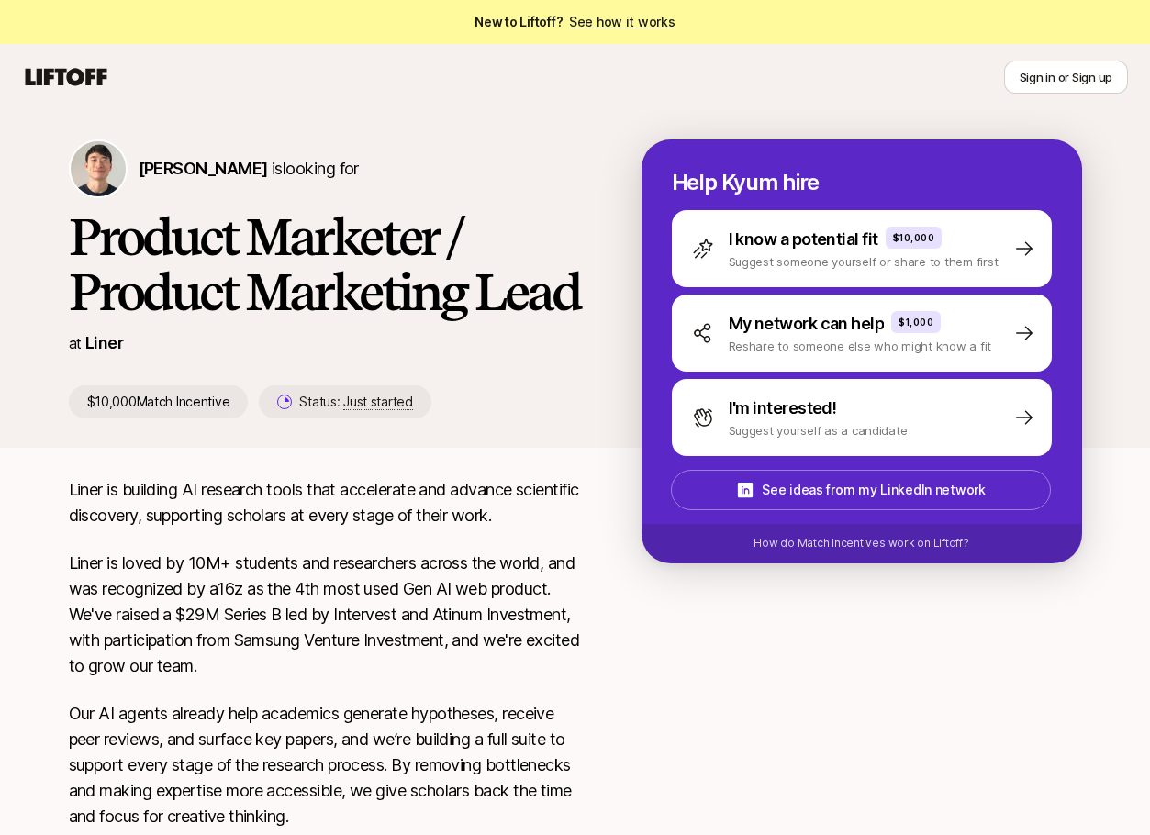
click at [451, 590] on p "Liner is loved by 10M+ students and researchers across the world, and was recog…" at bounding box center [326, 615] width 514 height 128
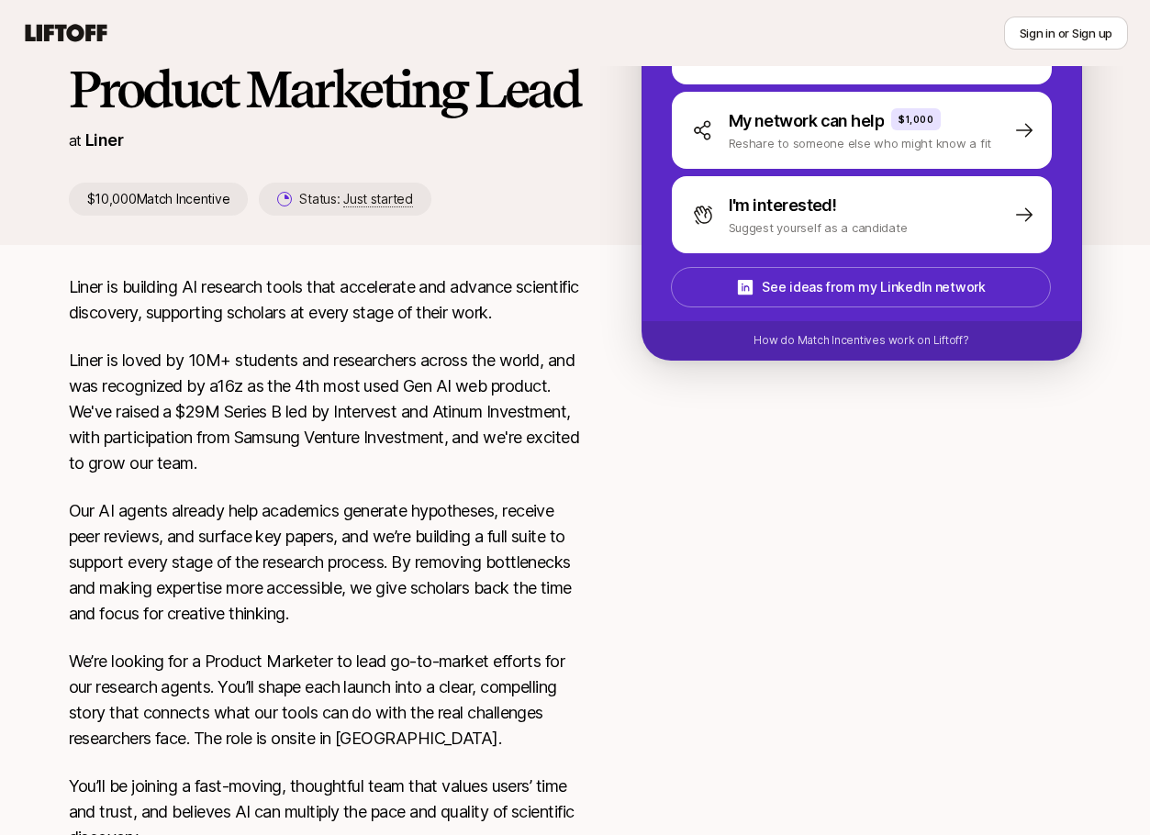
scroll to position [237, 0]
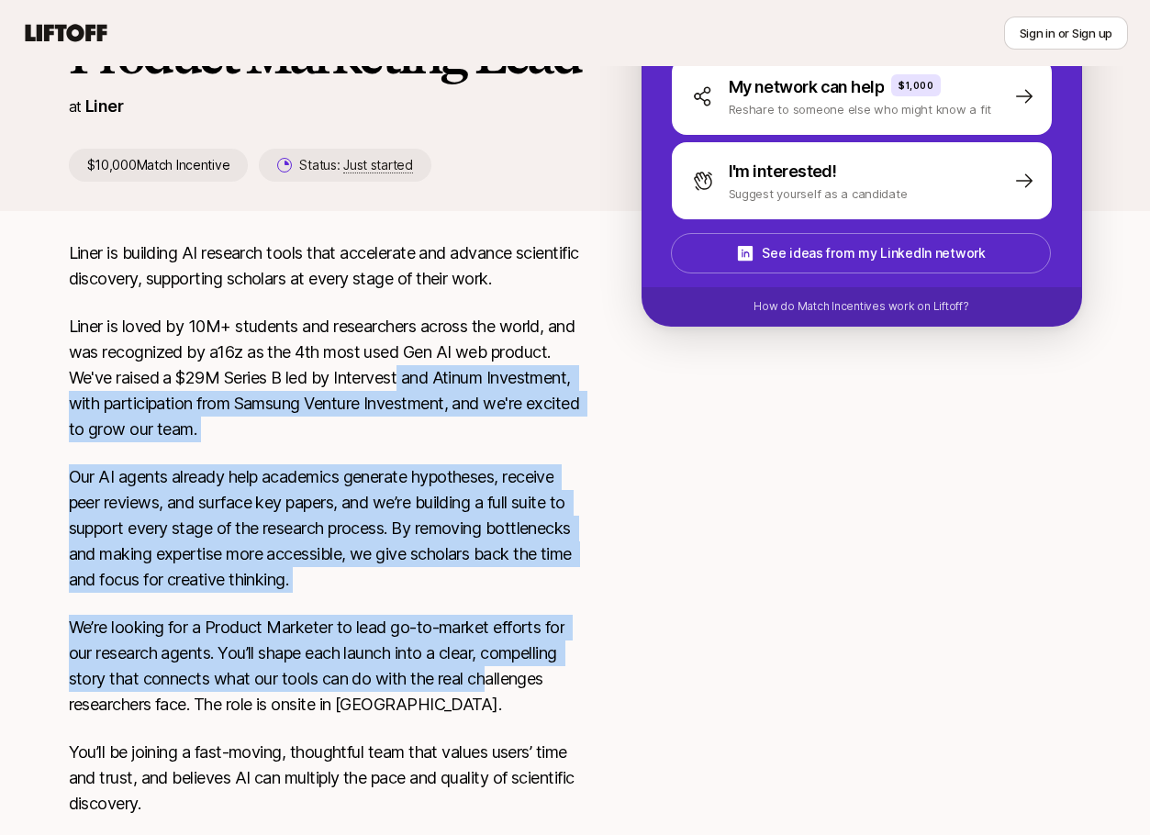
drag, startPoint x: 475, startPoint y: 417, endPoint x: 488, endPoint y: 670, distance: 253.6
click at [488, 670] on div "Liner is building AI research tools that accelerate and advance scientific disc…" at bounding box center [326, 711] width 514 height 943
click at [488, 670] on p "We’re looking for a Product Marketer to lead go-to-market efforts for our resea…" at bounding box center [326, 666] width 514 height 103
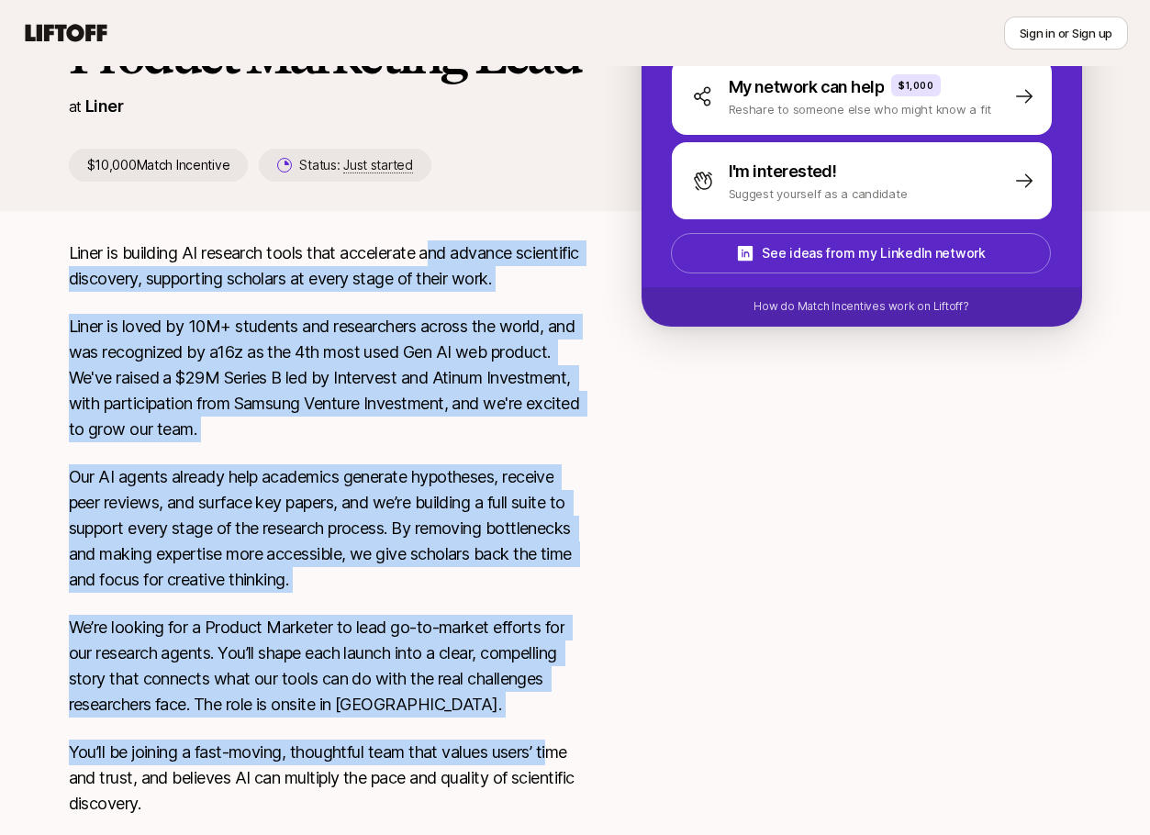
drag, startPoint x: 563, startPoint y: 732, endPoint x: 438, endPoint y: 249, distance: 499.5
click at [438, 249] on div "Liner is building AI research tools that accelerate and advance scientific disc…" at bounding box center [326, 711] width 514 height 943
click at [438, 249] on p "Liner is building AI research tools that accelerate and advance scientific disc…" at bounding box center [326, 265] width 514 height 51
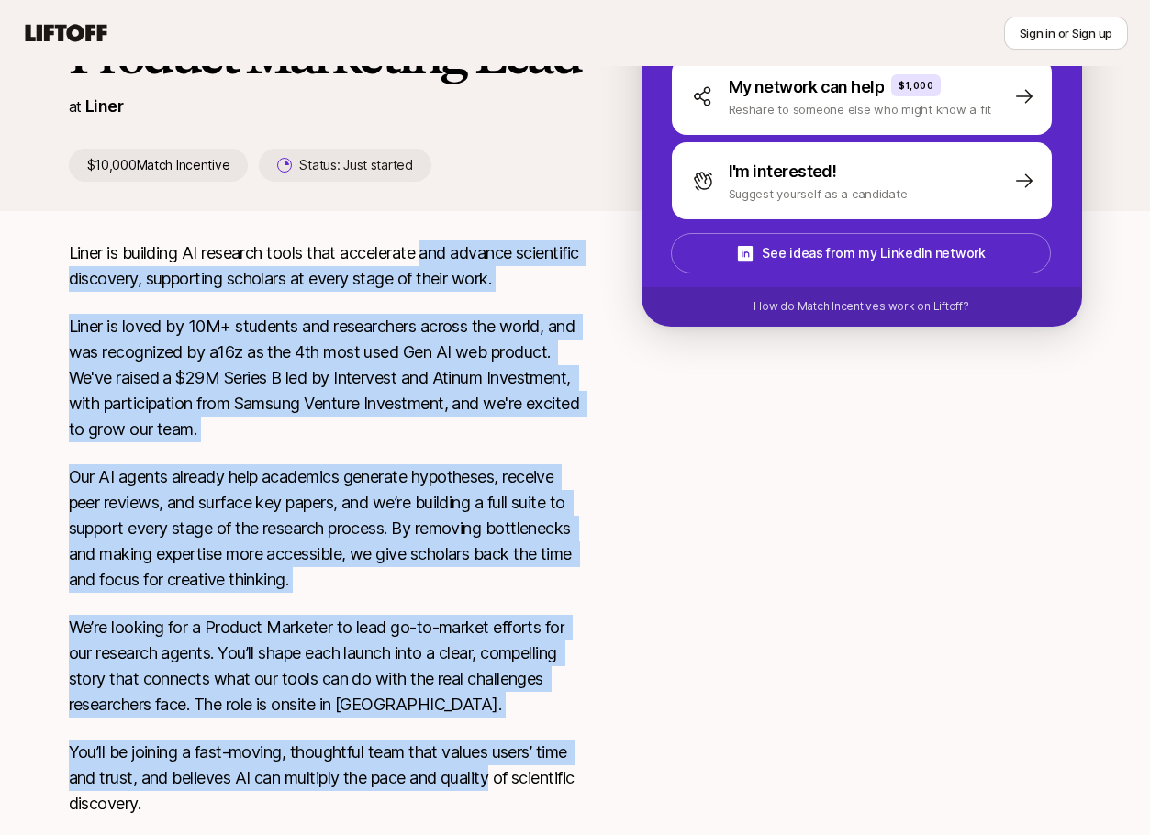
drag, startPoint x: 438, startPoint y: 249, endPoint x: 478, endPoint y: 789, distance: 542.0
click at [478, 789] on div "Liner is building AI research tools that accelerate and advance scientific disc…" at bounding box center [326, 711] width 514 height 943
click at [478, 789] on p "You’ll be joining a fast-moving, thoughtful team that values users’ time and tr…" at bounding box center [326, 778] width 514 height 77
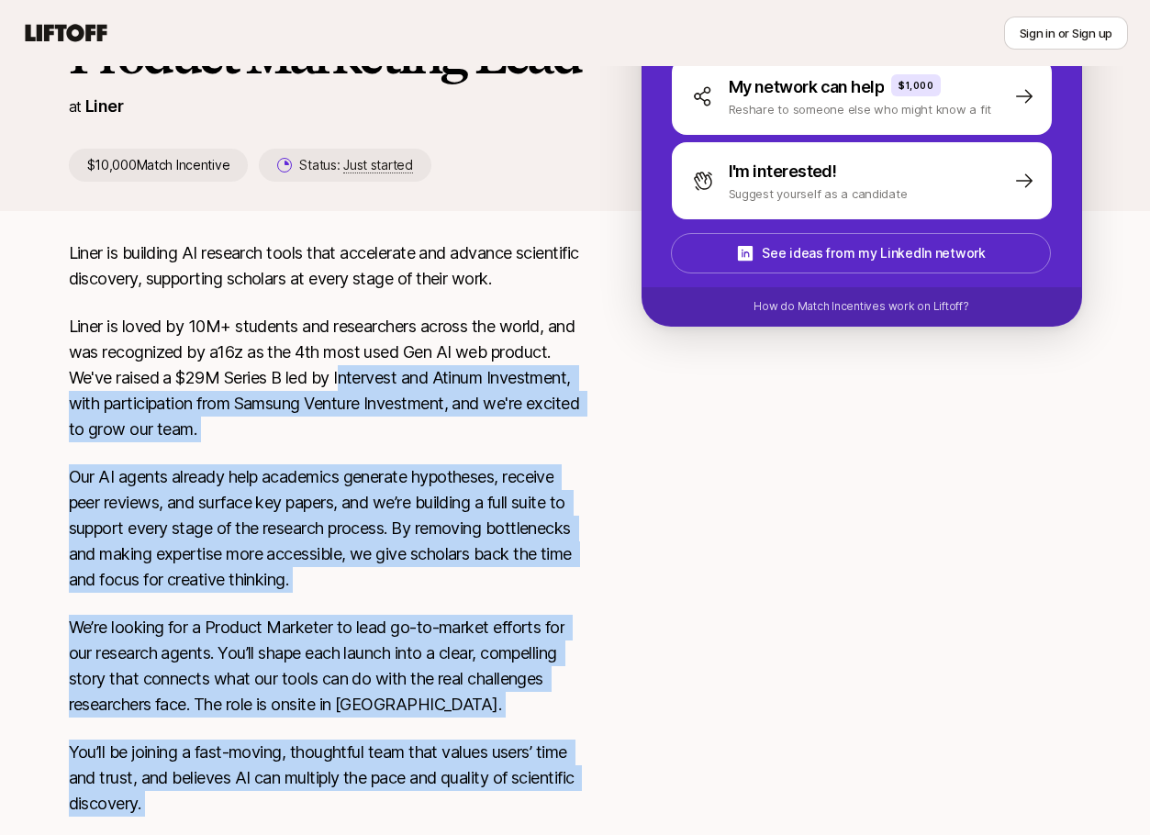
drag, startPoint x: 596, startPoint y: 815, endPoint x: 412, endPoint y: 370, distance: 481.8
click at [412, 370] on div "Liner is building AI research tools that accelerate and advance scientific disc…" at bounding box center [575, 711] width 1057 height 943
click at [412, 370] on p "Liner is loved by 10M+ students and researchers across the world, and was recog…" at bounding box center [326, 378] width 514 height 128
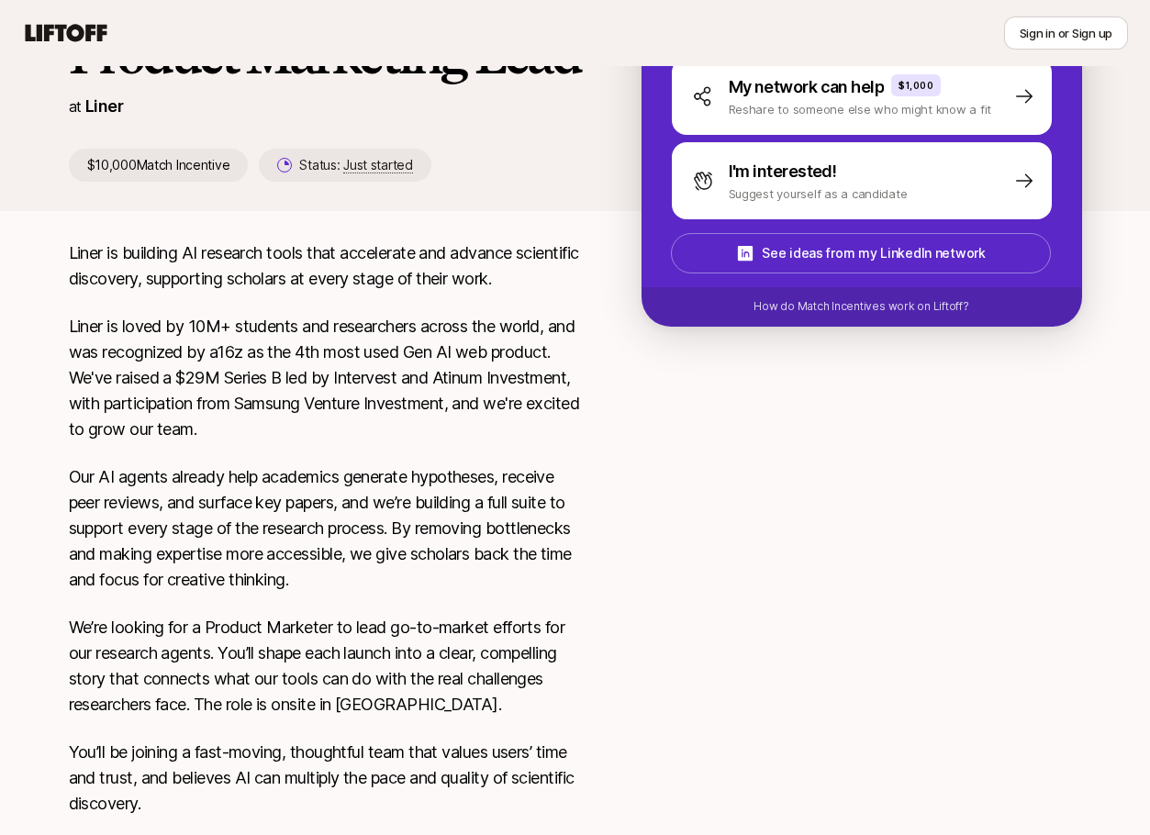
scroll to position [670, 0]
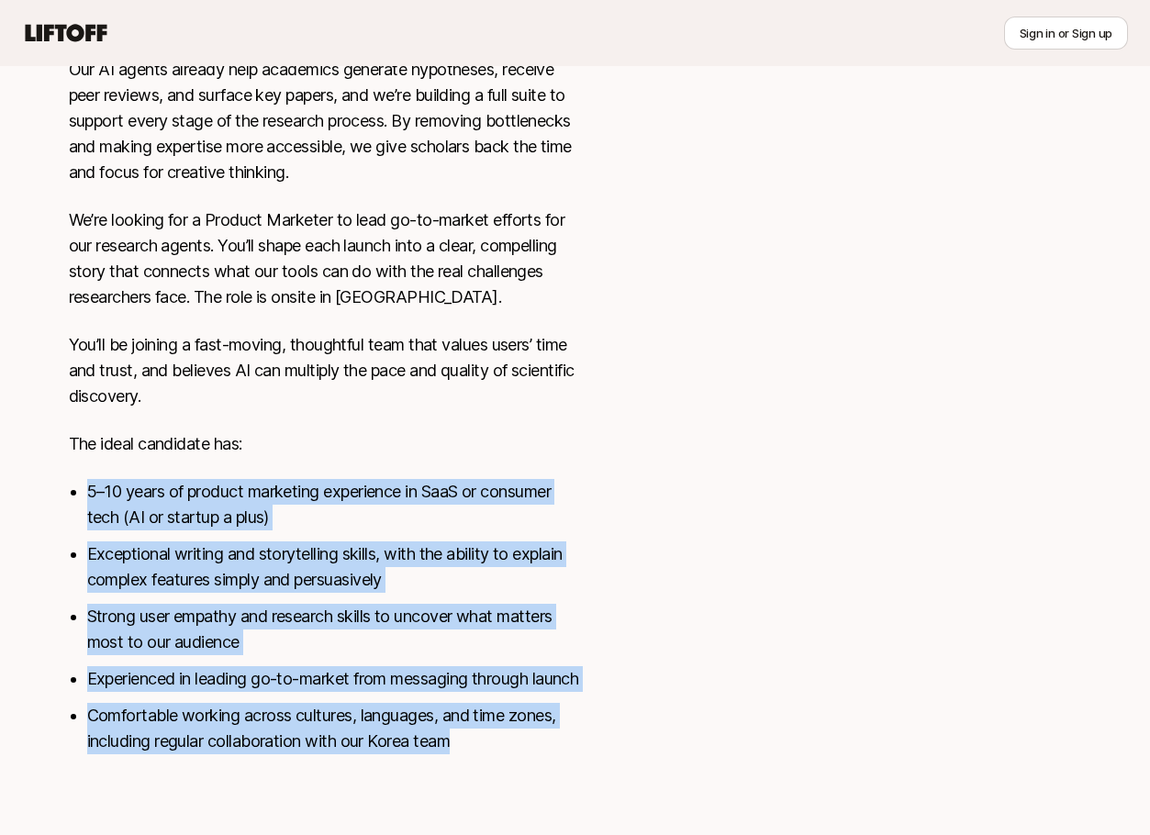
drag, startPoint x: 456, startPoint y: 666, endPoint x: 500, endPoint y: 739, distance: 84.8
click at [500, 739] on div "Liner is building AI research tools that accelerate and advance scientific disc…" at bounding box center [326, 304] width 514 height 943
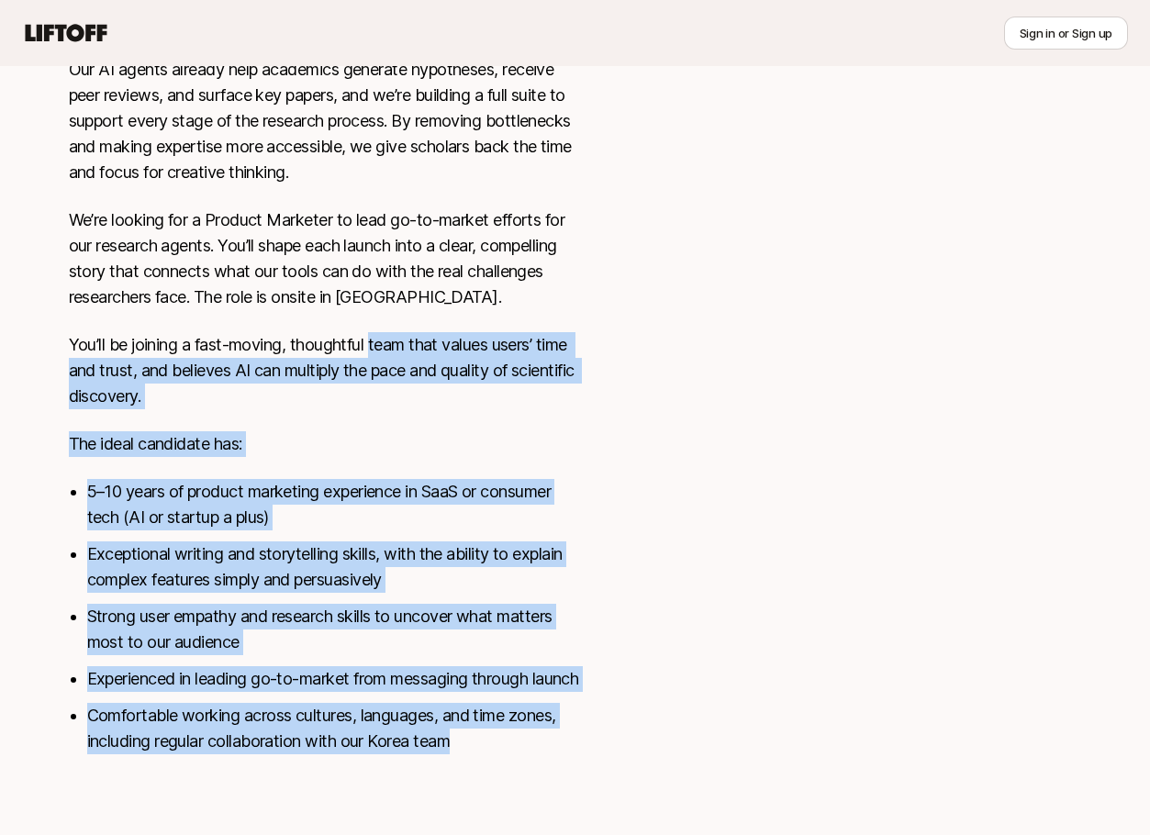
drag, startPoint x: 500, startPoint y: 739, endPoint x: 376, endPoint y: 330, distance: 426.7
click at [376, 330] on div "Liner is building AI research tools that accelerate and advance scientific disc…" at bounding box center [326, 304] width 514 height 943
click at [376, 332] on p "You’ll be joining a fast-moving, thoughtful team that values users’ time and tr…" at bounding box center [326, 370] width 514 height 77
drag, startPoint x: 376, startPoint y: 330, endPoint x: 499, endPoint y: 751, distance: 437.9
click at [499, 751] on div "Liner is building AI research tools that accelerate and advance scientific disc…" at bounding box center [326, 304] width 514 height 943
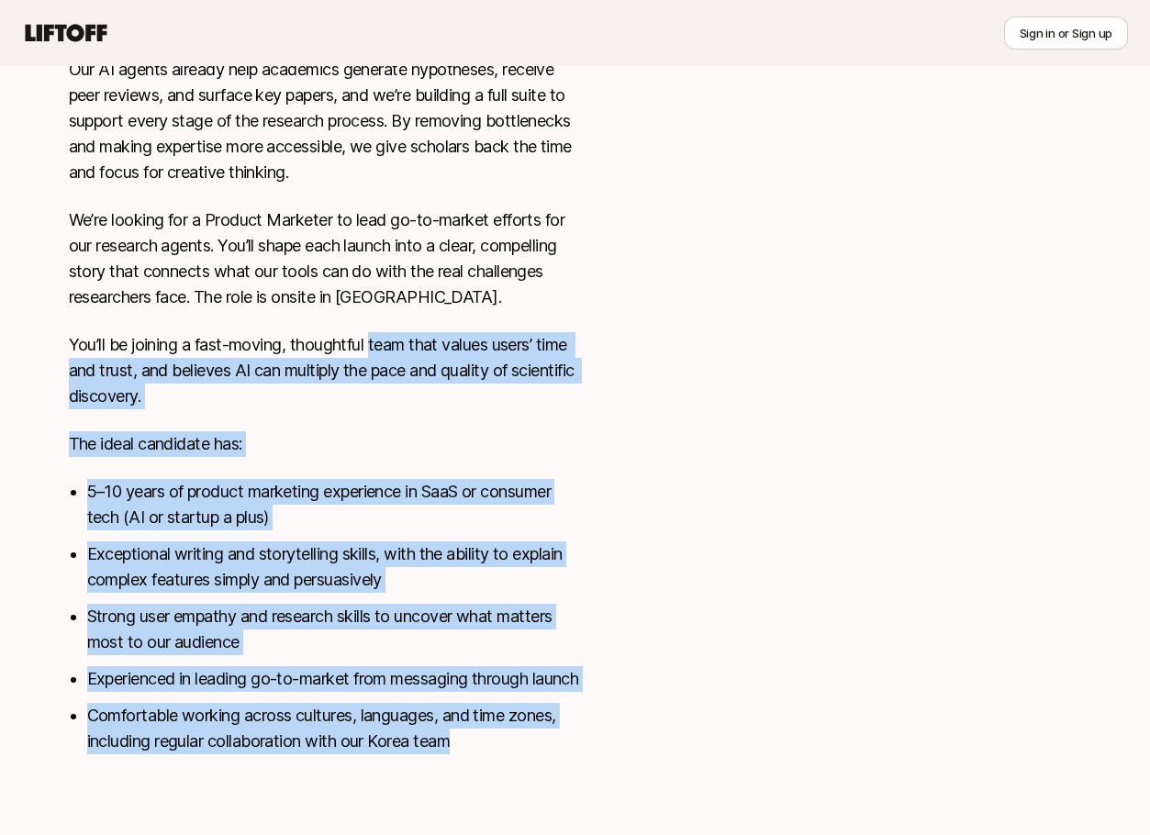
click at [499, 751] on li "Comfortable working across cultures, languages, and time zones, including regul…" at bounding box center [335, 728] width 496 height 51
